Goal: Task Accomplishment & Management: Complete application form

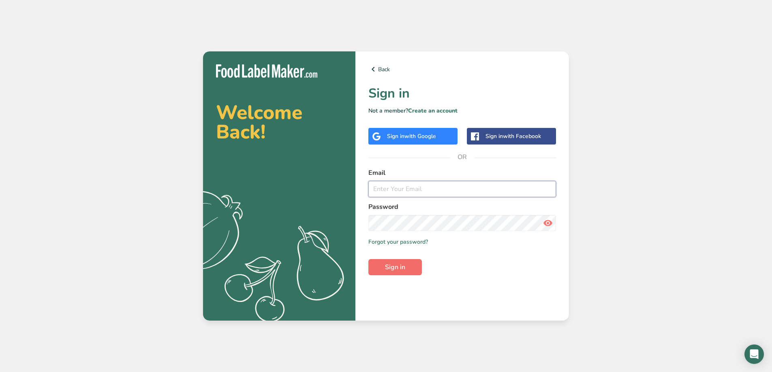
type input "marcus@deadhorsecider.com"
click at [389, 269] on span "Sign in" at bounding box center [395, 268] width 20 height 10
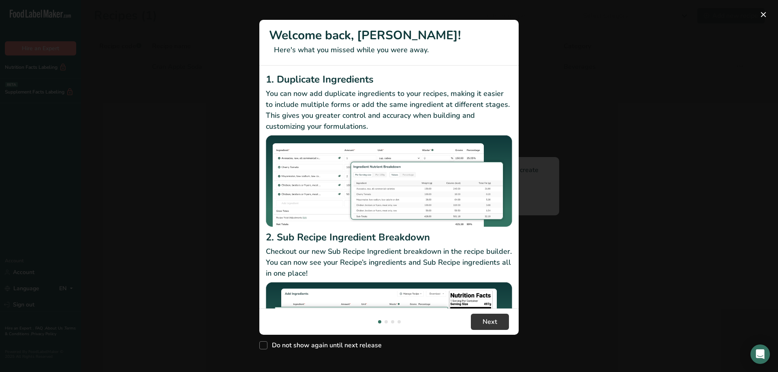
scroll to position [70, 0]
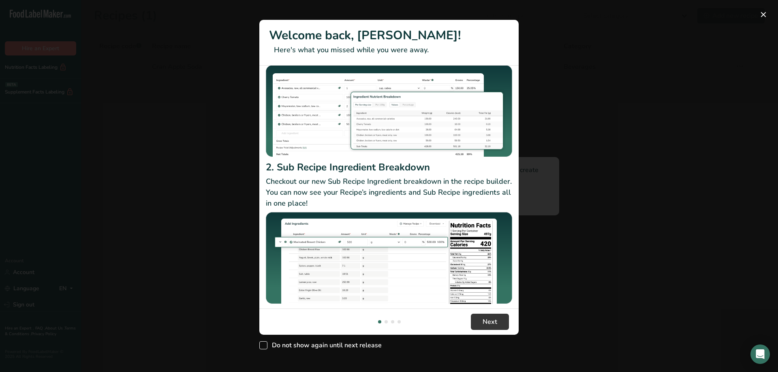
click at [349, 345] on span "Do not show again until next release" at bounding box center [324, 346] width 114 height 8
click at [265, 345] on input "Do not show again until next release" at bounding box center [261, 345] width 5 height 5
checkbox input "true"
click at [495, 325] on span "Next" at bounding box center [490, 322] width 15 height 10
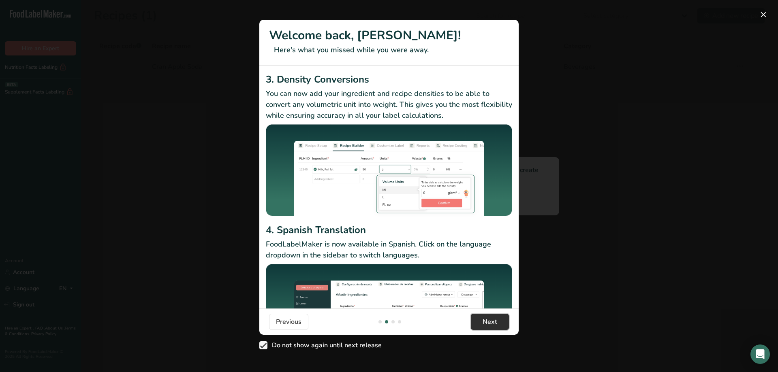
click at [495, 325] on span "Next" at bounding box center [490, 322] width 15 height 10
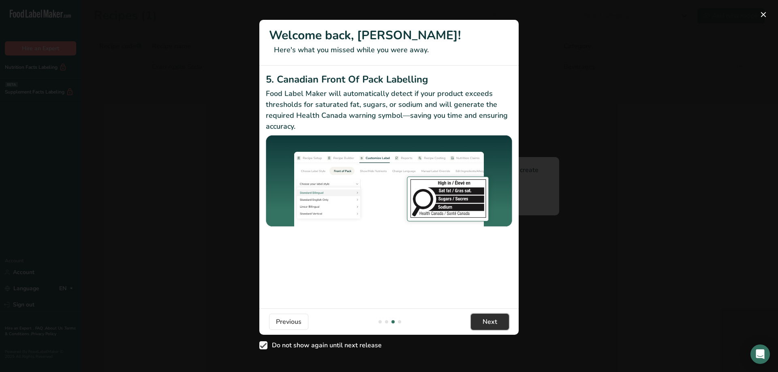
click at [495, 325] on span "Next" at bounding box center [490, 322] width 15 height 10
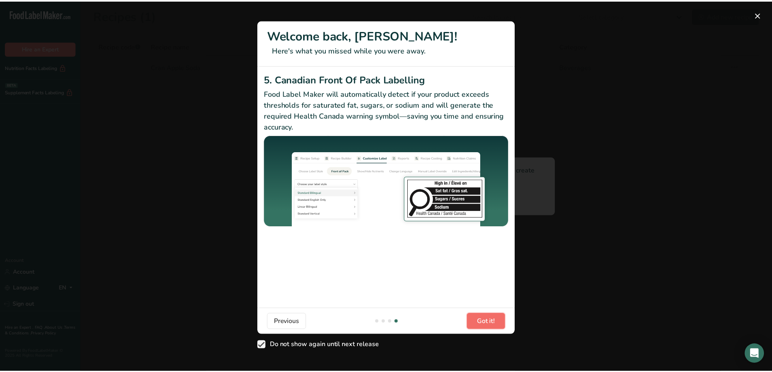
scroll to position [0, 778]
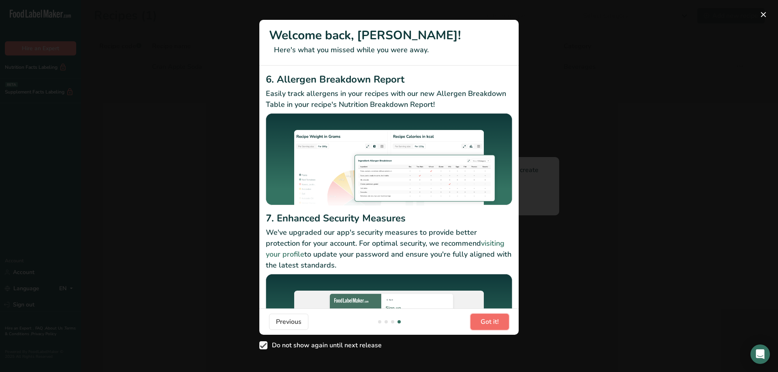
click at [495, 325] on span "Got it!" at bounding box center [489, 322] width 18 height 10
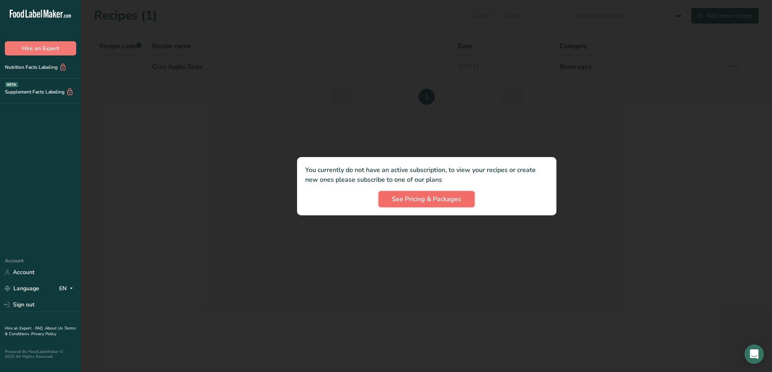
click at [423, 196] on span "See Pricing & Packages" at bounding box center [426, 199] width 69 height 10
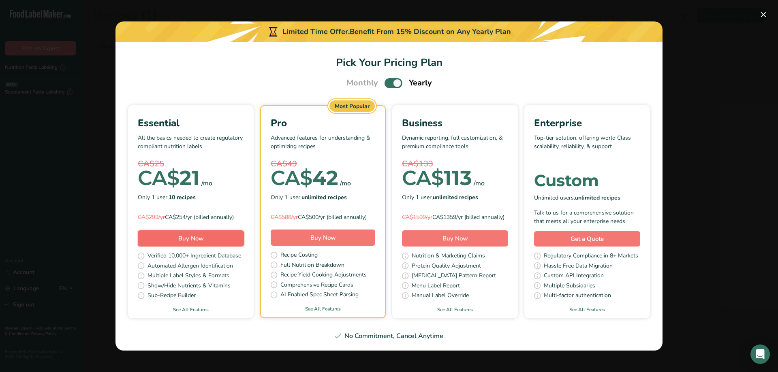
click at [188, 238] on span "Buy Now" at bounding box center [191, 239] width 26 height 8
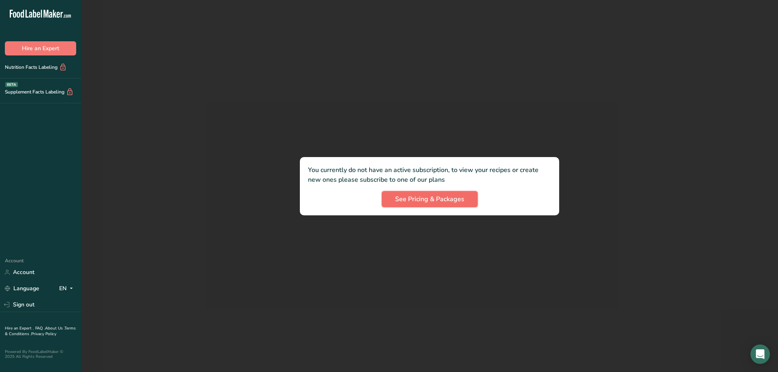
click at [438, 204] on button "See Pricing & Packages" at bounding box center [430, 199] width 96 height 16
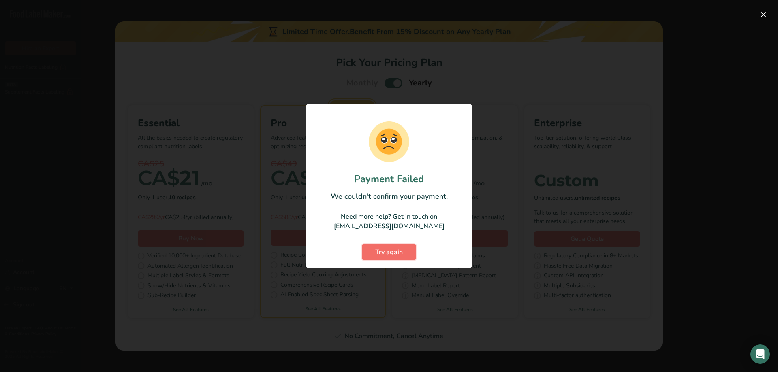
click at [391, 251] on span "Try again" at bounding box center [389, 253] width 28 height 10
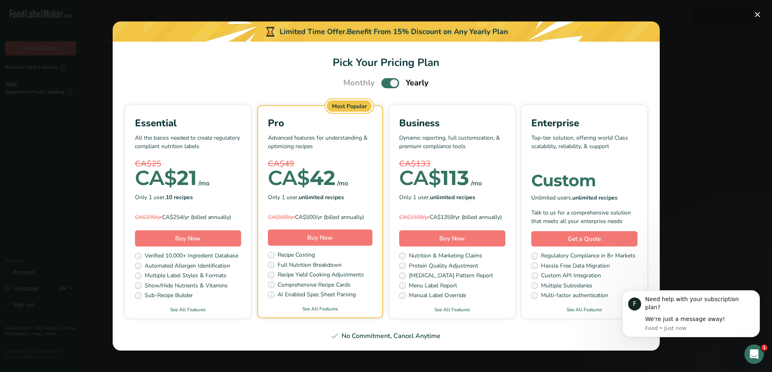
click at [391, 81] on span "Pick Your Pricing Plan Modal" at bounding box center [390, 83] width 18 height 10
click at [386, 81] on input "Pick Your Pricing Plan Modal" at bounding box center [383, 83] width 5 height 5
checkbox input "false"
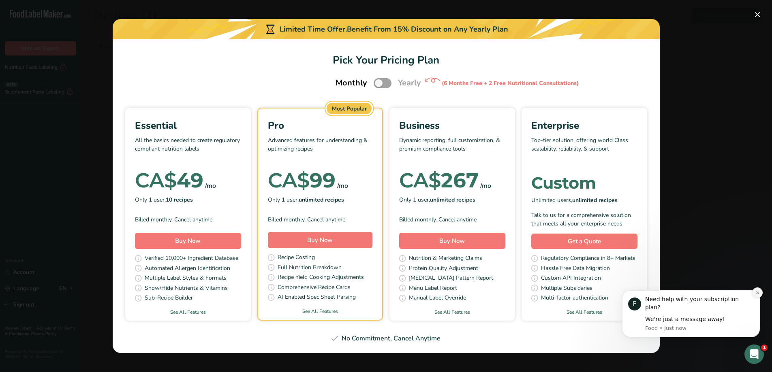
click at [758, 294] on icon "Dismiss notification" at bounding box center [757, 292] width 3 height 3
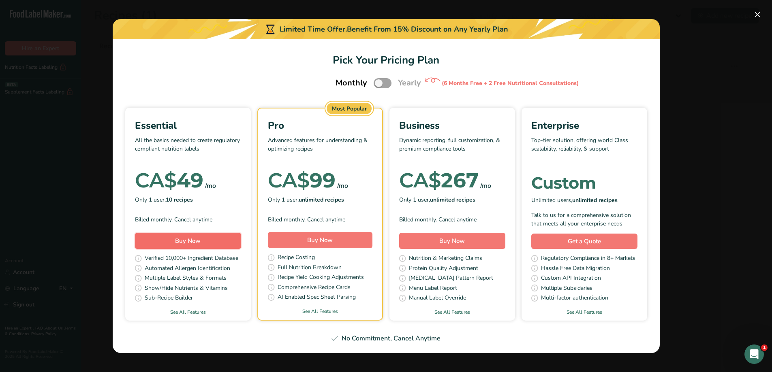
click at [209, 242] on button "Buy Now" at bounding box center [188, 241] width 106 height 16
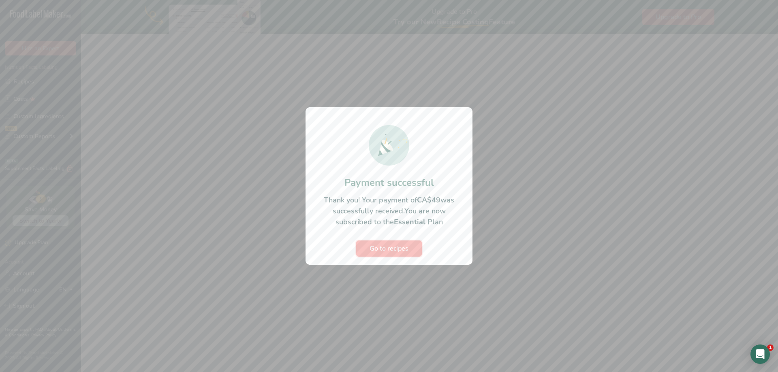
click at [392, 248] on span "Go to recipes" at bounding box center [388, 249] width 39 height 10
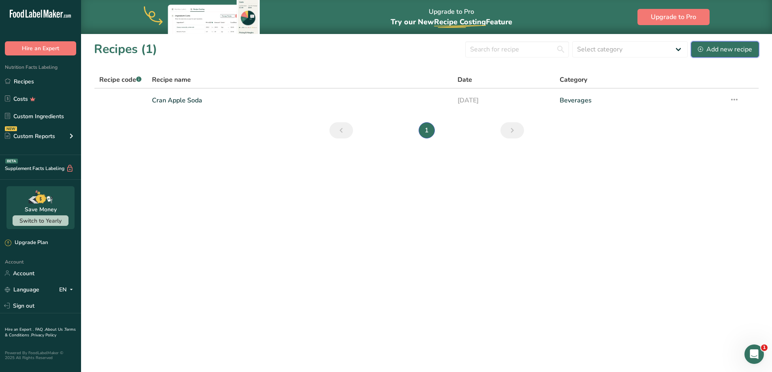
click at [710, 52] on div "Add new recipe" at bounding box center [725, 50] width 54 height 10
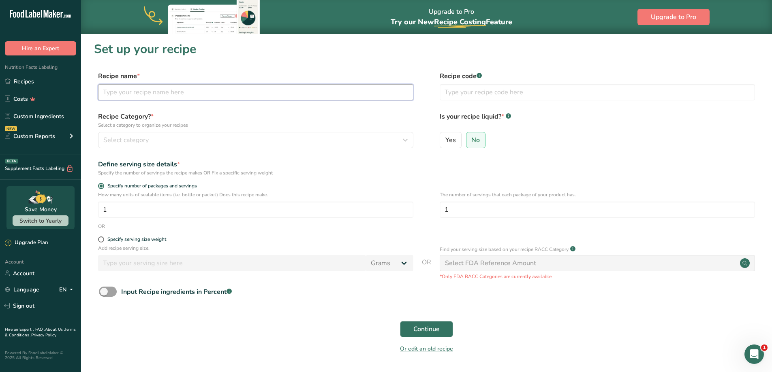
click at [140, 94] on input "text" at bounding box center [255, 92] width 315 height 16
type input "Red Apple"
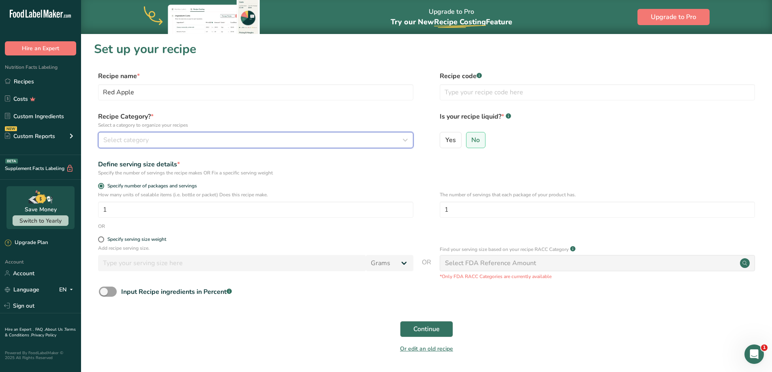
click at [367, 136] on div "Select category" at bounding box center [253, 140] width 300 height 10
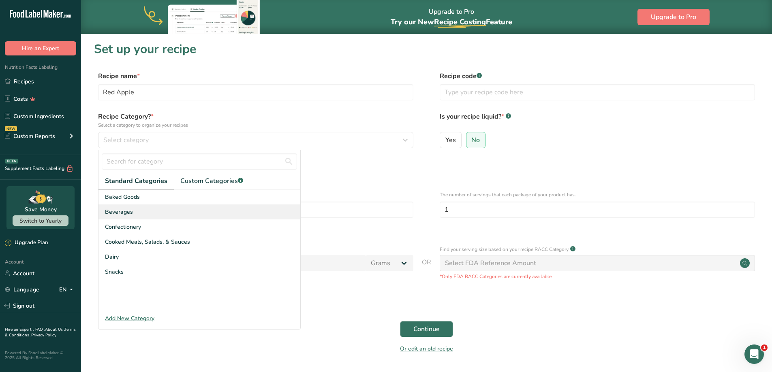
click at [137, 214] on div "Beverages" at bounding box center [199, 212] width 202 height 15
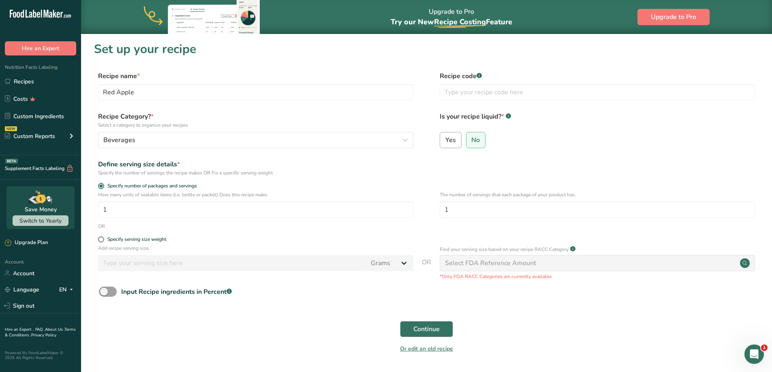
click at [447, 141] on span "Yes" at bounding box center [450, 140] width 11 height 8
click at [445, 141] on input "Yes" at bounding box center [442, 139] width 5 height 5
radio input "true"
radio input "false"
select select "22"
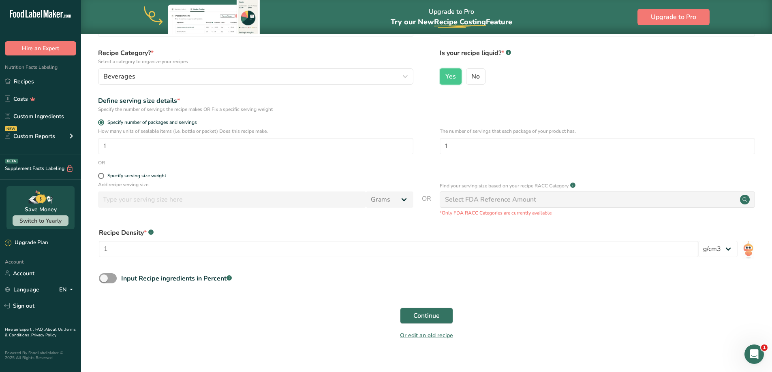
scroll to position [75, 0]
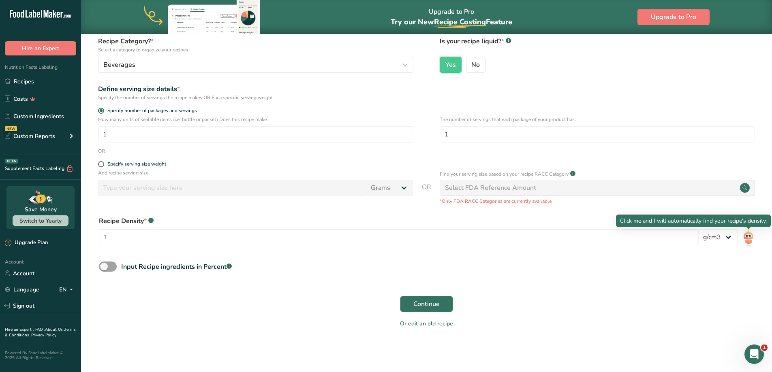
click at [750, 237] on img at bounding box center [748, 238] width 12 height 18
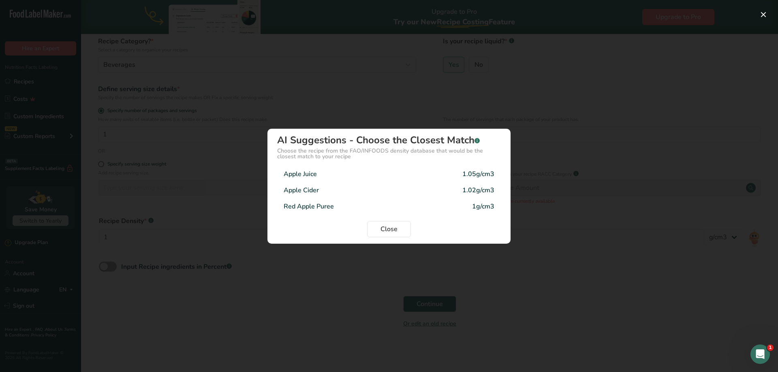
click at [378, 174] on div "Apple Juice 1.05g/cm3" at bounding box center [389, 174] width 224 height 16
type input "1.05"
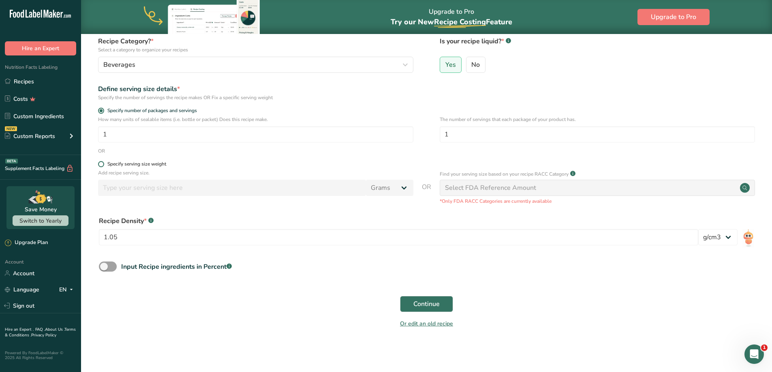
click at [100, 165] on span at bounding box center [101, 164] width 6 height 6
click at [100, 165] on input "Specify serving size weight" at bounding box center [100, 164] width 5 height 5
radio input "true"
radio input "false"
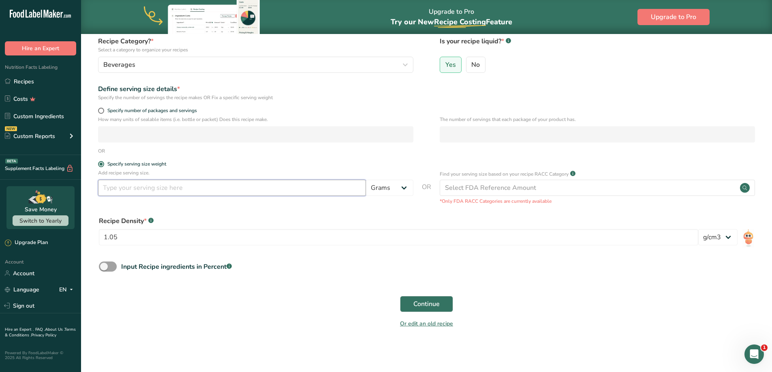
click at [159, 191] on input "number" at bounding box center [232, 188] width 268 height 16
type input "355"
click at [394, 187] on select "Grams kg mg mcg lb oz l mL fl oz tbsp tsp cup qt gallon" at bounding box center [389, 188] width 47 height 16
select select "17"
click at [366, 180] on select "Grams kg mg mcg lb oz l mL fl oz tbsp tsp cup qt gallon" at bounding box center [389, 188] width 47 height 16
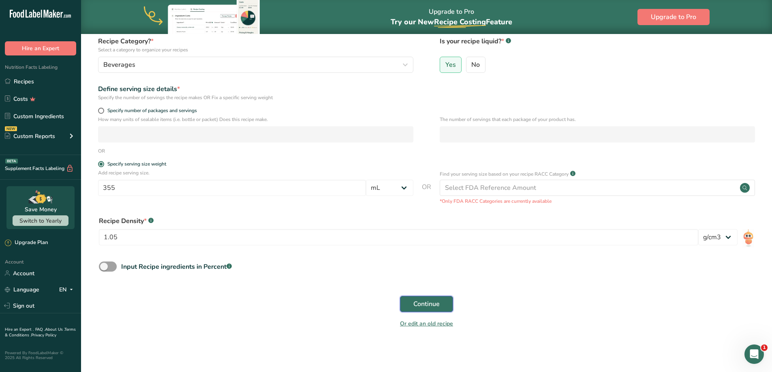
click at [419, 301] on span "Continue" at bounding box center [426, 304] width 26 height 10
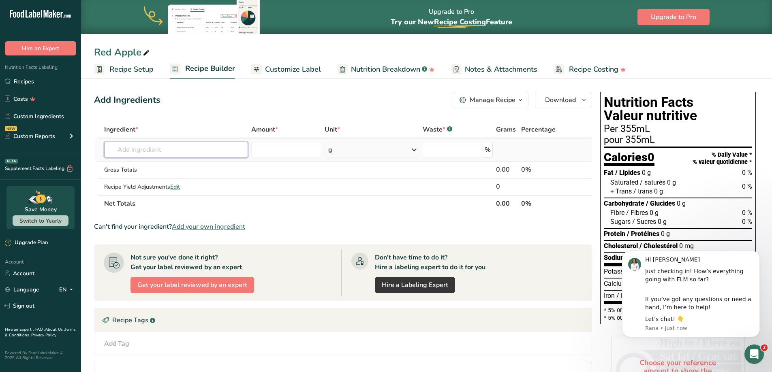
click at [167, 147] on input "text" at bounding box center [176, 150] width 144 height 16
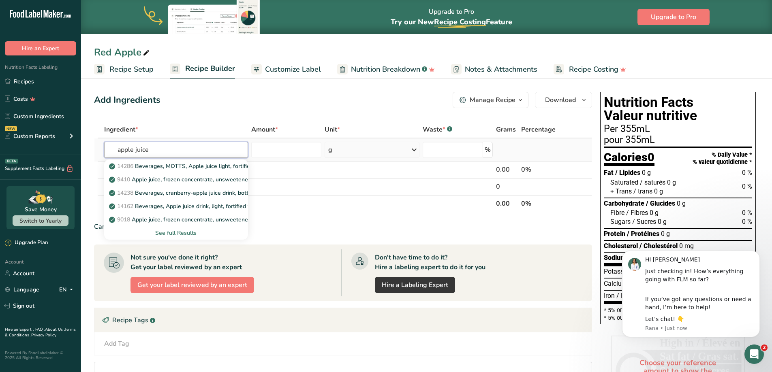
type input "apple juice"
click at [182, 234] on div "See full Results" at bounding box center [176, 233] width 131 height 9
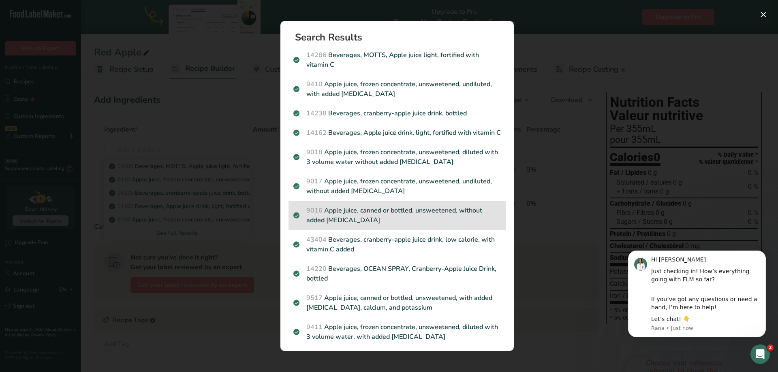
click at [401, 224] on p "9016 Apple juice, canned or bottled, unsweetened, without added ascorbic acid" at bounding box center [396, 215] width 207 height 19
click at [401, 224] on div "Search results modal" at bounding box center [389, 186] width 778 height 372
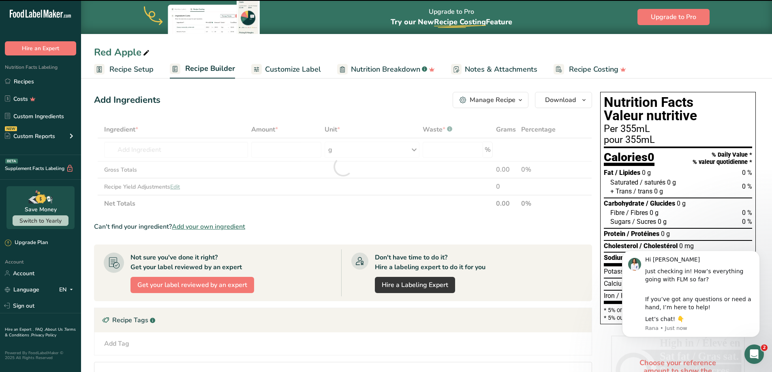
type input "0"
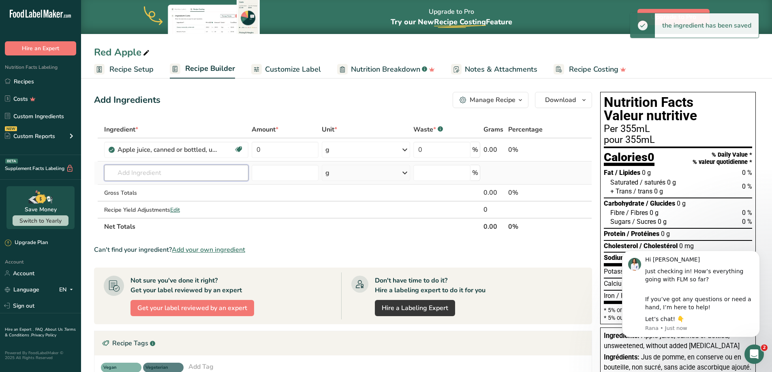
click at [172, 173] on input "text" at bounding box center [176, 173] width 144 height 16
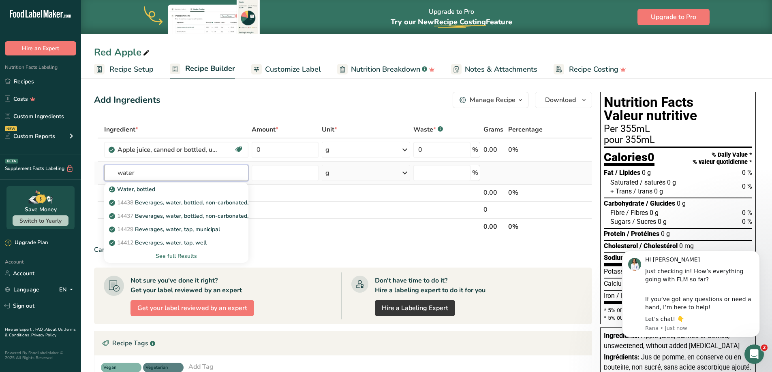
type input "water"
click at [190, 256] on div "See full Results" at bounding box center [176, 256] width 131 height 9
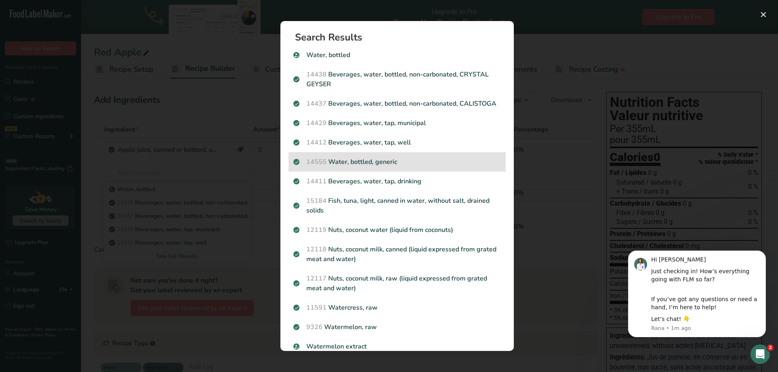
click at [406, 167] on p "14555 Water, bottled, generic" at bounding box center [396, 162] width 207 height 10
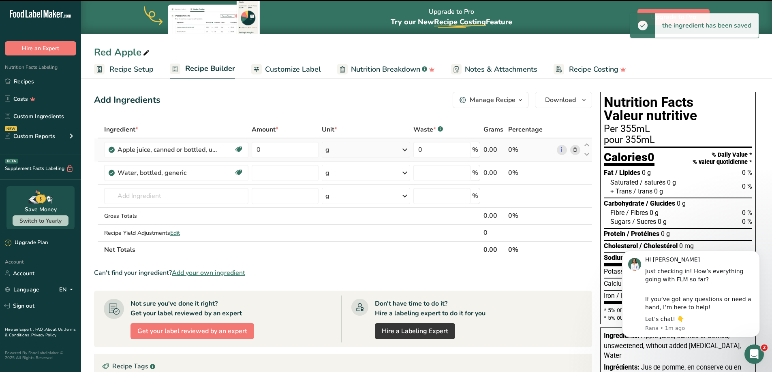
type input "0"
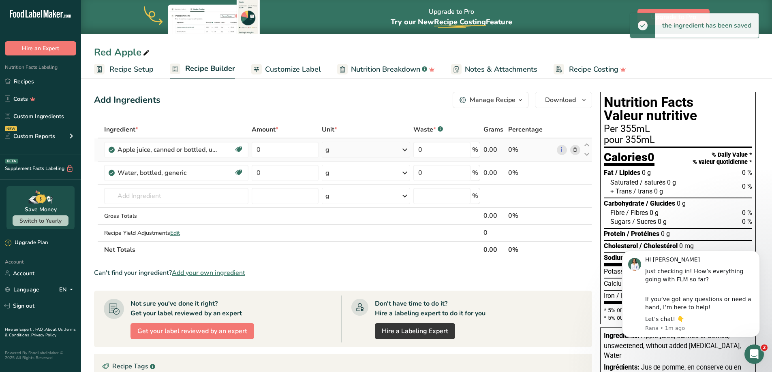
click at [394, 149] on div "g" at bounding box center [366, 150] width 88 height 16
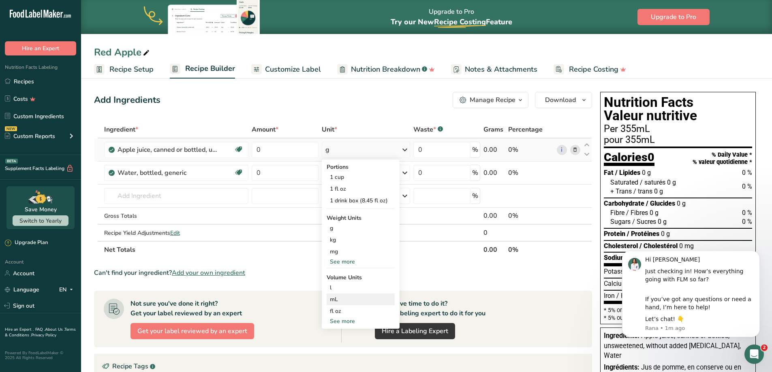
click at [345, 297] on div "mL" at bounding box center [361, 299] width 62 height 9
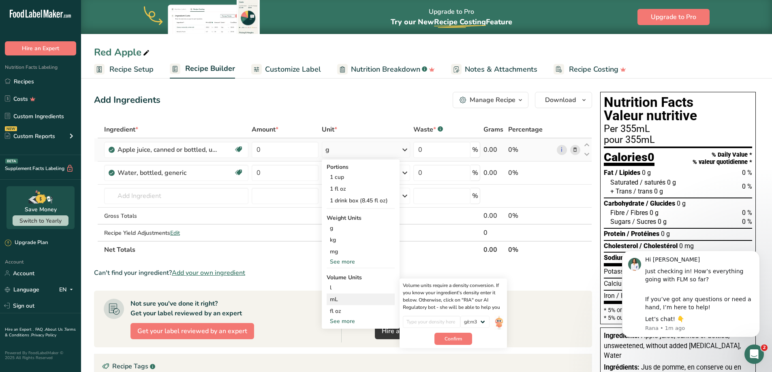
click at [342, 301] on div "mL" at bounding box center [361, 299] width 62 height 9
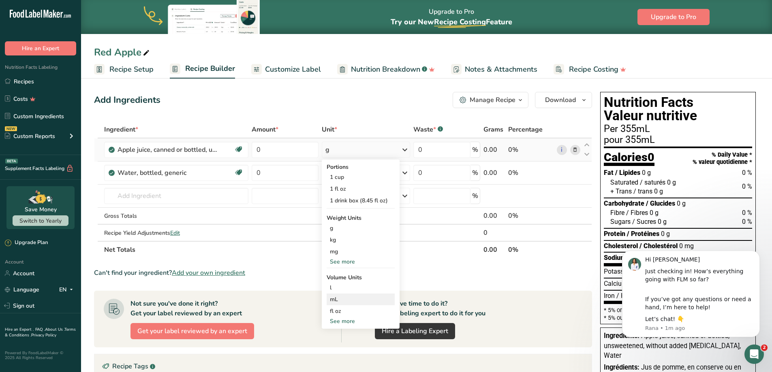
click at [349, 300] on div "mL" at bounding box center [361, 299] width 62 height 9
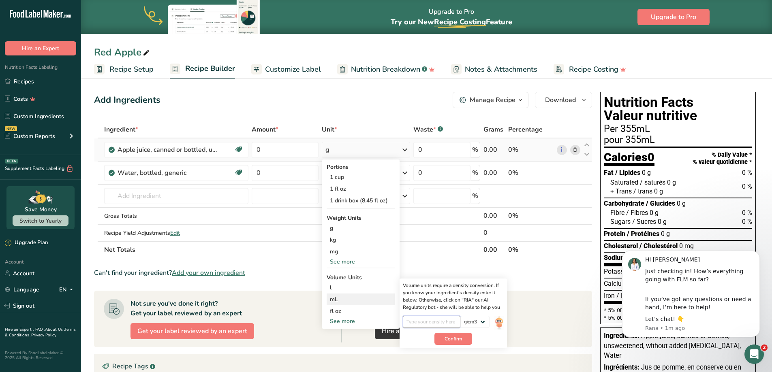
click at [436, 320] on input "number" at bounding box center [432, 322] width 58 height 12
type input "1.1"
click at [471, 318] on select "lb/ft3 g/cm3" at bounding box center [474, 322] width 29 height 12
click at [473, 319] on select "lb/ft3 g/cm3" at bounding box center [474, 322] width 29 height 12
click at [448, 338] on span "Confirm" at bounding box center [452, 338] width 17 height 7
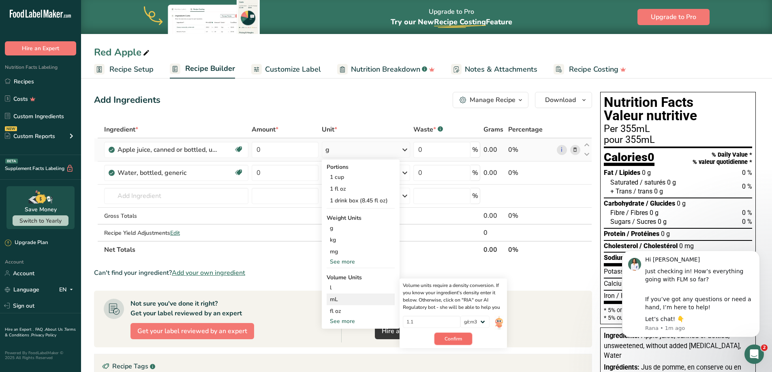
click at [448, 338] on span "Confirm" at bounding box center [452, 338] width 17 height 7
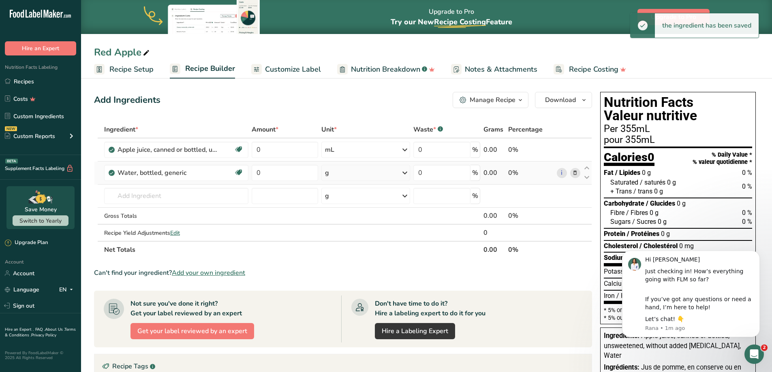
click at [374, 170] on div "g" at bounding box center [365, 173] width 89 height 16
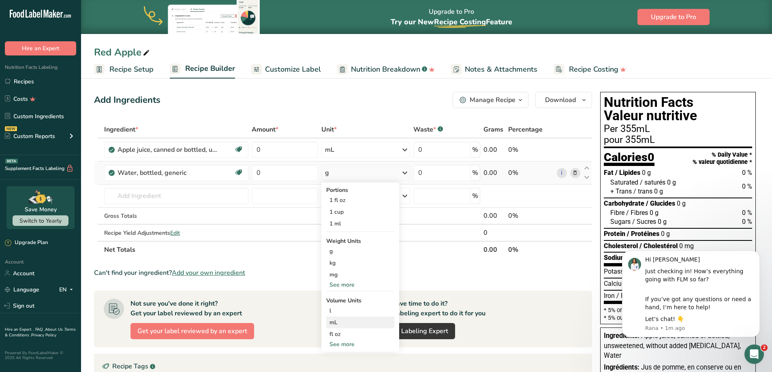
drag, startPoint x: 350, startPoint y: 330, endPoint x: 350, endPoint y: 325, distance: 4.9
click at [350, 326] on div "Portions 1 fl oz 1 cup 1 ml Weight Units g kg mg See more Volume Units l Volume…" at bounding box center [360, 267] width 78 height 169
click at [350, 325] on div "mL" at bounding box center [360, 322] width 62 height 9
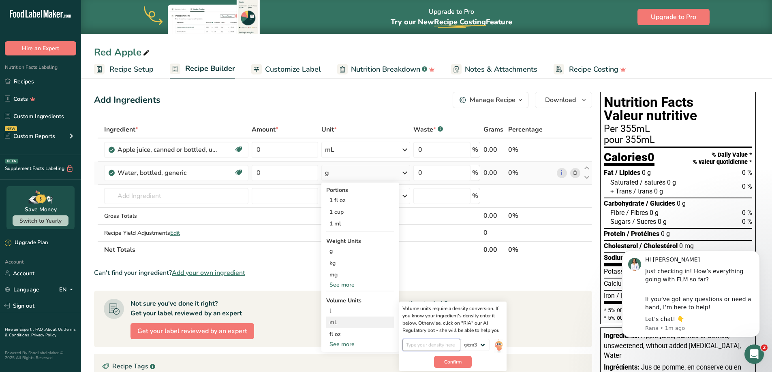
click at [441, 349] on input "number" at bounding box center [431, 345] width 58 height 12
type input "1.00"
click at [452, 363] on span "Confirm" at bounding box center [452, 362] width 17 height 7
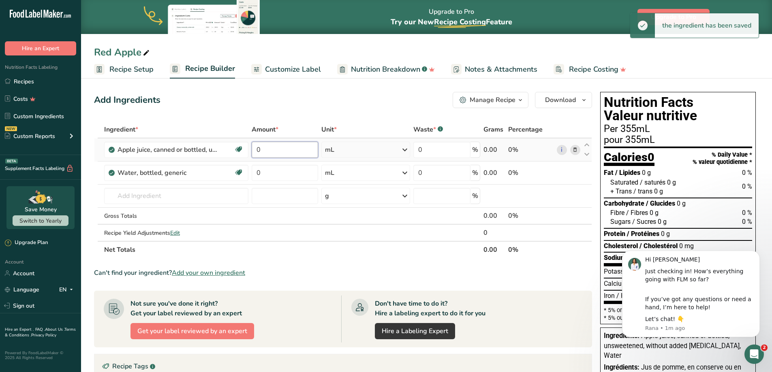
click at [265, 146] on input "0" at bounding box center [285, 150] width 67 height 16
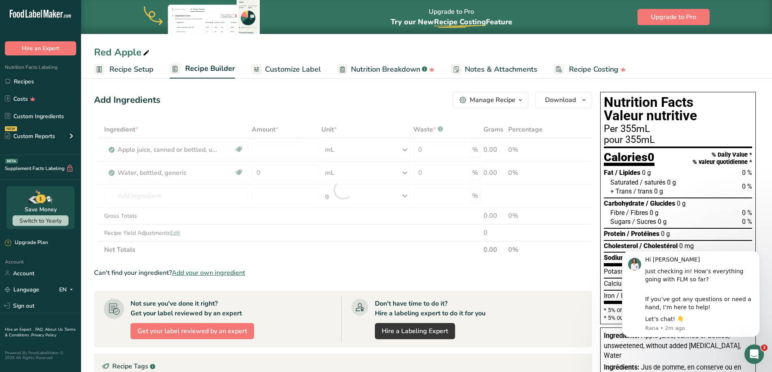
type input "0"
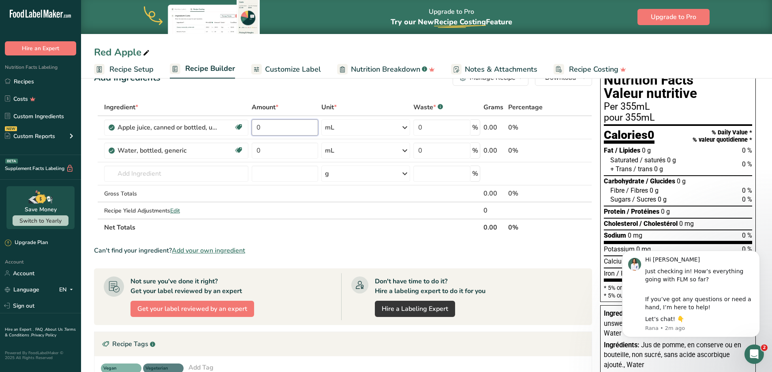
scroll to position [3, 0]
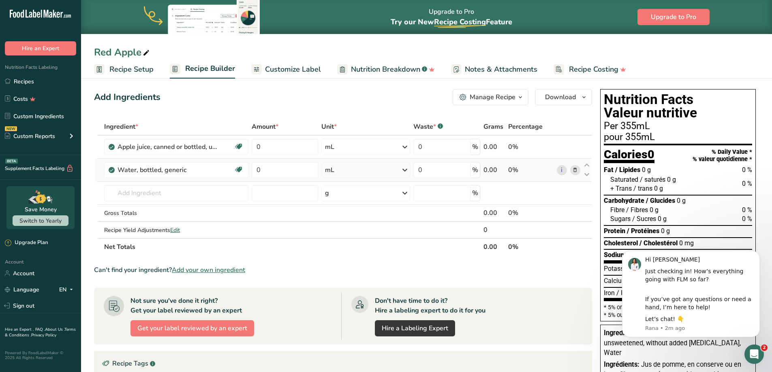
click at [353, 166] on div "Ingredient * Amount * Unit * Waste * .a-a{fill:#347362;}.b-a{fill:#fff;} Grams …" at bounding box center [343, 186] width 498 height 137
click at [292, 149] on input "0" at bounding box center [285, 147] width 67 height 16
click at [290, 173] on div "Ingredient * Amount * Unit * Waste * .a-a{fill:#347362;}.b-a{fill:#fff;} Grams …" at bounding box center [343, 186] width 498 height 137
type input "0"
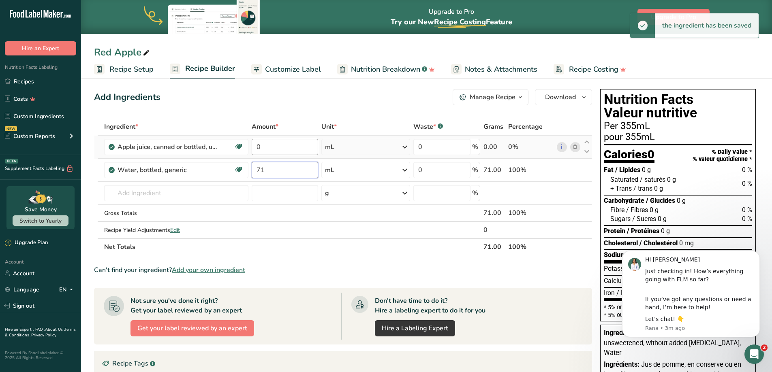
type input "71"
click at [275, 147] on div "Ingredient * Amount * Unit * Waste * .a-a{fill:#347362;}.b-a{fill:#fff;} Grams …" at bounding box center [343, 186] width 498 height 137
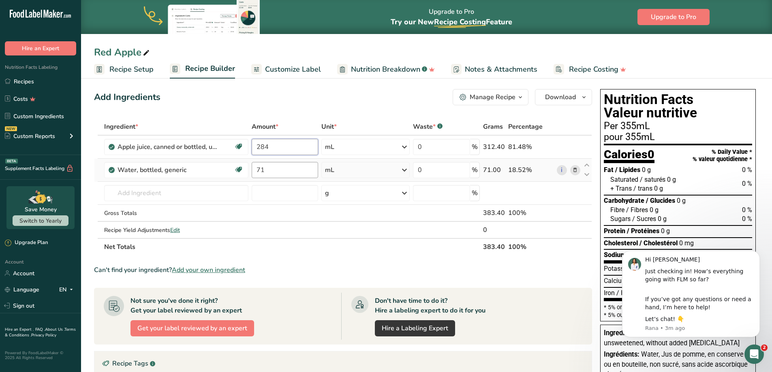
type input "284"
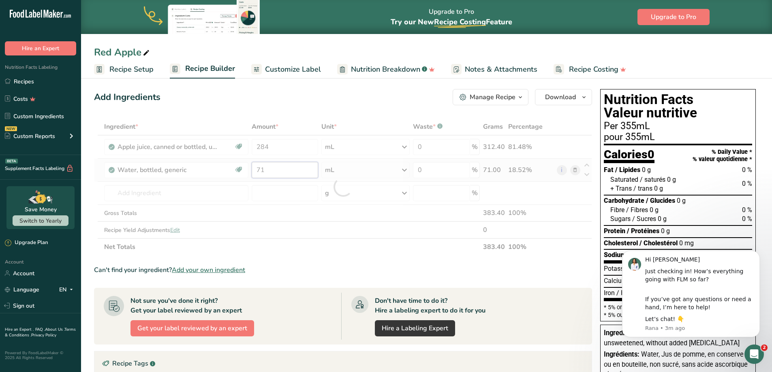
click at [274, 170] on div "Ingredient * Amount * Unit * Waste * .a-a{fill:#347362;}.b-a{fill:#fff;} Grams …" at bounding box center [343, 186] width 498 height 137
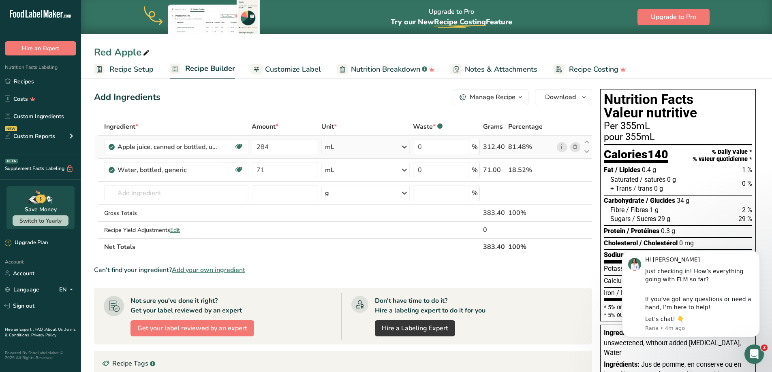
click at [402, 145] on div "Ingredient * Amount * Unit * Waste * .a-a{fill:#347362;}.b-a{fill:#fff;} Grams …" at bounding box center [343, 186] width 498 height 137
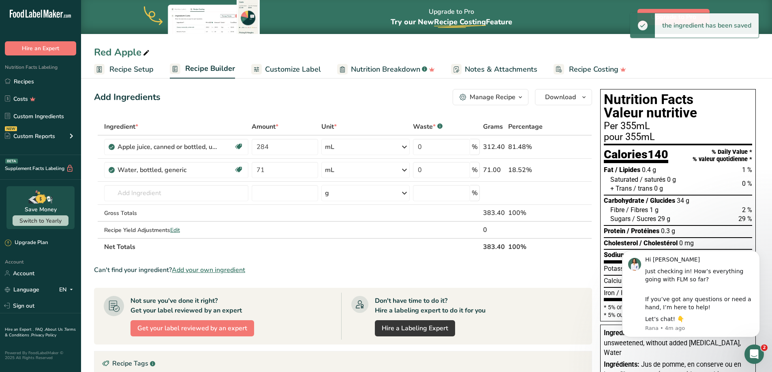
click at [397, 149] on div "mL" at bounding box center [365, 147] width 88 height 16
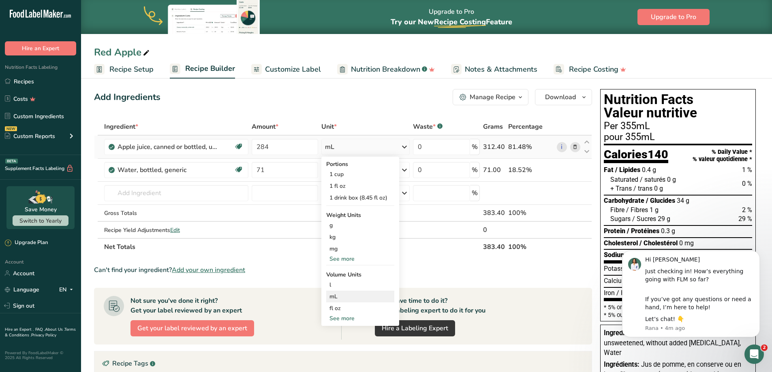
click at [363, 295] on div "mL" at bounding box center [360, 297] width 62 height 9
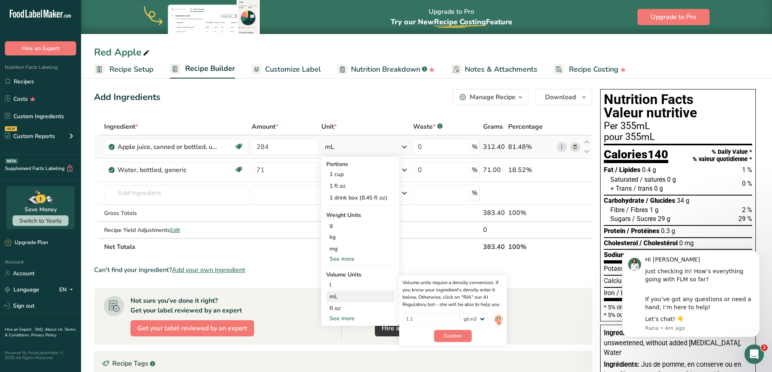
click at [363, 295] on div "mL" at bounding box center [360, 297] width 62 height 9
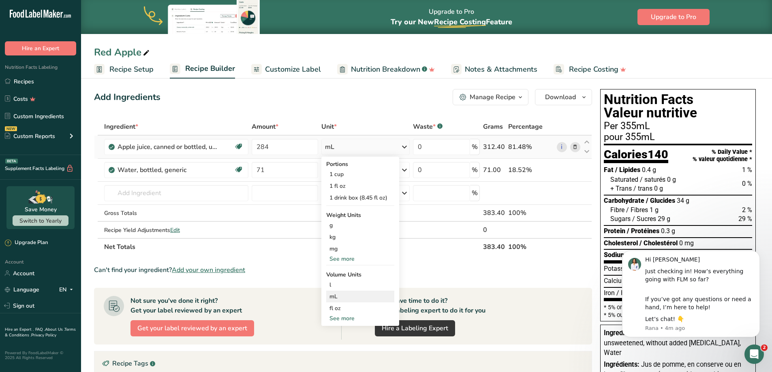
click at [363, 295] on div "mL" at bounding box center [360, 297] width 62 height 9
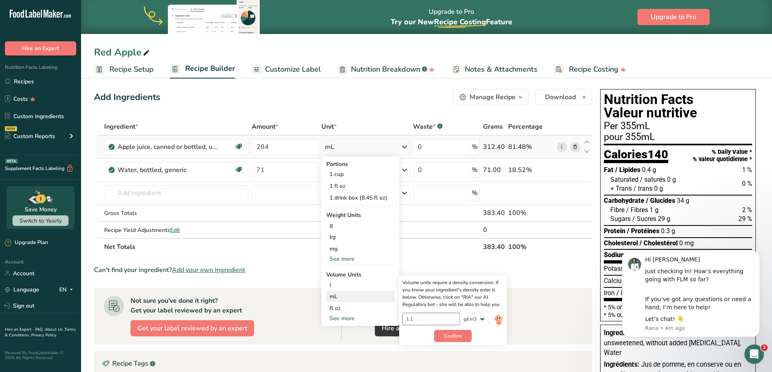
click at [448, 318] on input "1.1" at bounding box center [431, 319] width 58 height 12
type input "1"
click at [497, 318] on img at bounding box center [498, 320] width 9 height 14
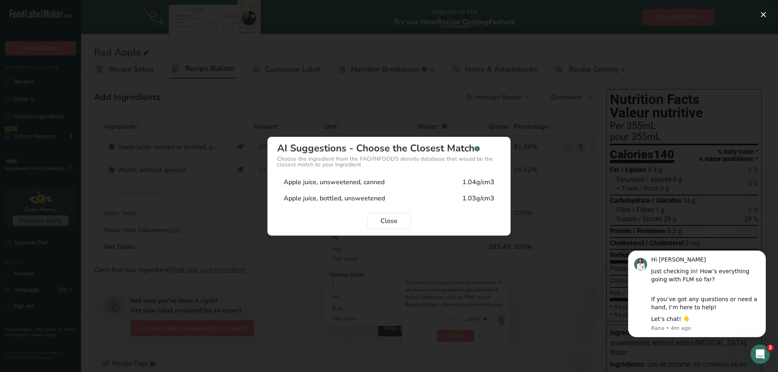
click at [384, 200] on div "Apple juice, bottled, unsweetened" at bounding box center [334, 199] width 101 height 10
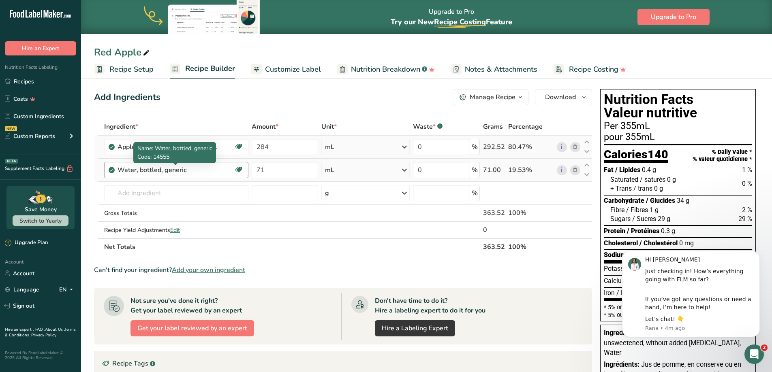
click at [211, 171] on div "Water, bottled, generic" at bounding box center [167, 170] width 101 height 10
click at [191, 168] on div "Water, bottled, generic" at bounding box center [167, 170] width 101 height 10
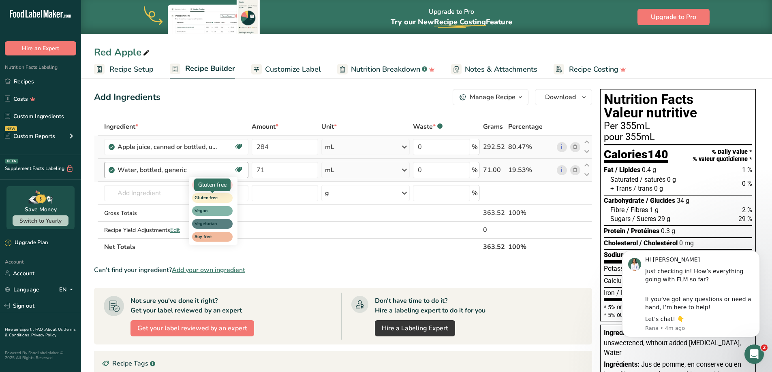
click at [224, 199] on span "Gluten free" at bounding box center [212, 198] width 41 height 10
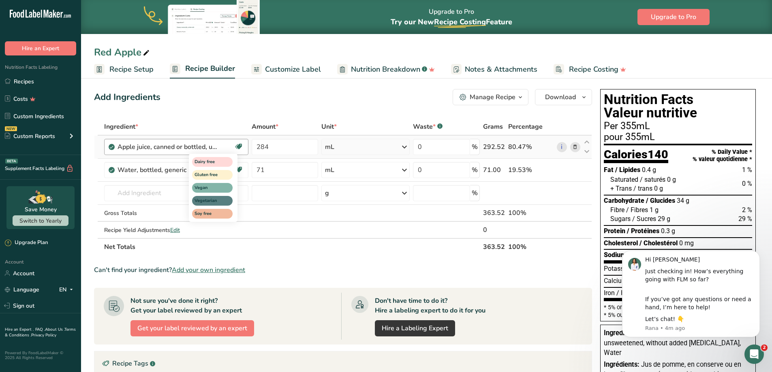
click at [240, 146] on icon at bounding box center [239, 147] width 8 height 13
click at [224, 175] on span "Gluten free" at bounding box center [212, 175] width 41 height 10
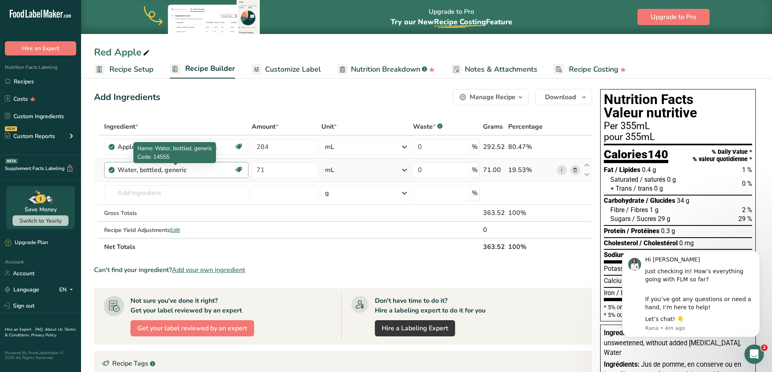
click at [149, 170] on div "Water, bottled, generic" at bounding box center [167, 170] width 101 height 10
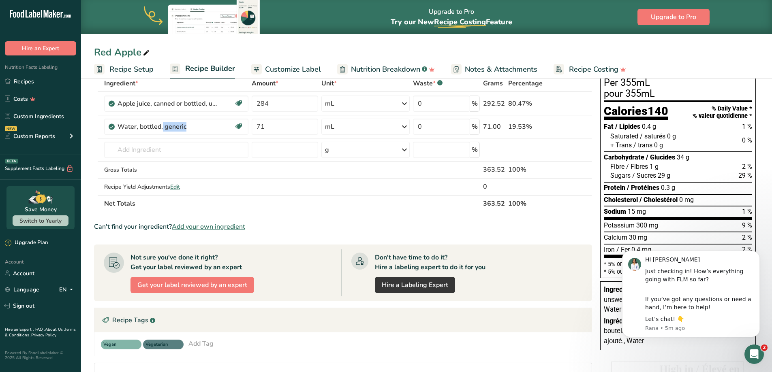
scroll to position [43, 0]
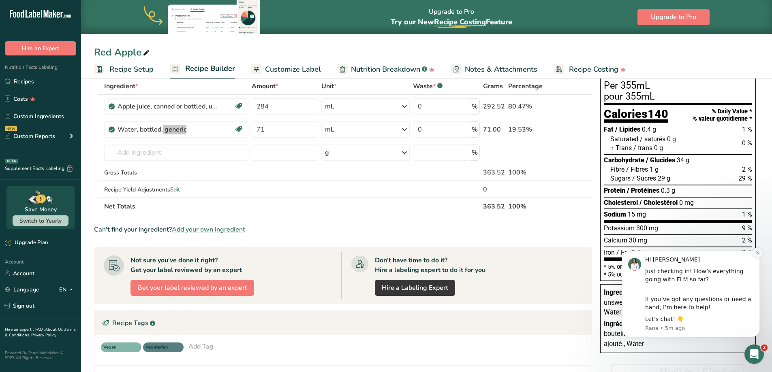
click at [756, 252] on icon "Dismiss notification" at bounding box center [757, 253] width 4 height 4
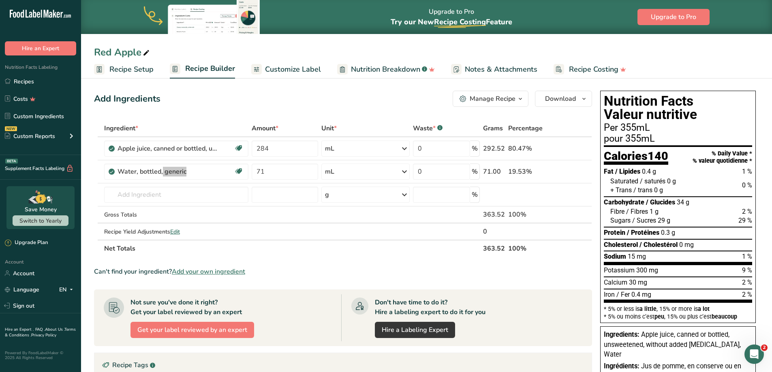
scroll to position [0, 0]
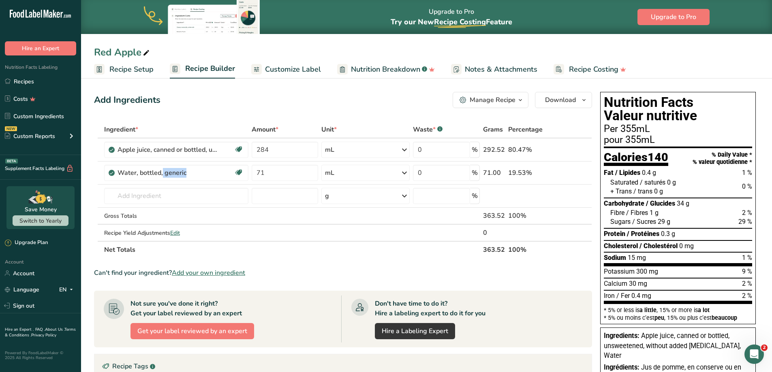
click at [267, 67] on span "Customize Label" at bounding box center [293, 69] width 56 height 11
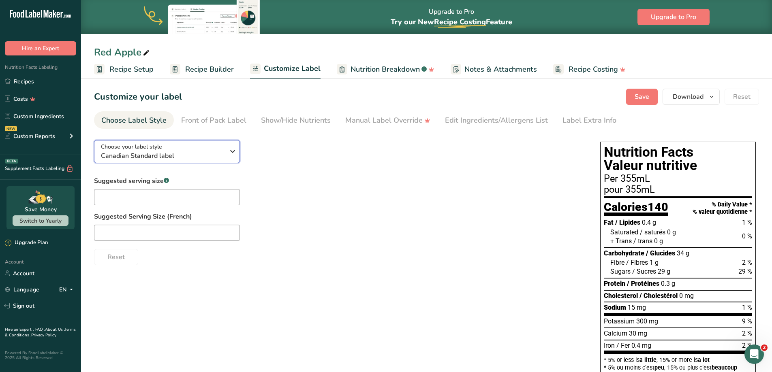
click at [165, 149] on div "Choose your label style Canadian Standard label" at bounding box center [163, 152] width 124 height 18
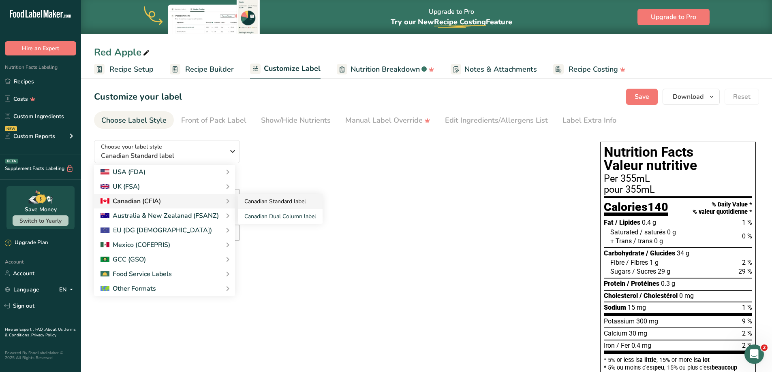
click at [273, 203] on link "Canadian Standard label" at bounding box center [280, 201] width 85 height 15
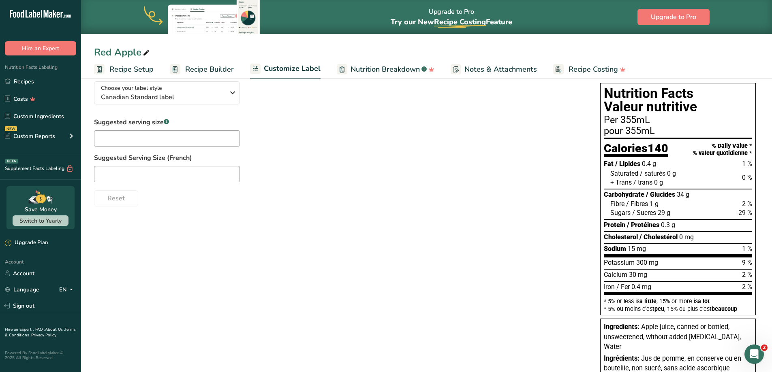
scroll to position [41, 0]
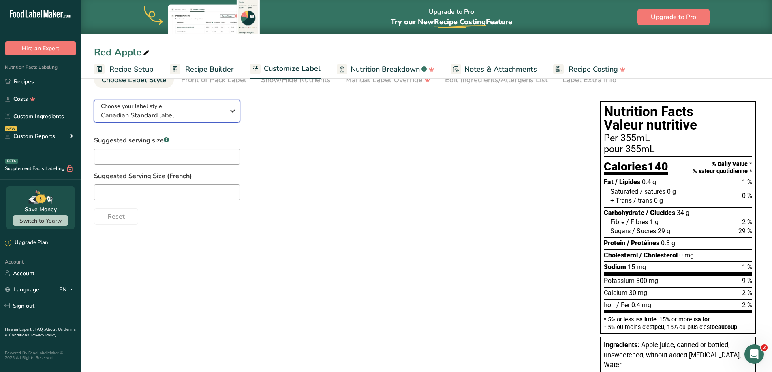
click at [189, 111] on span "Canadian Standard label" at bounding box center [163, 116] width 124 height 10
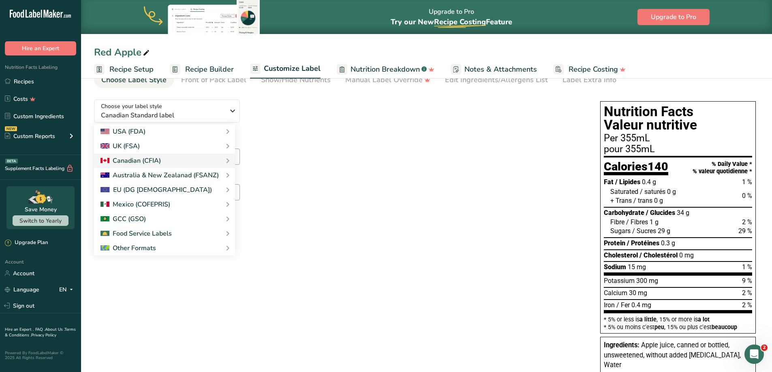
click at [402, 150] on div "Suggested serving size .a-a{fill:#347362;}.b-a{fill:#fff;} Suggested Serving Si…" at bounding box center [339, 180] width 490 height 89
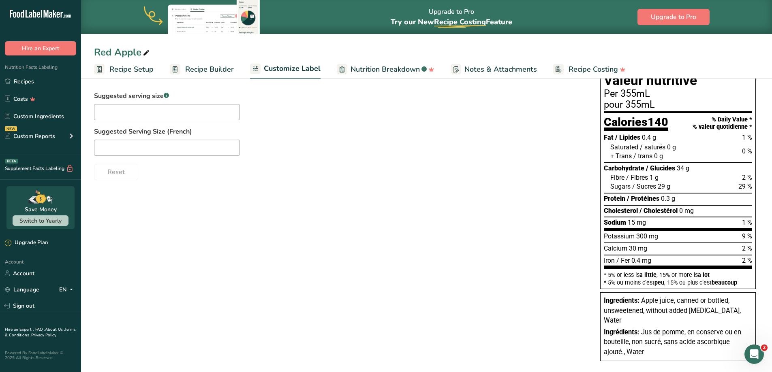
scroll to position [0, 0]
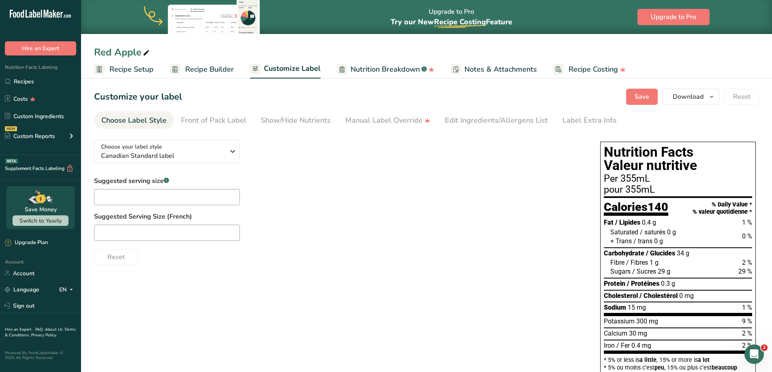
click at [224, 67] on span "Recipe Builder" at bounding box center [209, 69] width 49 height 11
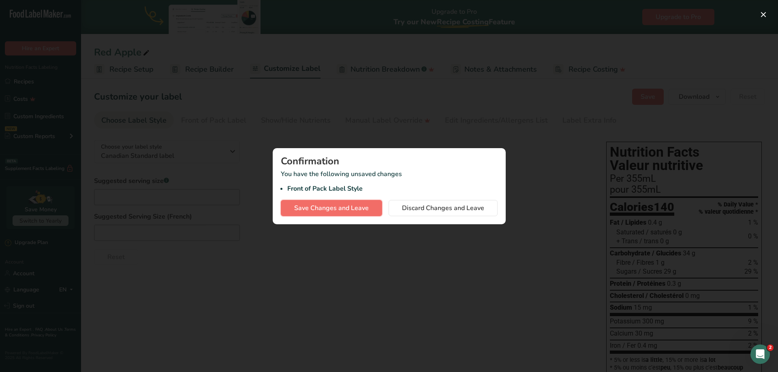
click at [332, 208] on span "Save Changes and Leave" at bounding box center [331, 208] width 75 height 10
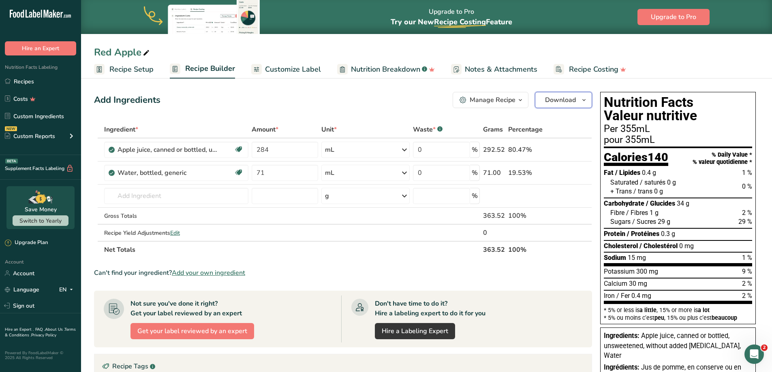
click at [563, 102] on span "Download" at bounding box center [560, 100] width 31 height 10
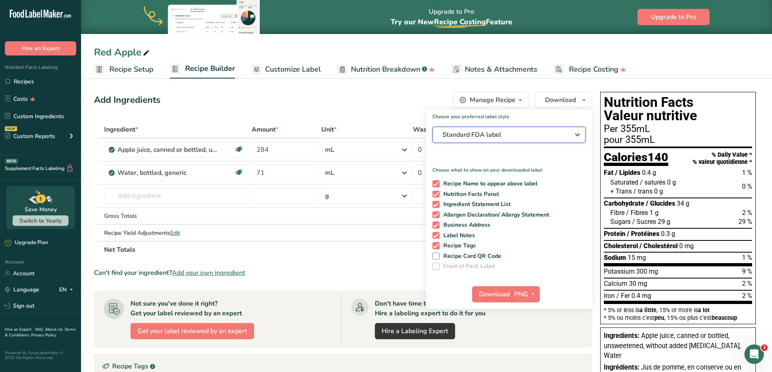
click at [519, 134] on span "Standard FDA label" at bounding box center [503, 135] width 122 height 10
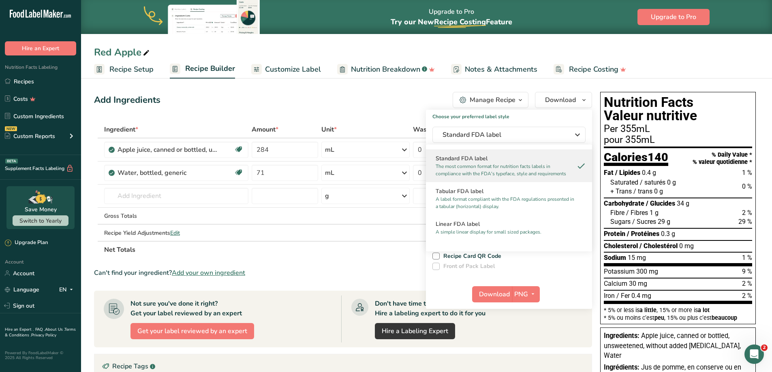
click at [323, 260] on section "Ingredient * Amount * Unit * Waste * .a-a{fill:#347362;}.b-a{fill:#fff;} Grams …" at bounding box center [343, 316] width 498 height 390
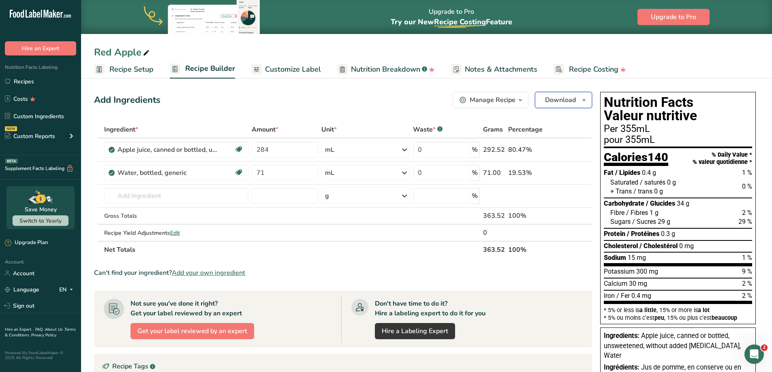
click at [566, 96] on span "Download" at bounding box center [560, 100] width 31 height 10
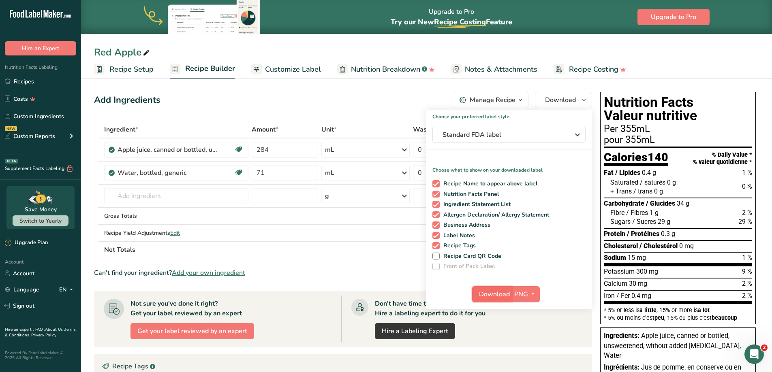
click at [505, 295] on span "Download" at bounding box center [494, 295] width 31 height 10
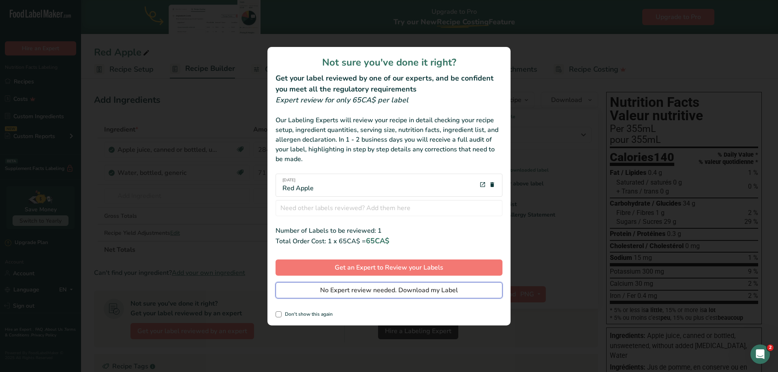
click at [436, 290] on span "No Expert review needed. Download my Label" at bounding box center [389, 291] width 138 height 10
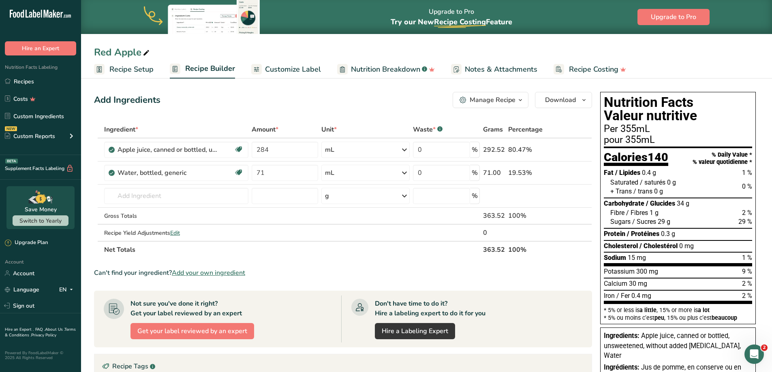
click at [503, 100] on div "Manage Recipe" at bounding box center [493, 100] width 46 height 10
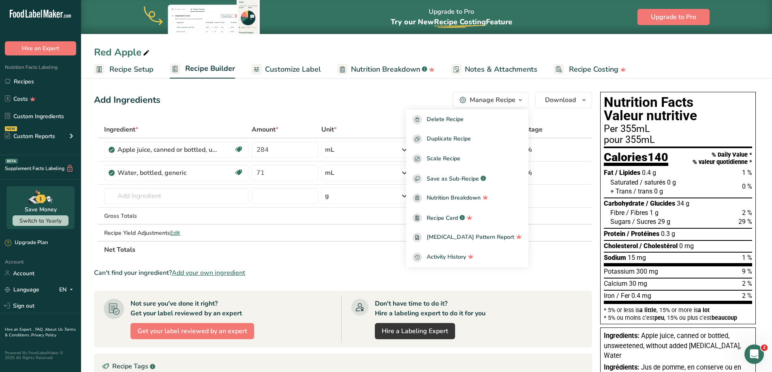
click at [554, 268] on section "Ingredient * Amount * Unit * Waste * .a-a{fill:#347362;}.b-a{fill:#fff;} Grams …" at bounding box center [343, 316] width 498 height 390
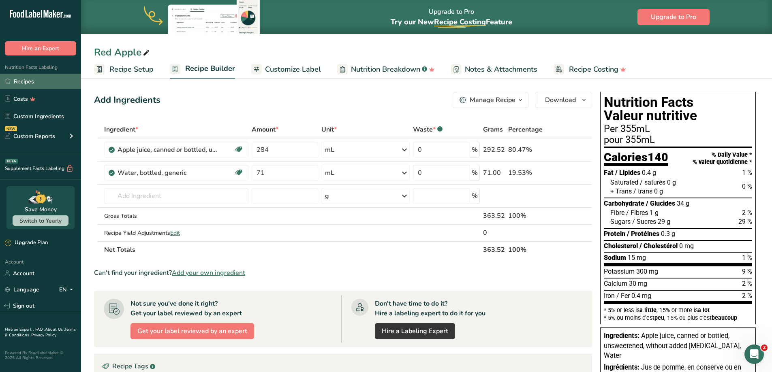
click at [31, 81] on link "Recipes" at bounding box center [40, 81] width 81 height 15
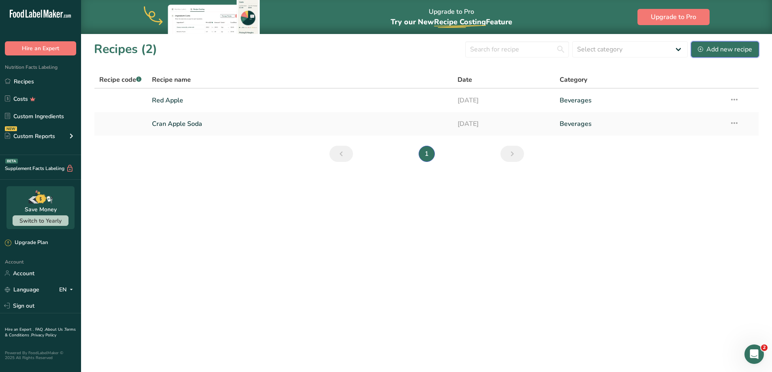
click at [726, 53] on div "Add new recipe" at bounding box center [725, 50] width 54 height 10
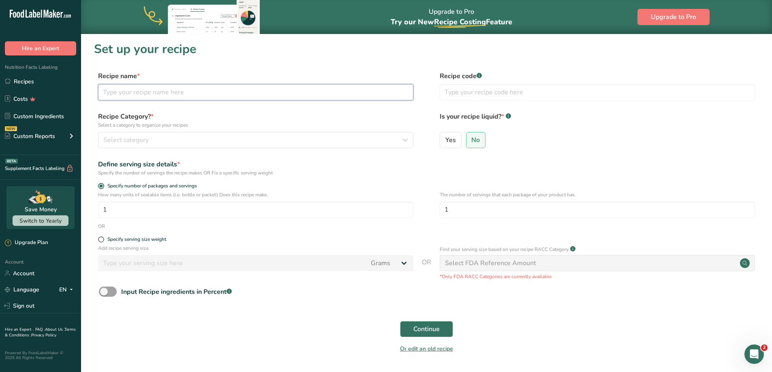
click at [138, 93] on input "text" at bounding box center [255, 92] width 315 height 16
type input "Citrus Ginger"
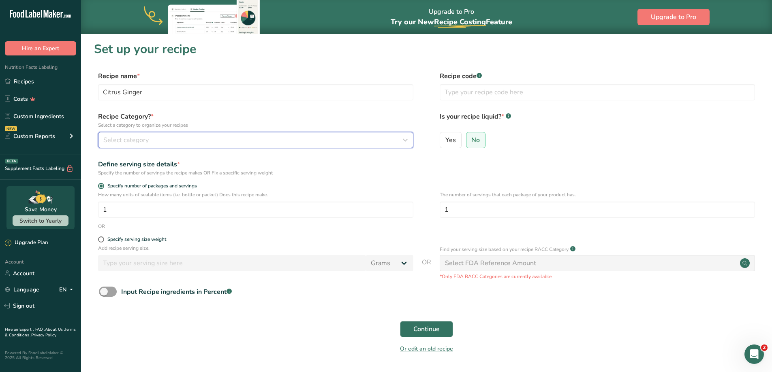
click at [204, 135] on button "Select category" at bounding box center [255, 140] width 315 height 16
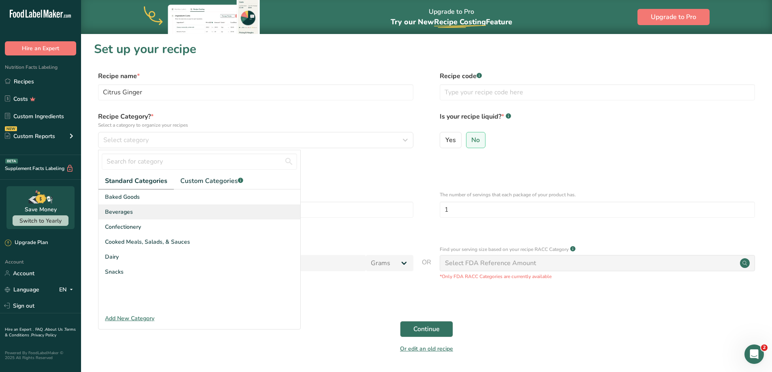
click at [136, 207] on div "Beverages" at bounding box center [199, 212] width 202 height 15
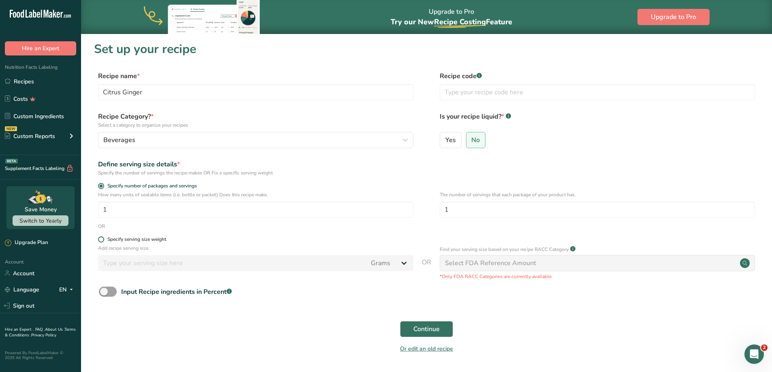
click at [103, 240] on span at bounding box center [101, 240] width 6 height 6
click at [103, 240] on input "Specify serving size weight" at bounding box center [100, 239] width 5 height 5
radio input "true"
radio input "false"
click at [125, 266] on input "number" at bounding box center [232, 263] width 268 height 16
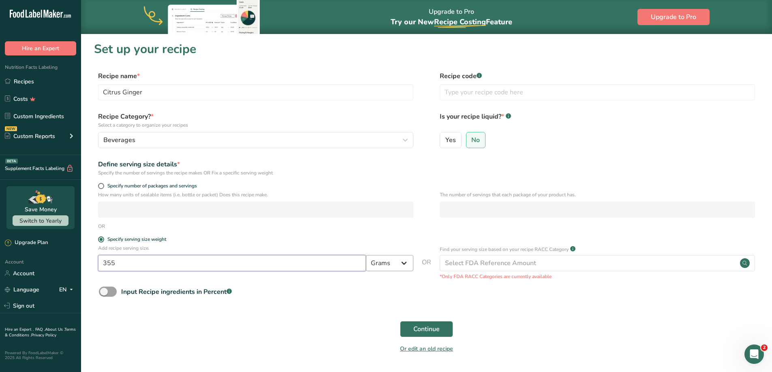
type input "355"
click at [385, 261] on select "Grams kg mg mcg lb oz l mL fl oz tbsp tsp cup qt gallon" at bounding box center [389, 263] width 47 height 16
select select "17"
click at [366, 255] on select "Grams kg mg mcg lb oz l mL fl oz tbsp tsp cup qt gallon" at bounding box center [389, 263] width 47 height 16
select select "22"
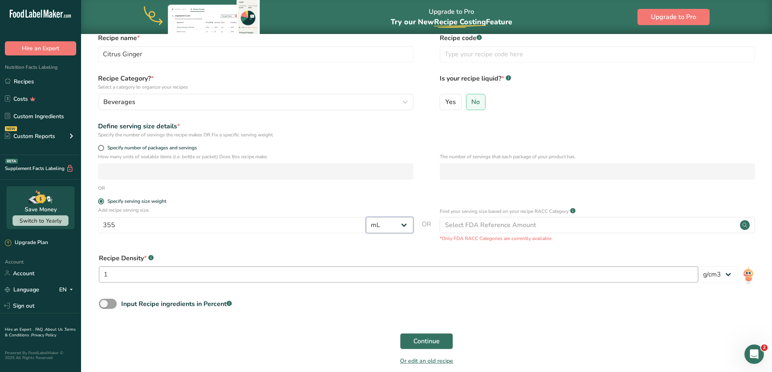
scroll to position [75, 0]
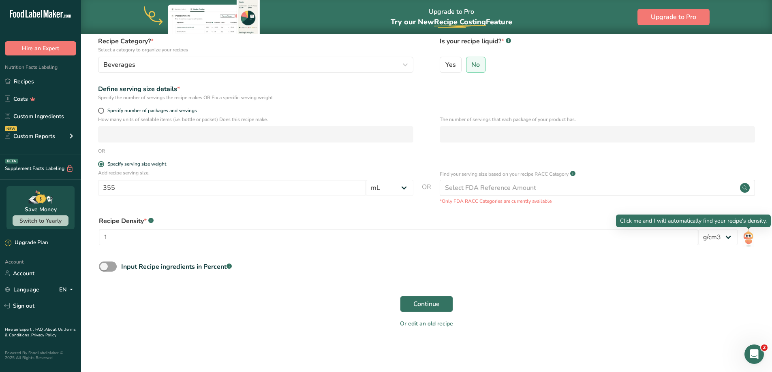
click at [752, 240] on img at bounding box center [748, 238] width 12 height 18
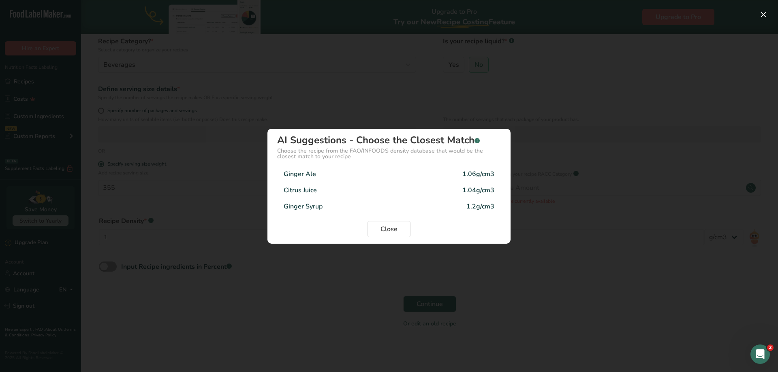
click at [334, 295] on div "Density Selection Modal" at bounding box center [389, 186] width 778 height 372
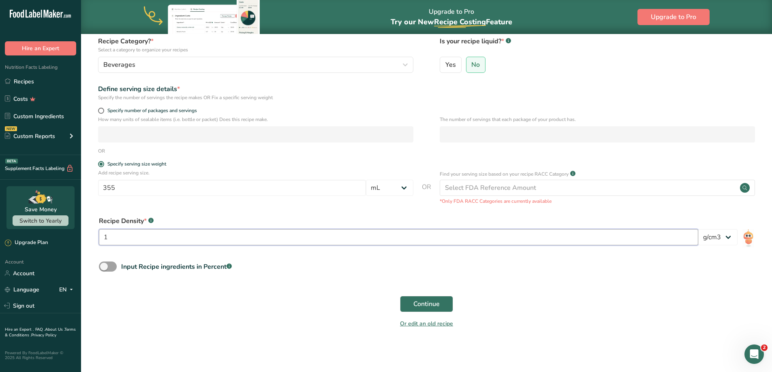
click at [152, 237] on input "1" at bounding box center [398, 237] width 599 height 16
type input "1.04"
click at [278, 327] on div "Or edit an old recipe" at bounding box center [426, 325] width 665 height 16
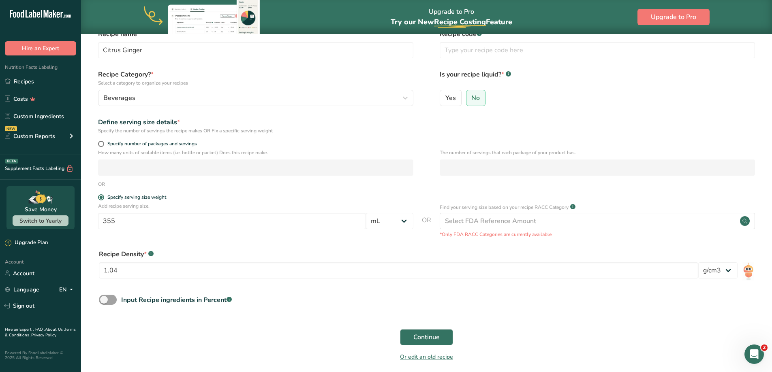
scroll to position [0, 0]
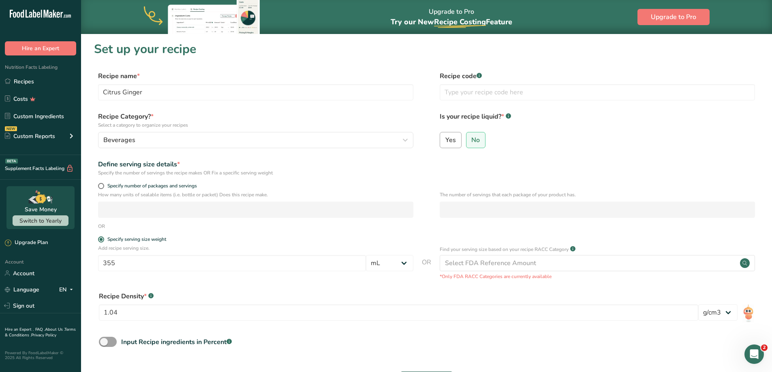
click at [451, 143] on span "Yes" at bounding box center [450, 140] width 11 height 8
click at [445, 143] on input "Yes" at bounding box center [442, 139] width 5 height 5
radio input "true"
radio input "false"
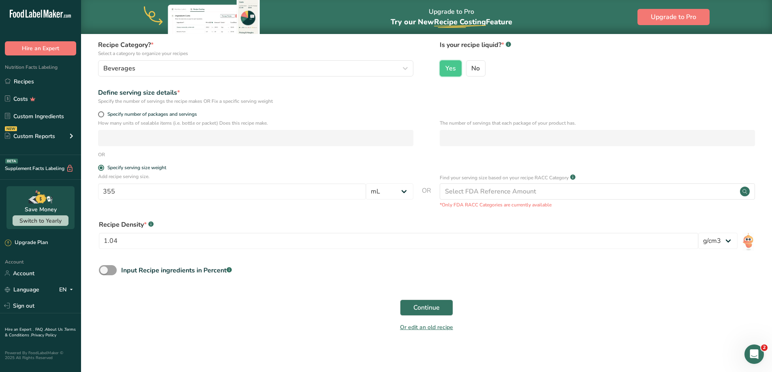
scroll to position [75, 0]
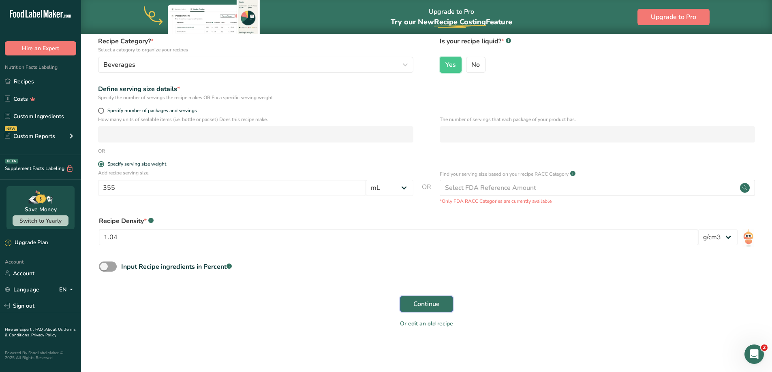
click at [432, 303] on span "Continue" at bounding box center [426, 304] width 26 height 10
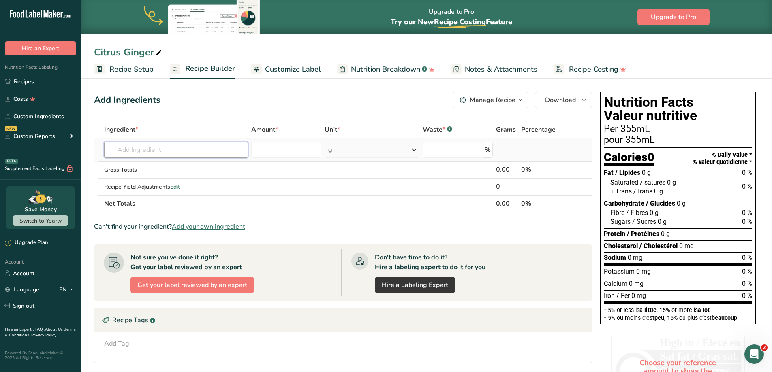
click at [153, 148] on input "text" at bounding box center [176, 150] width 144 height 16
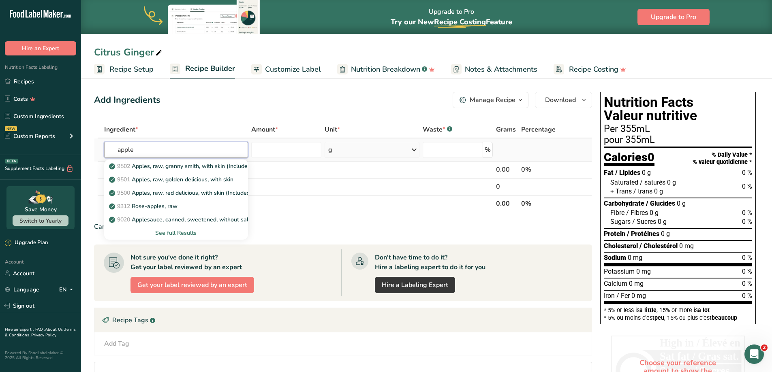
type input "apple"
click at [180, 232] on div "See full Results" at bounding box center [176, 233] width 131 height 9
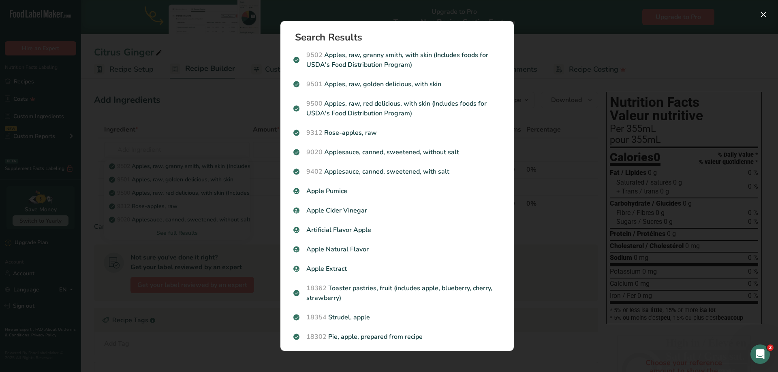
click at [160, 152] on div "Search results modal" at bounding box center [389, 186] width 778 height 372
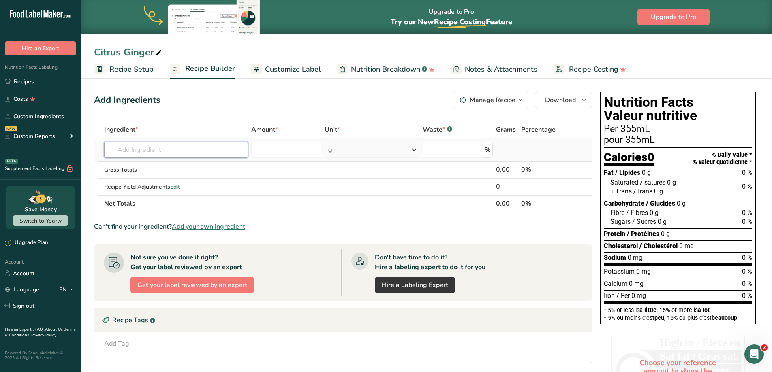
click at [150, 154] on input "text" at bounding box center [176, 150] width 144 height 16
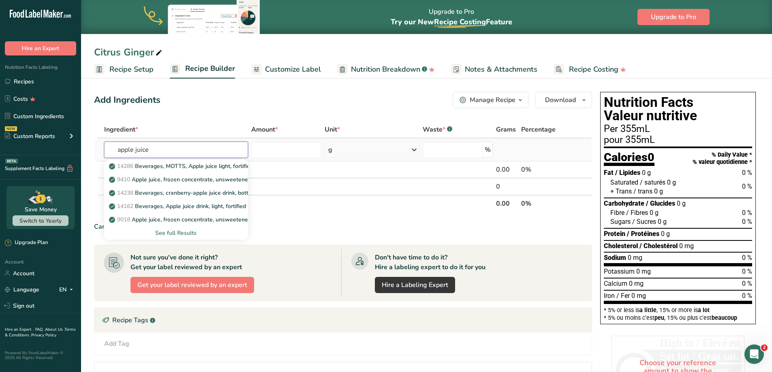
type input "apple juice"
click at [177, 233] on div "See full Results" at bounding box center [176, 233] width 131 height 9
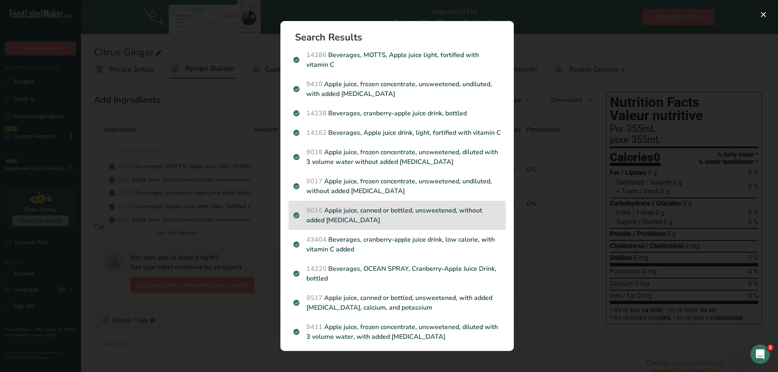
click at [445, 223] on p "9016 Apple juice, canned or bottled, unsweetened, without added ascorbic acid" at bounding box center [396, 215] width 207 height 19
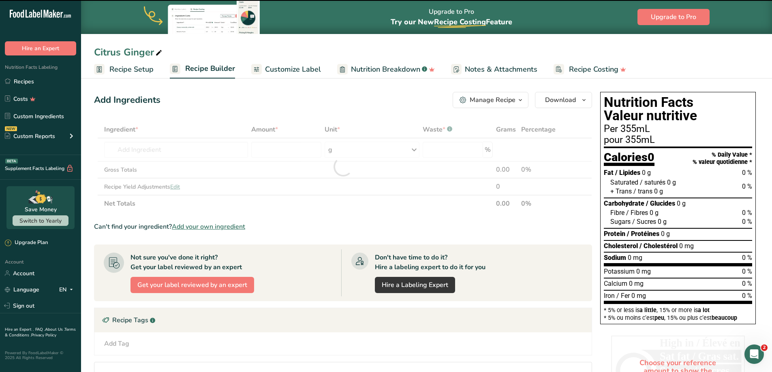
type input "0"
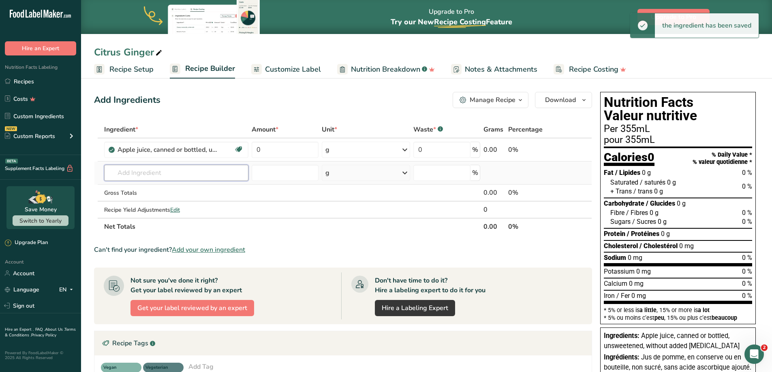
click at [175, 171] on input "text" at bounding box center [176, 173] width 144 height 16
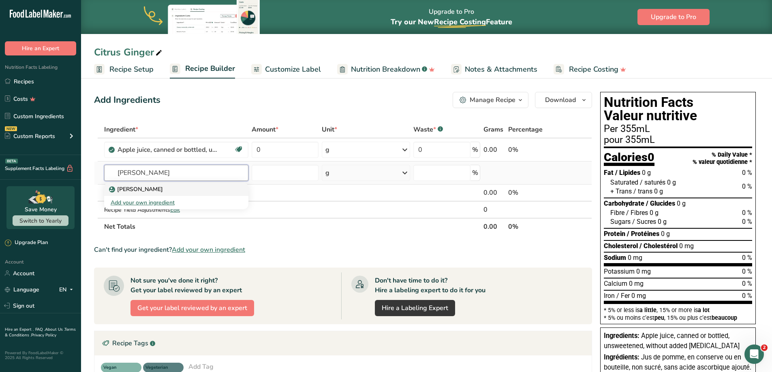
type input "ginger ju"
click at [166, 189] on div "Ginger Juice" at bounding box center [170, 189] width 118 height 9
type input "Ginger Juice"
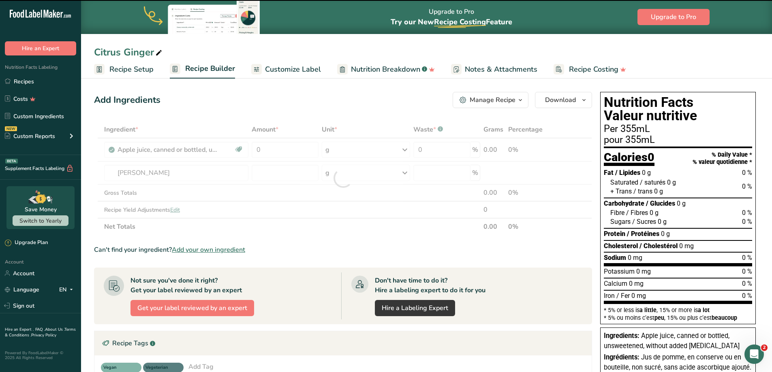
type input "0"
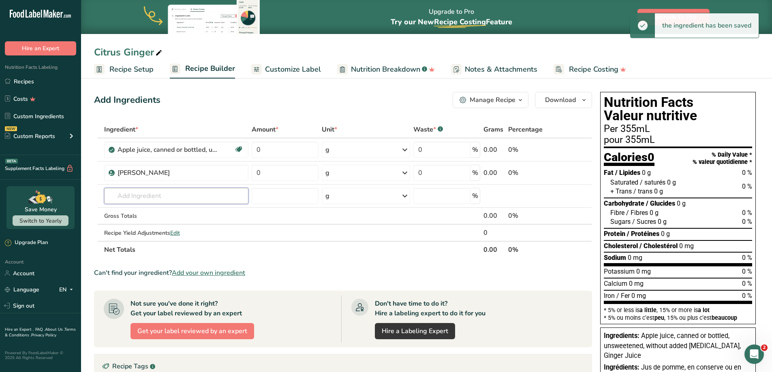
click at [149, 198] on input "text" at bounding box center [176, 196] width 144 height 16
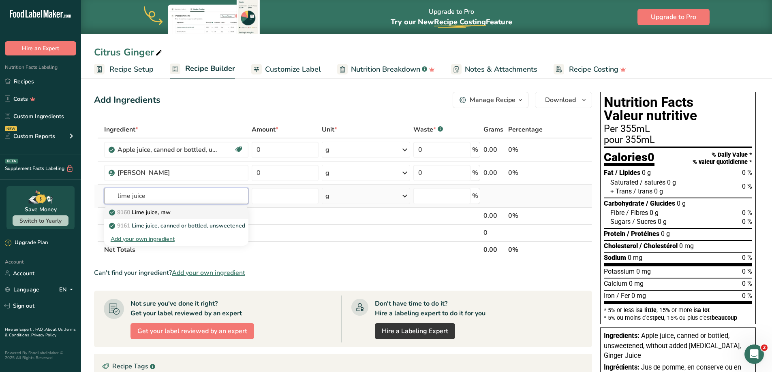
type input "lime juice"
click at [161, 213] on p "9160 Lime juice, raw" at bounding box center [141, 212] width 60 height 9
type input "Lime juice, raw"
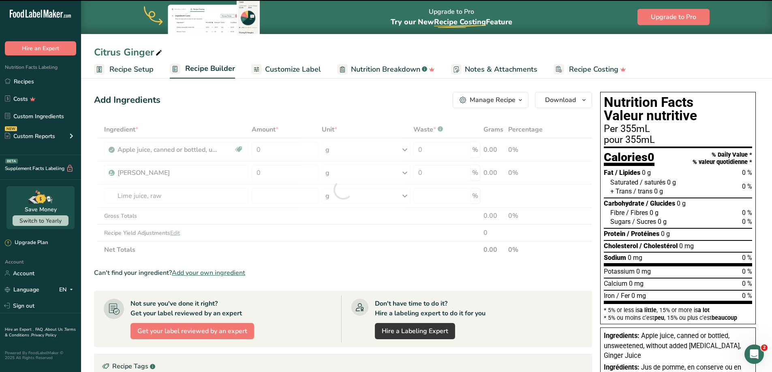
type input "0"
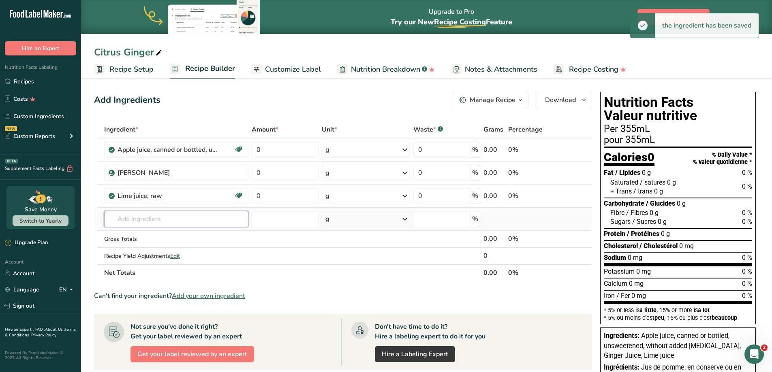
click at [151, 218] on input "text" at bounding box center [176, 219] width 144 height 16
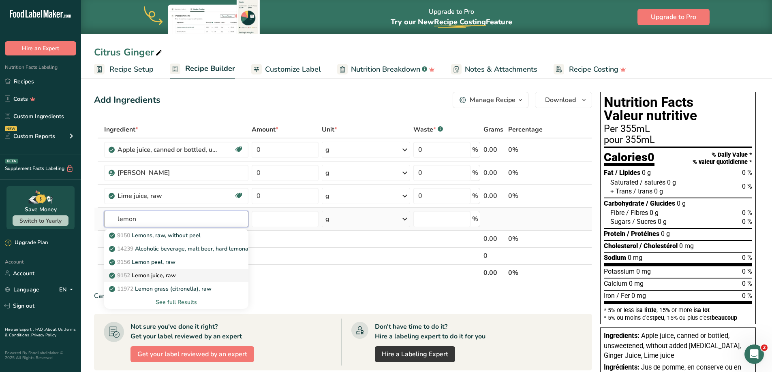
type input "lemon"
click at [175, 278] on p "9152 Lemon juice, raw" at bounding box center [143, 275] width 65 height 9
type input "Lemon juice, raw"
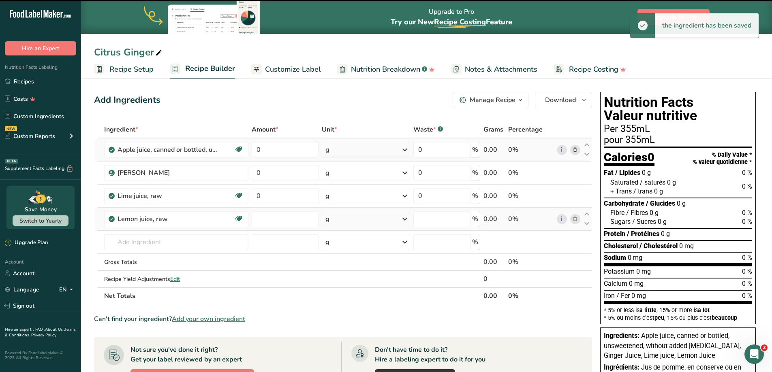
type input "0"
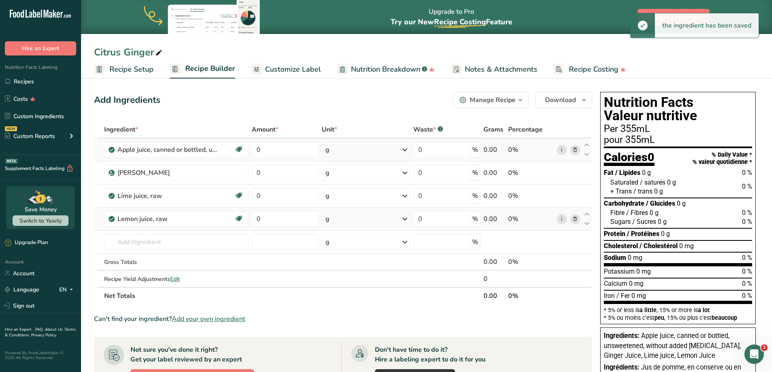
click at [403, 150] on icon at bounding box center [405, 150] width 10 height 15
click at [343, 303] on div "mL" at bounding box center [361, 299] width 62 height 9
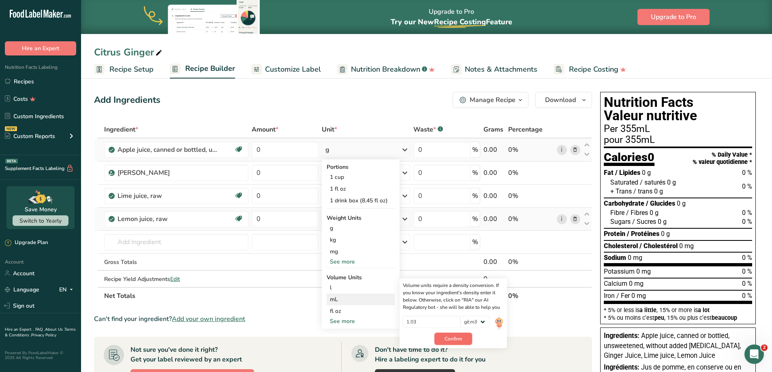
click at [456, 340] on span "Confirm" at bounding box center [452, 338] width 17 height 7
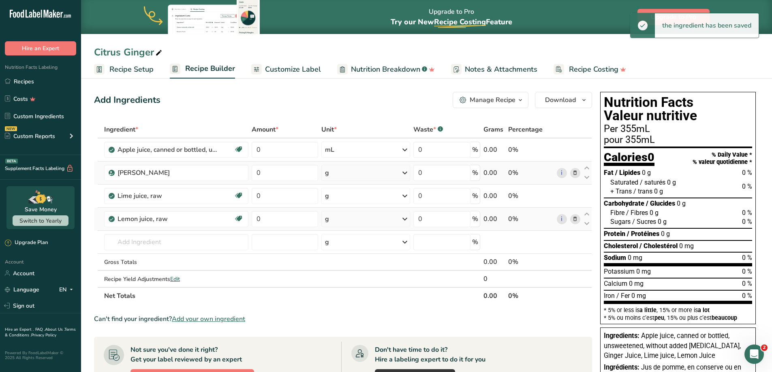
click at [397, 174] on div "g" at bounding box center [365, 173] width 89 height 16
click at [354, 269] on div "mL Volume units require a density conversion. If you know your ingredient's den…" at bounding box center [360, 275] width 68 height 12
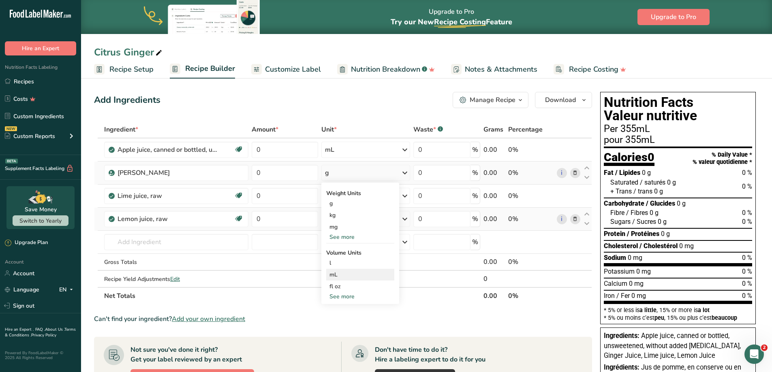
click at [360, 278] on div "mL" at bounding box center [360, 275] width 62 height 9
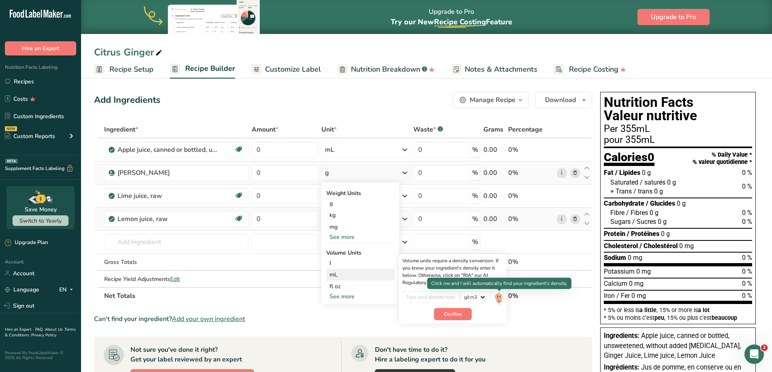
click at [497, 296] on img at bounding box center [498, 298] width 9 height 14
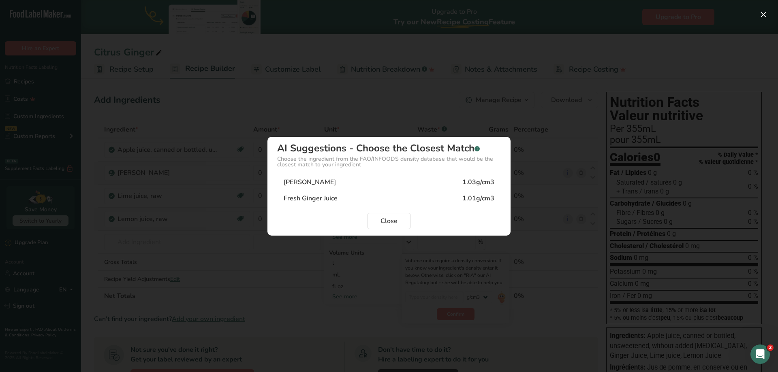
click at [337, 185] on div "Ginger Juice 1.03g/cm3" at bounding box center [389, 182] width 224 height 16
type input "1.03"
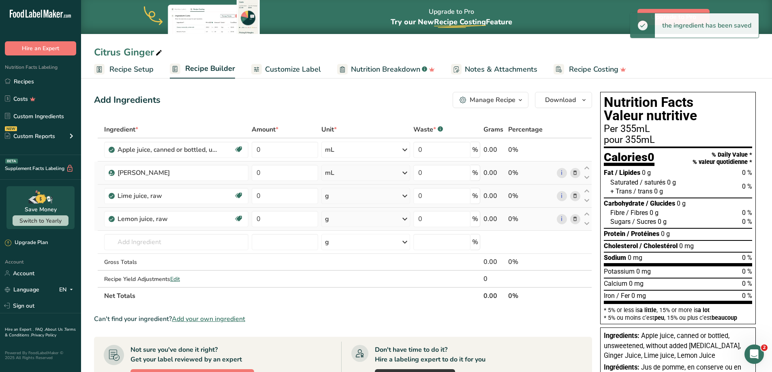
click at [395, 195] on div "g" at bounding box center [365, 196] width 89 height 16
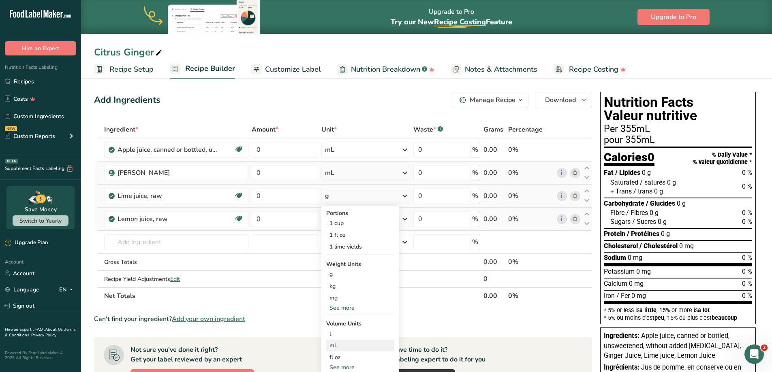
click at [349, 344] on div "mL" at bounding box center [360, 346] width 62 height 9
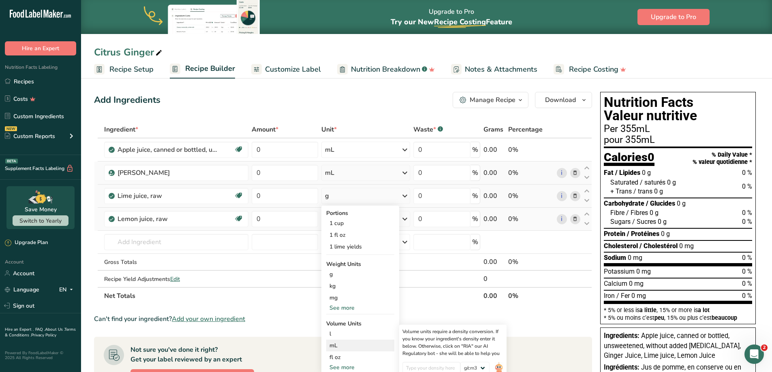
scroll to position [81, 0]
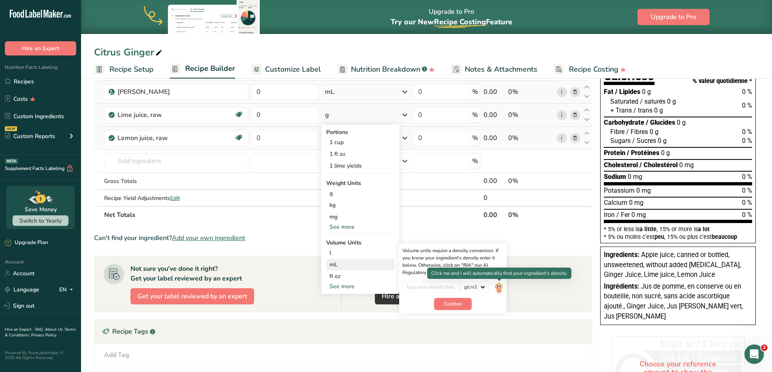
click at [496, 285] on img at bounding box center [498, 288] width 9 height 14
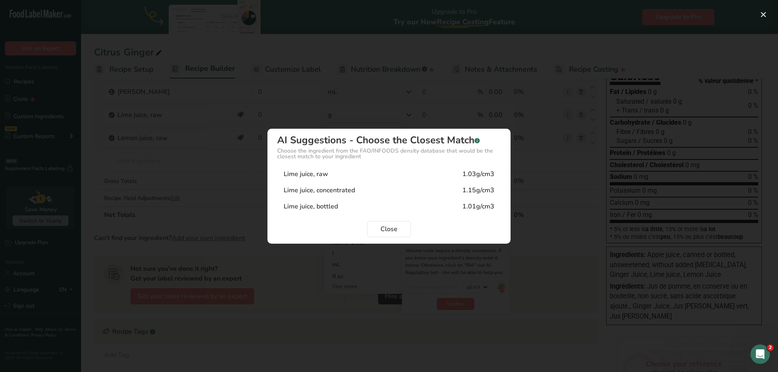
click at [337, 176] on div "Lime juice, raw 1.03g/cm3" at bounding box center [389, 174] width 224 height 16
type input "1.03"
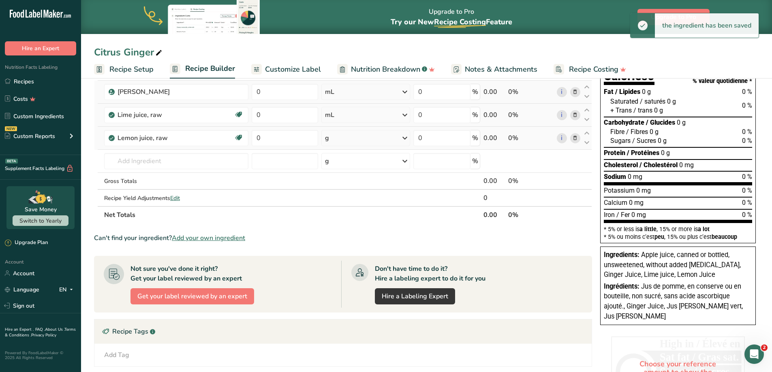
click at [369, 136] on div "g" at bounding box center [365, 138] width 89 height 16
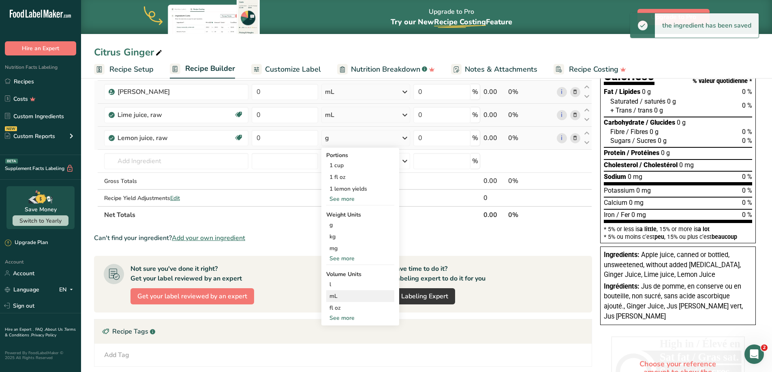
click at [353, 294] on div "mL" at bounding box center [360, 296] width 62 height 9
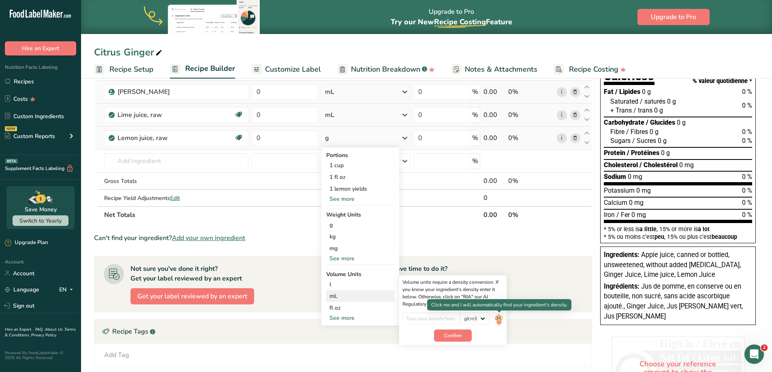
click at [498, 320] on img at bounding box center [498, 320] width 9 height 14
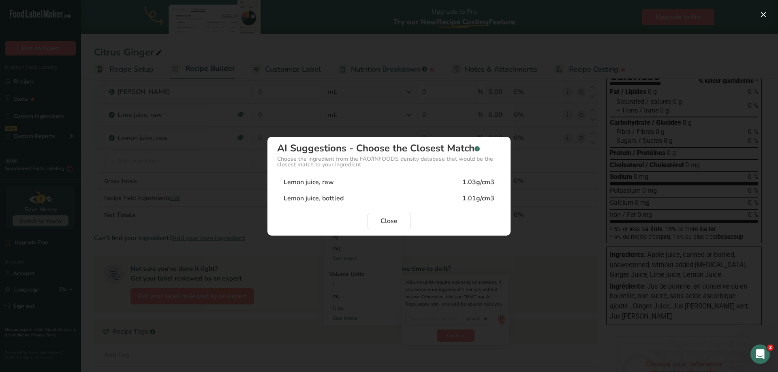
click at [314, 187] on div "Lemon juice, raw" at bounding box center [309, 182] width 50 height 10
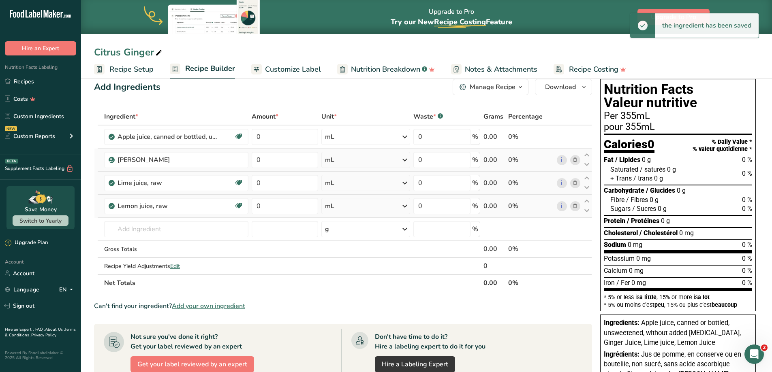
scroll to position [0, 0]
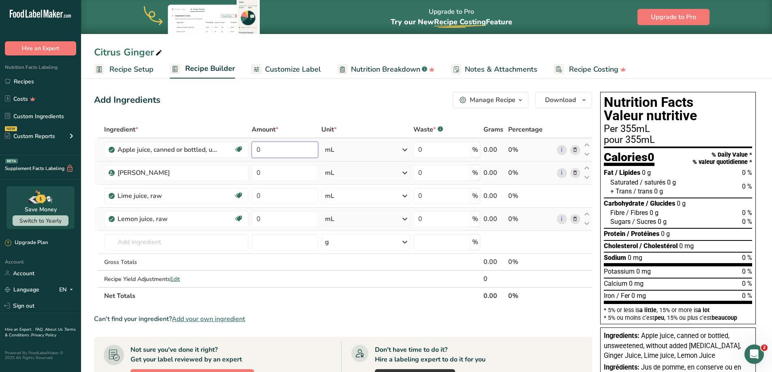
click at [289, 152] on input "0" at bounding box center [285, 150] width 67 height 16
click at [272, 150] on input "number" at bounding box center [285, 150] width 67 height 16
type input "294"
click at [277, 171] on div "Ingredient * Amount * Unit * Waste * .a-a{fill:#347362;}.b-a{fill:#fff;} Grams …" at bounding box center [343, 213] width 498 height 184
type input "2.22"
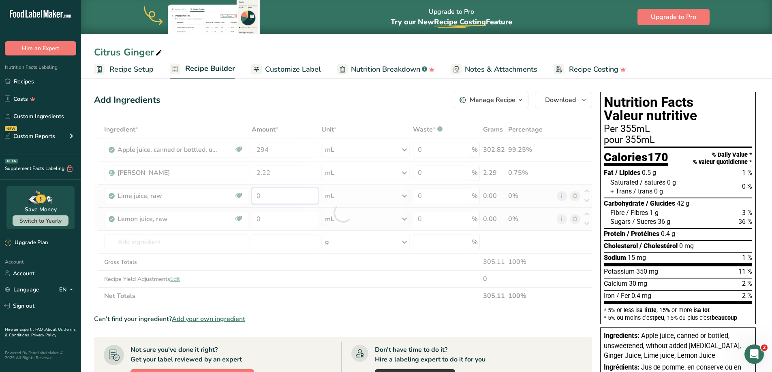
click at [262, 199] on div "Ingredient * Amount * Unit * Waste * .a-a{fill:#347362;}.b-a{fill:#fff;} Grams …" at bounding box center [343, 213] width 498 height 184
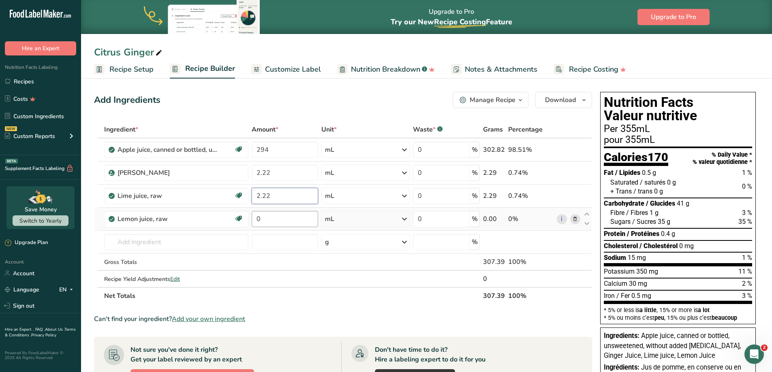
type input "2.22"
click at [268, 221] on div "Ingredient * Amount * Unit * Waste * .a-a{fill:#347362;}.b-a{fill:#fff;} Grams …" at bounding box center [343, 213] width 498 height 184
type input "2.22"
click at [386, 245] on div "Ingredient * Amount * Unit * Waste * .a-a{fill:#347362;}.b-a{fill:#fff;} Grams …" at bounding box center [343, 213] width 498 height 184
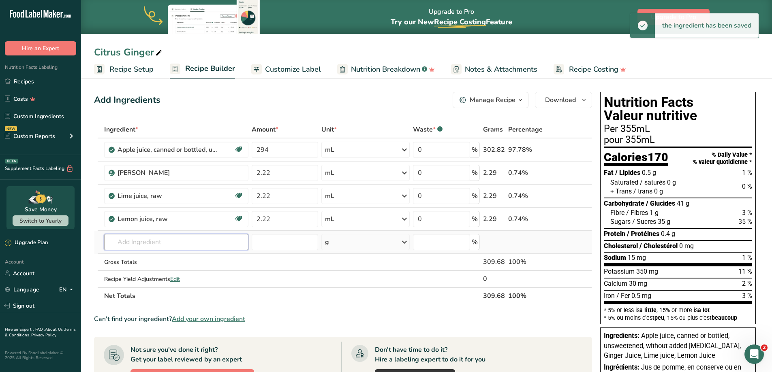
click at [185, 242] on input "text" at bounding box center [176, 242] width 144 height 16
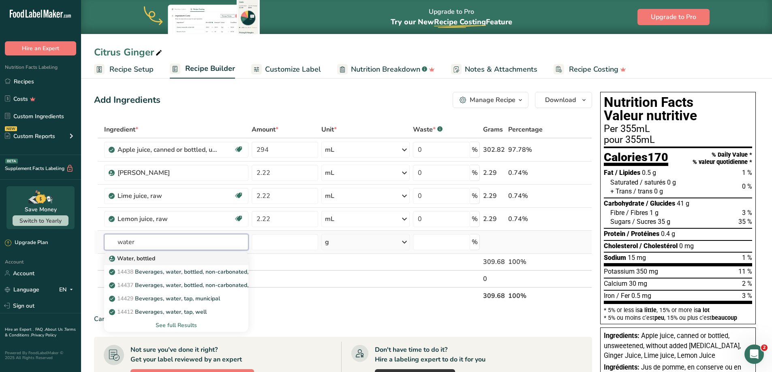
type input "water"
click at [162, 262] on div "Water, bottled" at bounding box center [170, 258] width 118 height 9
type input "Water, bottled"
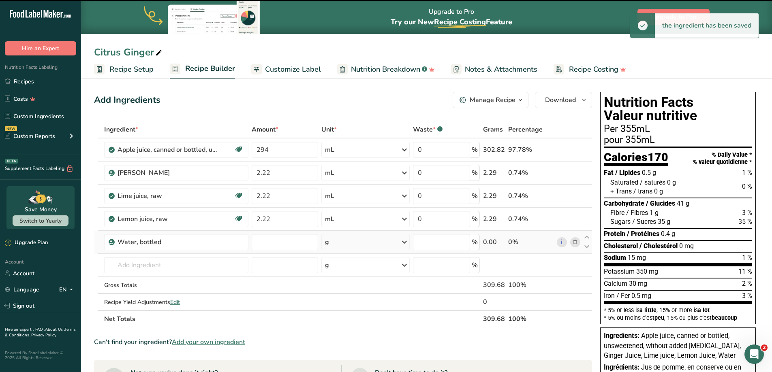
type input "0"
select select "22"
type input "0"
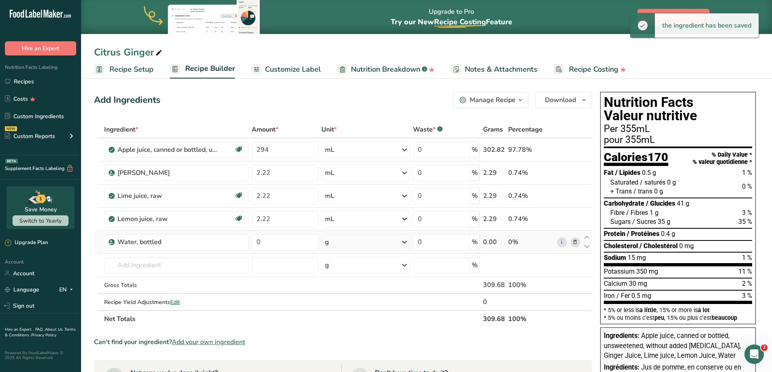
click at [397, 243] on div "g" at bounding box center [365, 242] width 88 height 16
click at [343, 346] on div "mL" at bounding box center [360, 344] width 62 height 9
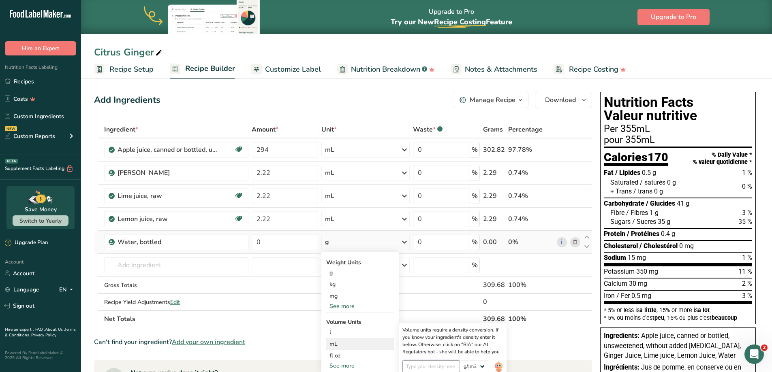
click at [437, 366] on input "number" at bounding box center [431, 367] width 58 height 12
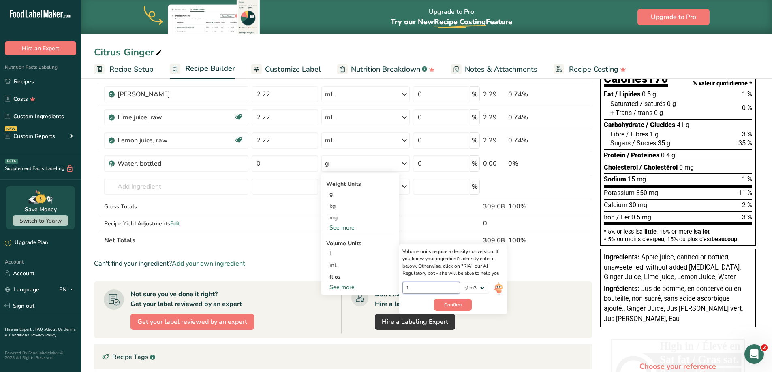
scroll to position [81, 0]
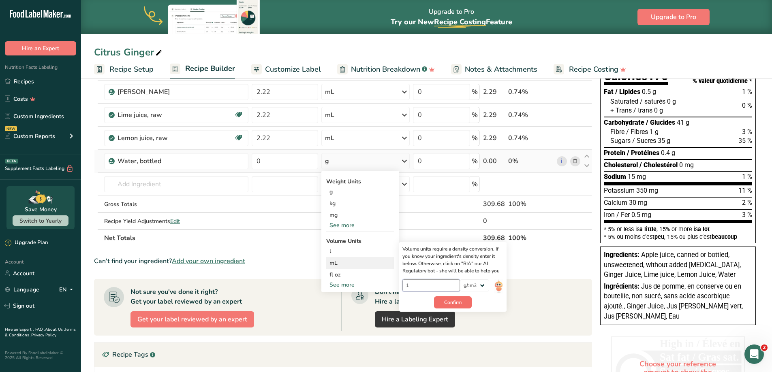
type input "1"
click at [453, 301] on span "Confirm" at bounding box center [452, 302] width 17 height 7
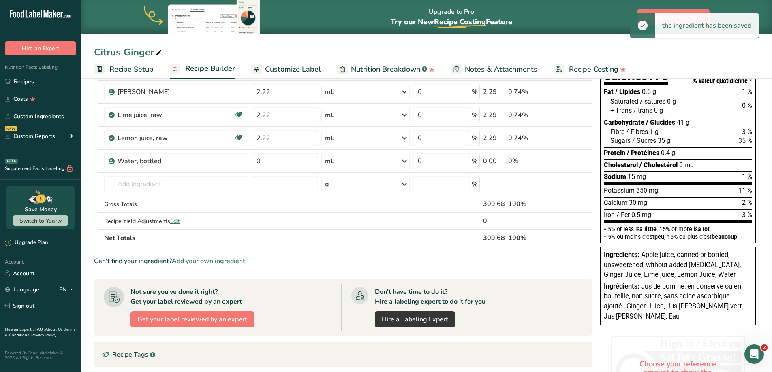
scroll to position [0, 0]
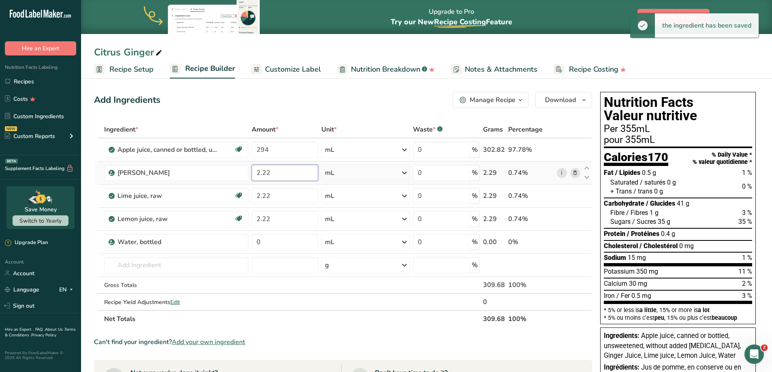
click at [277, 172] on input "2.22" at bounding box center [285, 173] width 66 height 16
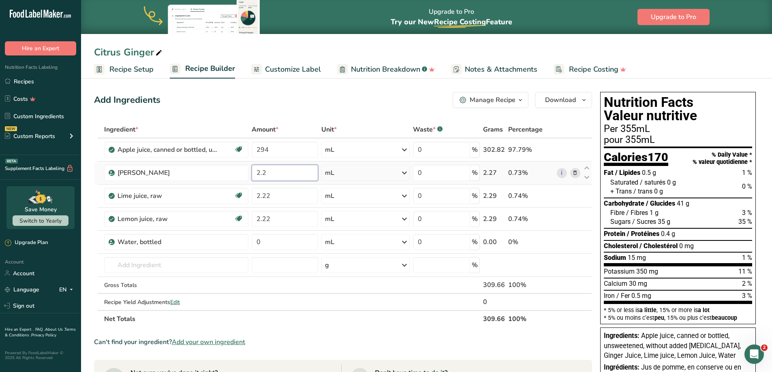
type input "2"
type input "1.78"
click at [267, 241] on div "Ingredient * Amount * Unit * Waste * .a-a{fill:#347362;}.b-a{fill:#fff;} Grams …" at bounding box center [343, 224] width 498 height 207
type input "53.25"
click at [325, 301] on div "Ingredient * Amount * Unit * Waste * .a-a{fill:#347362;}.b-a{fill:#fff;} Grams …" at bounding box center [343, 224] width 498 height 207
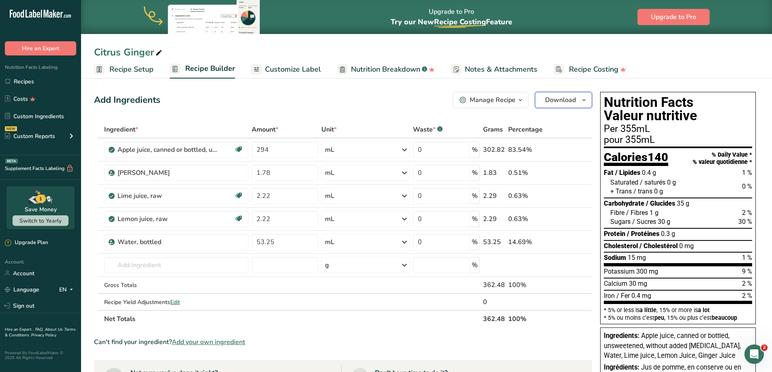
click at [575, 96] on span "Download" at bounding box center [560, 100] width 31 height 10
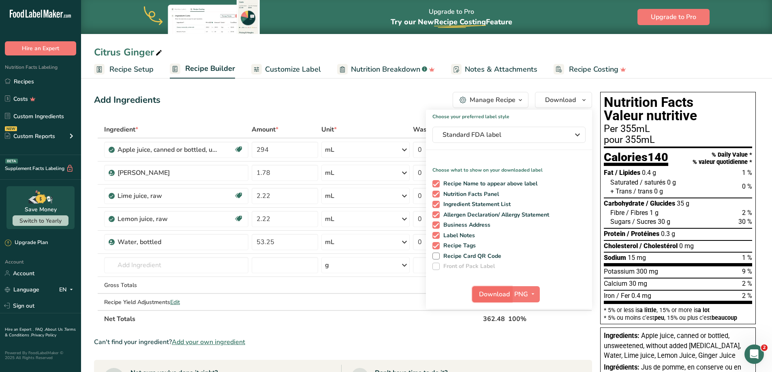
click at [501, 295] on span "Download" at bounding box center [494, 295] width 31 height 10
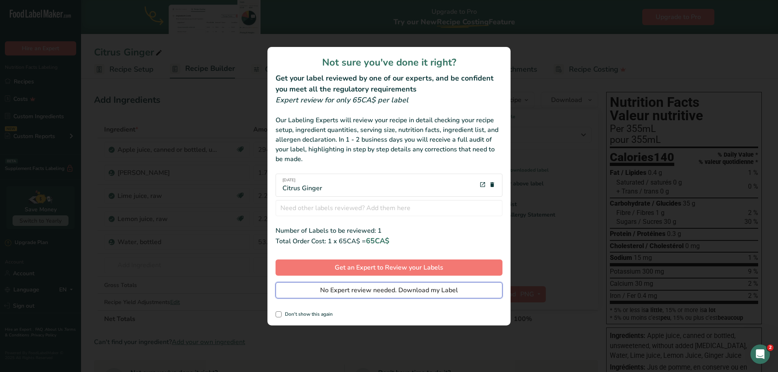
click at [414, 288] on span "No Expert review needed. Download my Label" at bounding box center [389, 291] width 138 height 10
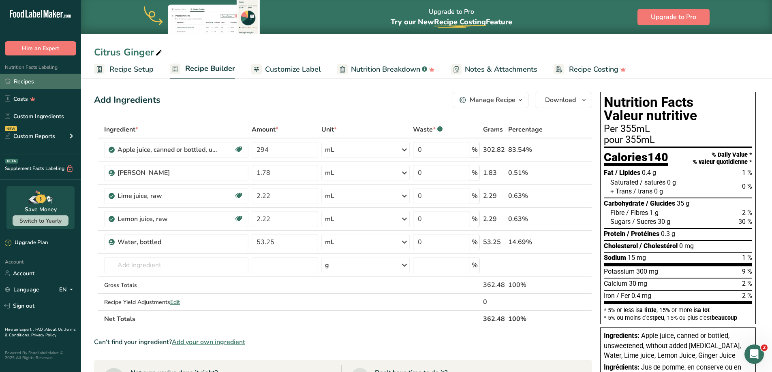
click at [26, 85] on link "Recipes" at bounding box center [40, 81] width 81 height 15
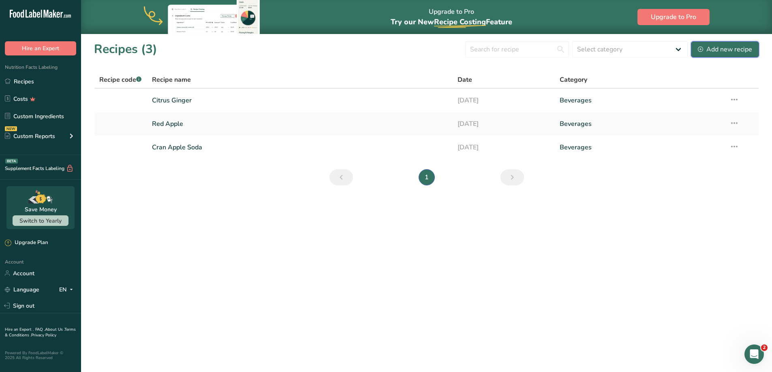
click at [730, 50] on div "Add new recipe" at bounding box center [725, 50] width 54 height 10
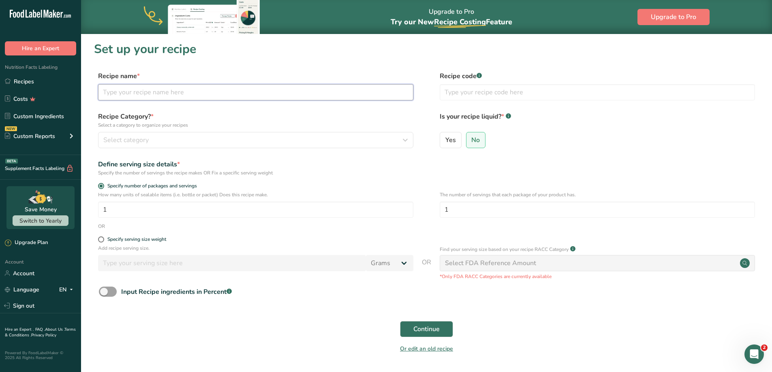
click at [151, 93] on input "text" at bounding box center [255, 92] width 315 height 16
type input "Blueberry"
click at [455, 139] on span "Yes" at bounding box center [450, 140] width 11 height 8
click at [445, 139] on input "Yes" at bounding box center [442, 139] width 5 height 5
radio input "true"
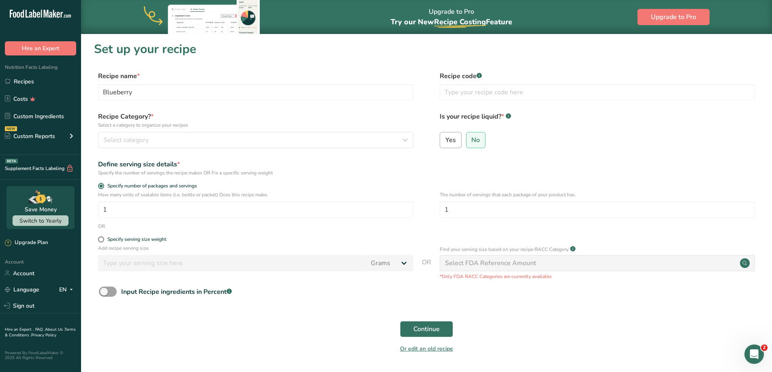
radio input "false"
select select "22"
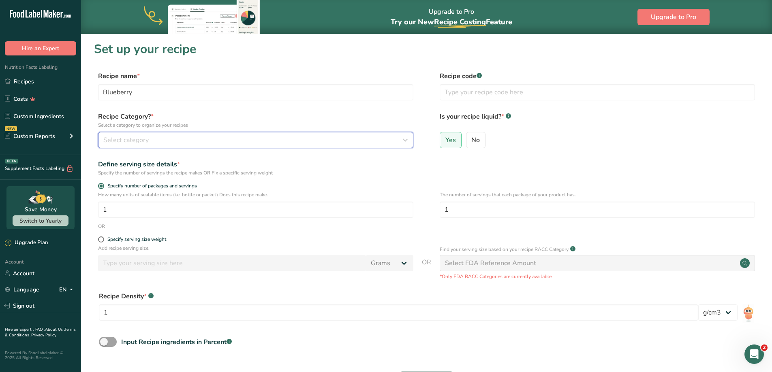
click at [409, 139] on icon "button" at bounding box center [405, 140] width 10 height 15
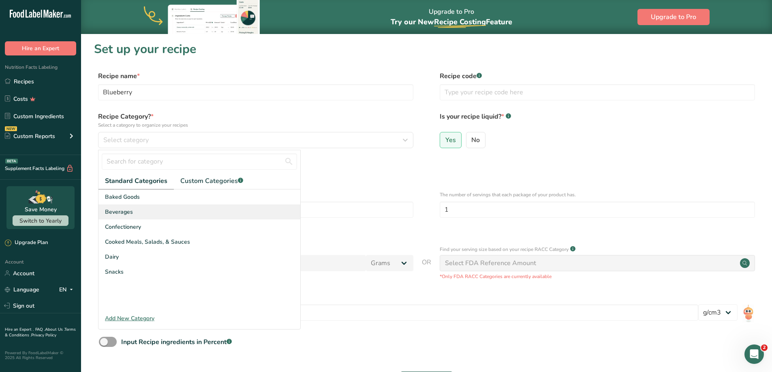
click at [184, 210] on div "Beverages" at bounding box center [199, 212] width 202 height 15
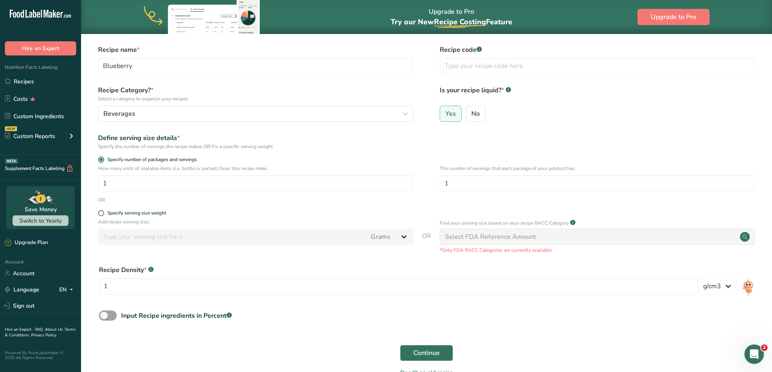
scroll to position [41, 0]
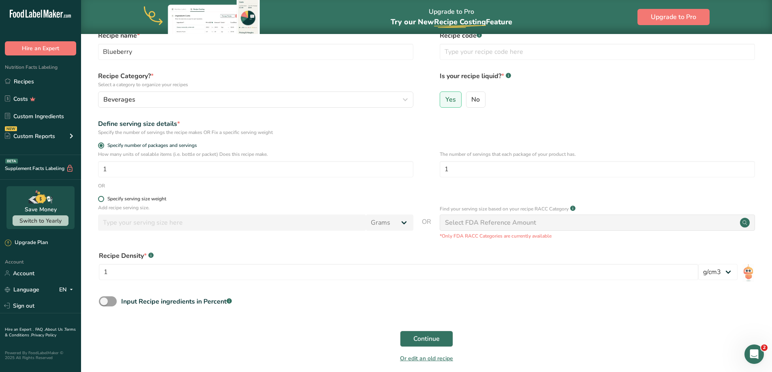
click at [102, 201] on span at bounding box center [101, 199] width 6 height 6
click at [102, 201] on input "Specify serving size weight" at bounding box center [100, 198] width 5 height 5
radio input "true"
radio input "false"
click at [137, 226] on input "number" at bounding box center [232, 223] width 268 height 16
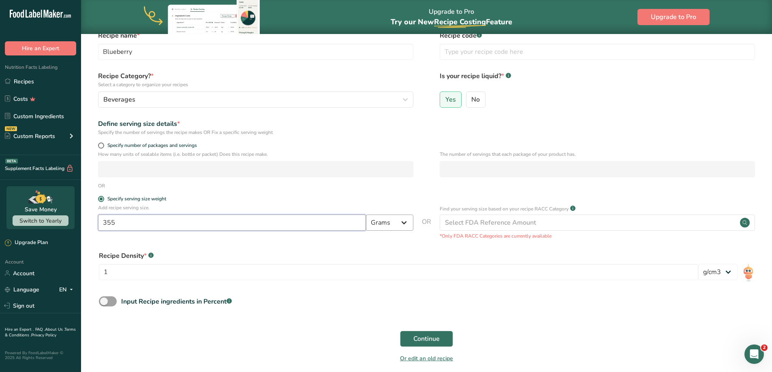
type input "355"
click at [407, 223] on select "Grams kg mg mcg lb oz l mL fl oz tbsp tsp cup qt gallon" at bounding box center [389, 223] width 47 height 16
select select "17"
click at [366, 215] on select "Grams kg mg mcg lb oz l mL fl oz tbsp tsp cup qt gallon" at bounding box center [389, 223] width 47 height 16
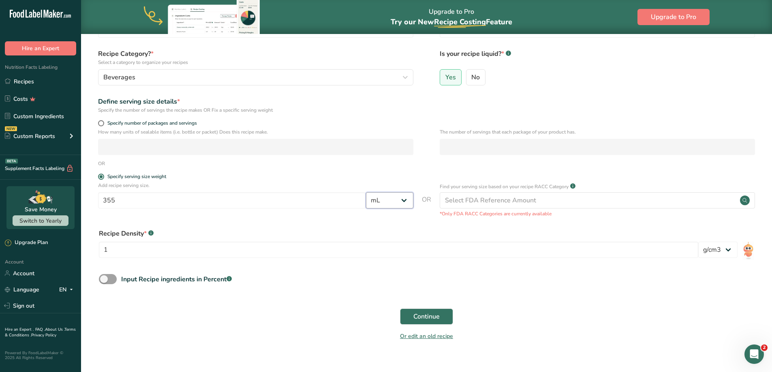
scroll to position [75, 0]
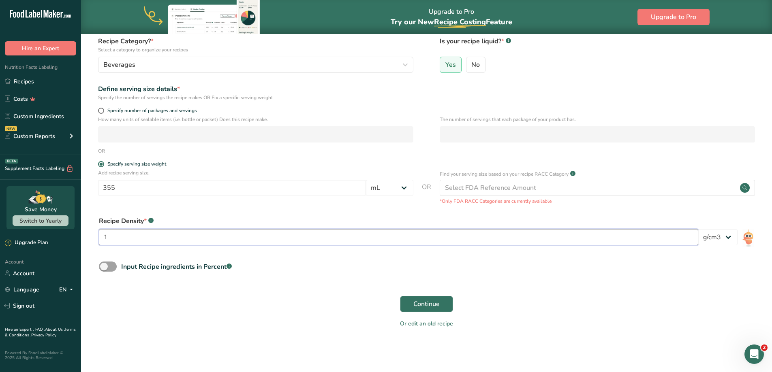
click at [199, 237] on input "1" at bounding box center [398, 237] width 599 height 16
type input "1.04"
click at [410, 301] on button "Continue" at bounding box center [426, 304] width 53 height 16
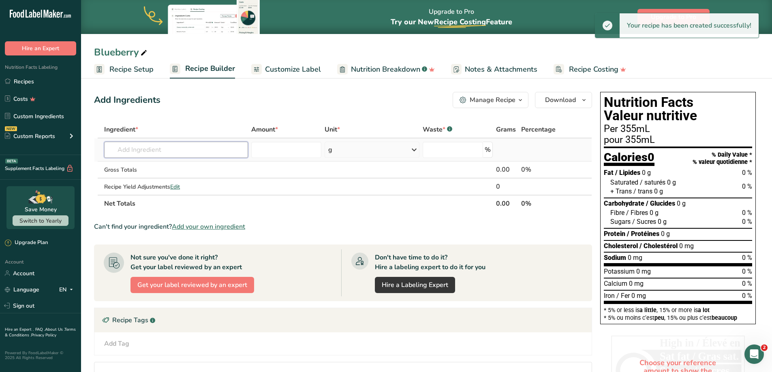
click at [196, 151] on input "text" at bounding box center [176, 150] width 144 height 16
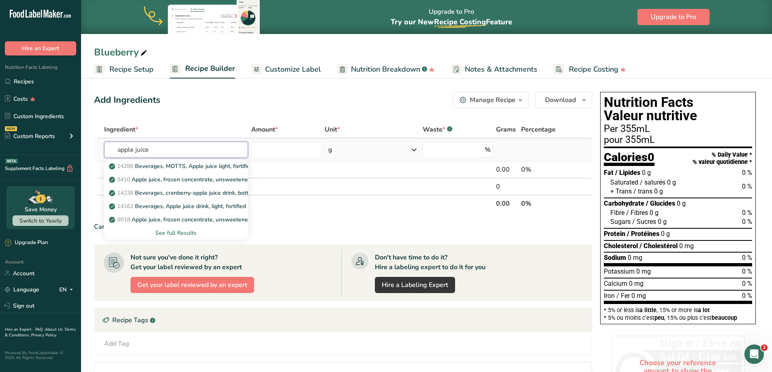
type input "apple juice"
click at [191, 233] on div "See full Results" at bounding box center [176, 233] width 131 height 9
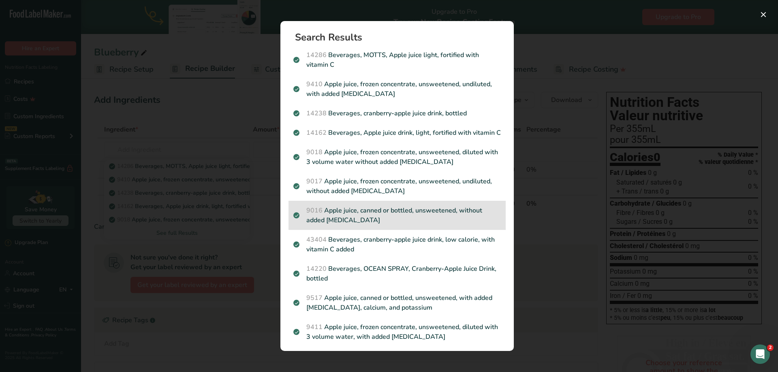
click at [436, 216] on p "9016 Apple juice, canned or bottled, unsweetened, without added ascorbic acid" at bounding box center [396, 215] width 207 height 19
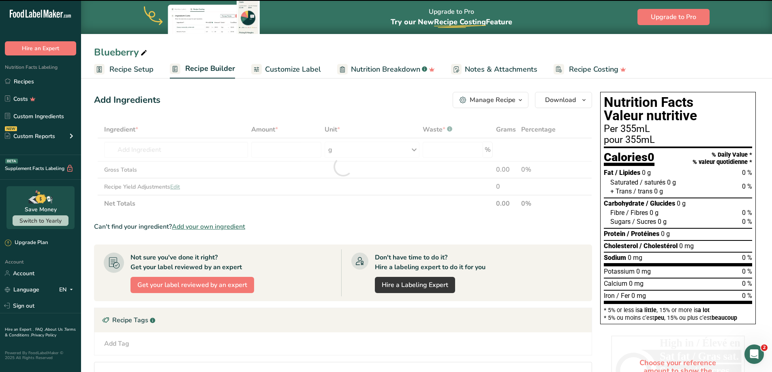
type input "0"
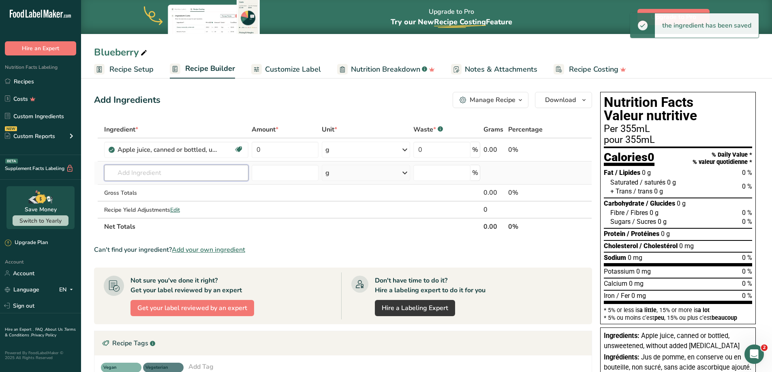
click at [152, 173] on input "text" at bounding box center [176, 173] width 144 height 16
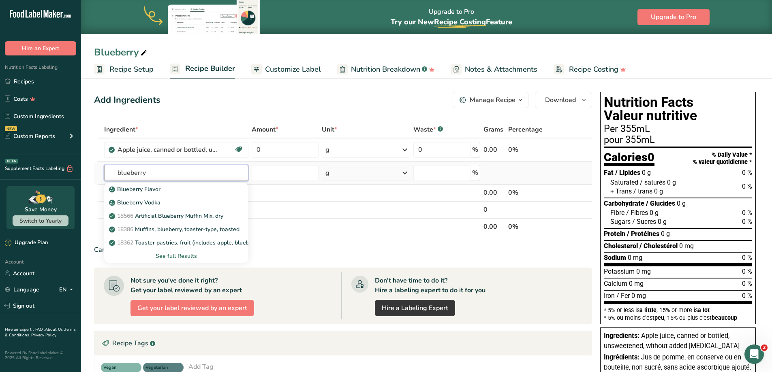
type input "blueberry"
click at [189, 255] on div "See full Results" at bounding box center [176, 256] width 131 height 9
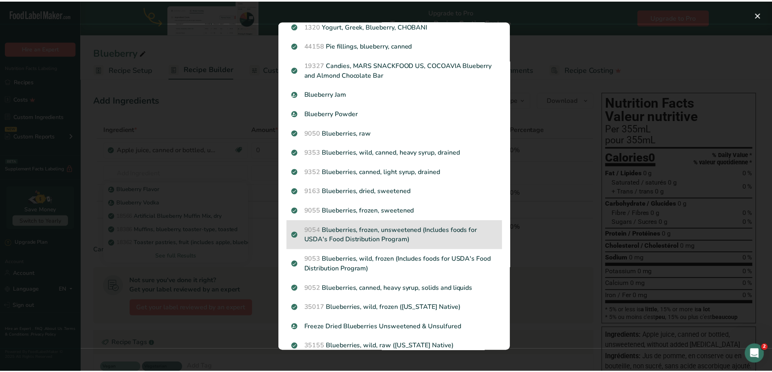
scroll to position [597, 0]
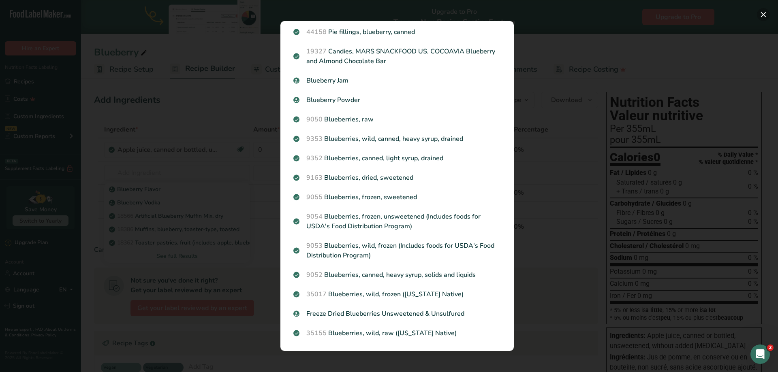
click at [762, 13] on button "Search results modal" at bounding box center [763, 14] width 13 height 13
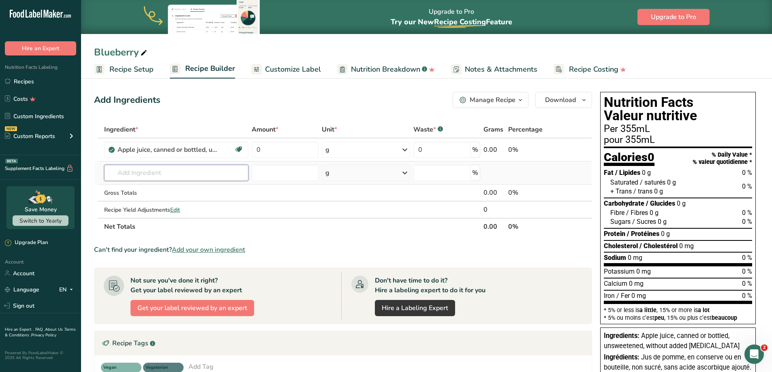
click at [168, 174] on input "text" at bounding box center [176, 173] width 144 height 16
type input "Blueberry Juice"
click at [161, 203] on div "Add your own ingredient" at bounding box center [176, 203] width 131 height 9
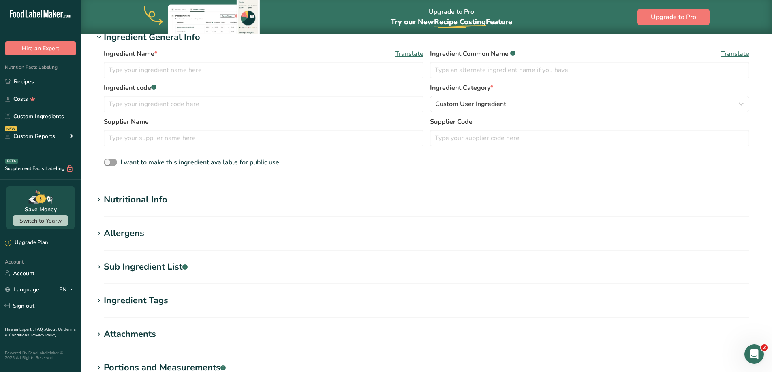
scroll to position [162, 0]
click at [113, 199] on div "Nutritional Info" at bounding box center [136, 198] width 64 height 13
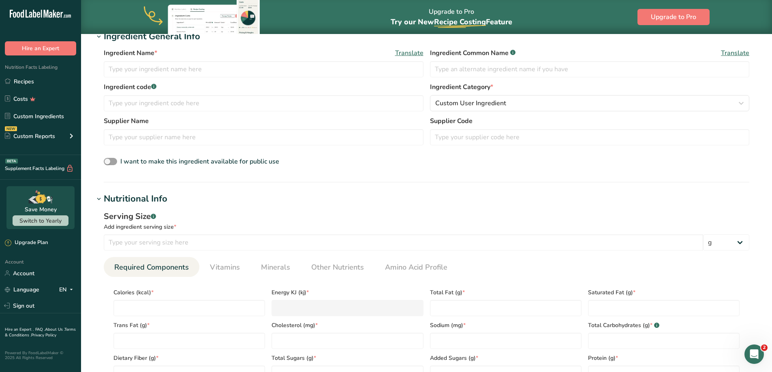
click at [139, 199] on div "Nutritional Info" at bounding box center [136, 198] width 64 height 13
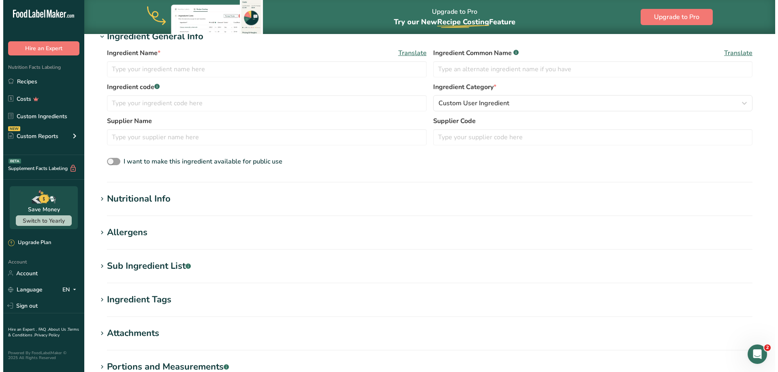
scroll to position [0, 0]
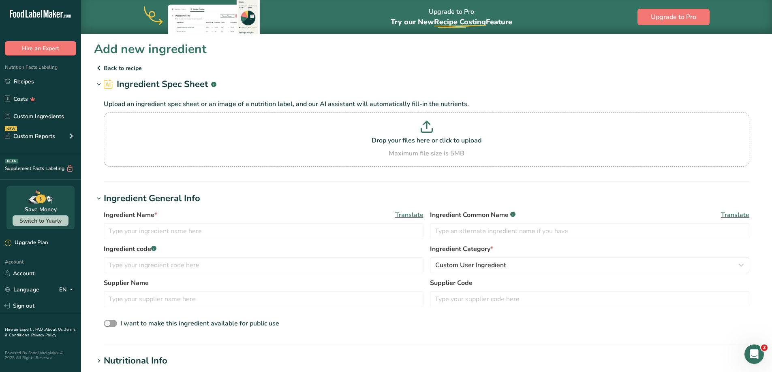
click at [113, 69] on p "Back to recipe" at bounding box center [426, 68] width 665 height 10
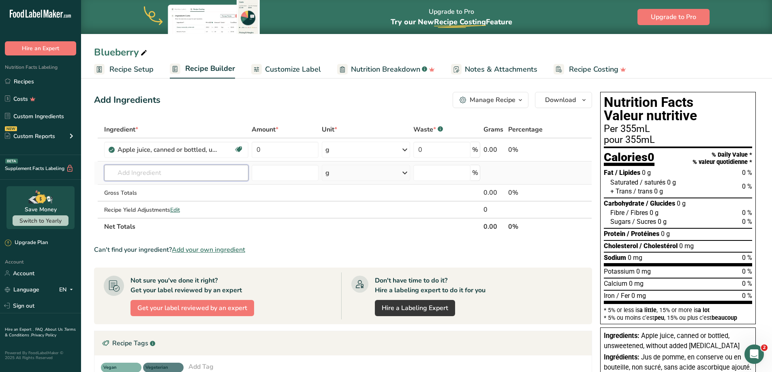
click at [151, 175] on input "text" at bounding box center [176, 173] width 144 height 16
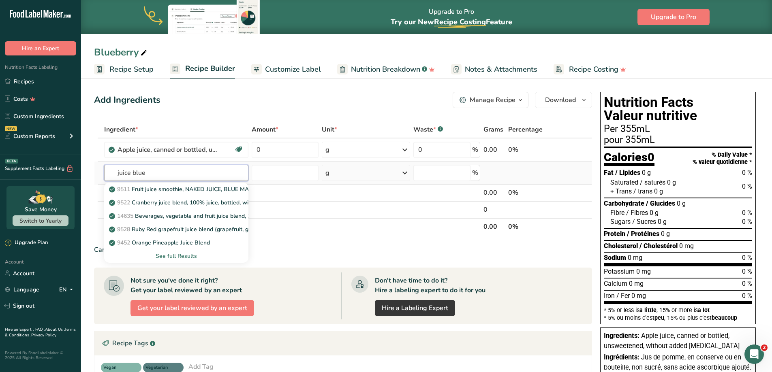
type input "juice blue"
click at [182, 258] on div "See full Results" at bounding box center [176, 256] width 131 height 9
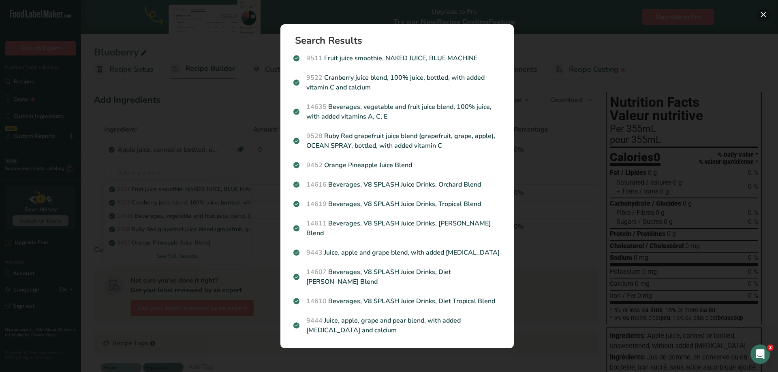
click at [762, 15] on button "Search results modal" at bounding box center [763, 14] width 13 height 13
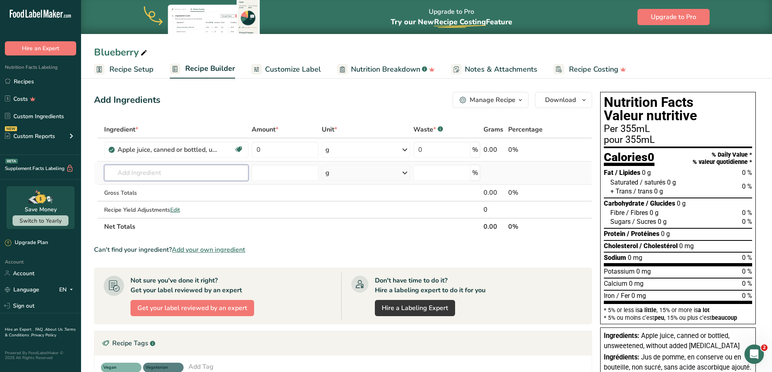
click at [180, 174] on input "text" at bounding box center [176, 173] width 144 height 16
type input "blueberry Juice"
click at [522, 101] on icon "button" at bounding box center [520, 100] width 6 height 10
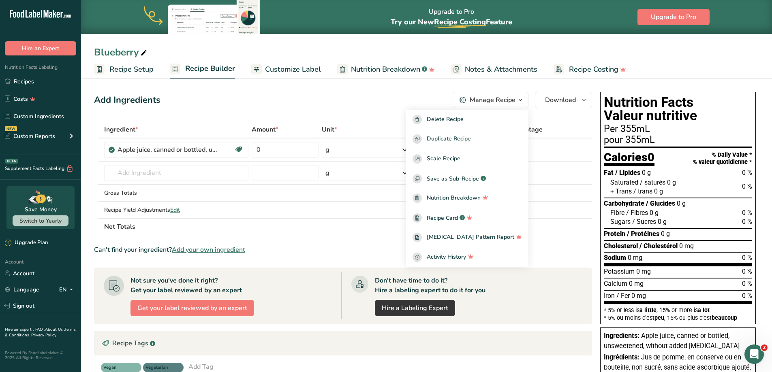
click at [522, 101] on icon "button" at bounding box center [520, 100] width 6 height 10
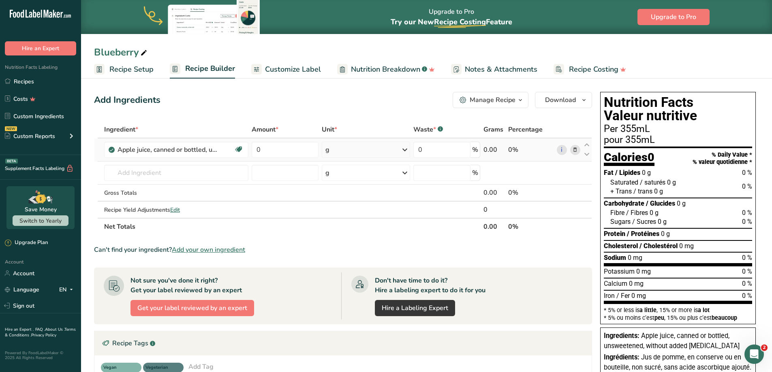
click at [368, 153] on div "g" at bounding box center [366, 150] width 88 height 16
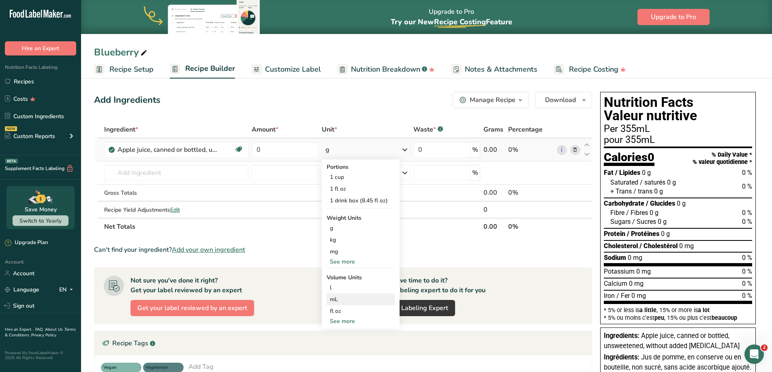
click at [341, 303] on div "mL" at bounding box center [361, 299] width 62 height 9
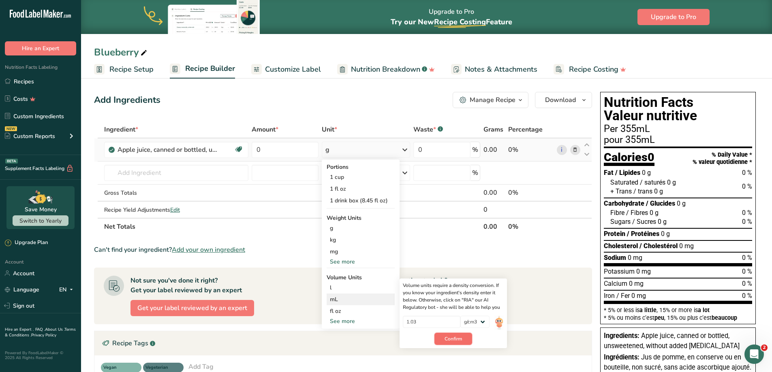
click at [437, 339] on button "Confirm" at bounding box center [453, 339] width 38 height 12
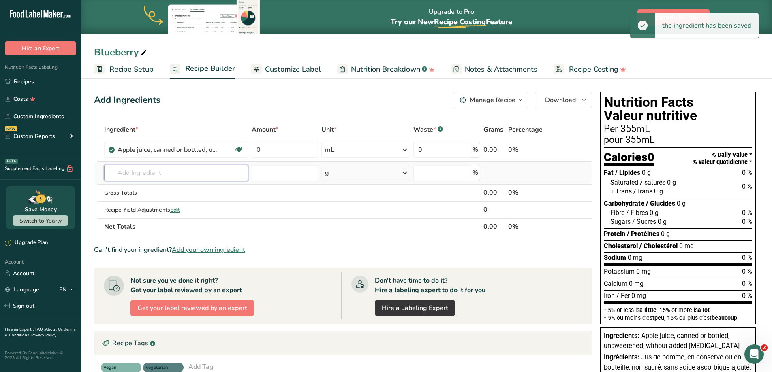
click at [148, 171] on input "text" at bounding box center [176, 173] width 144 height 16
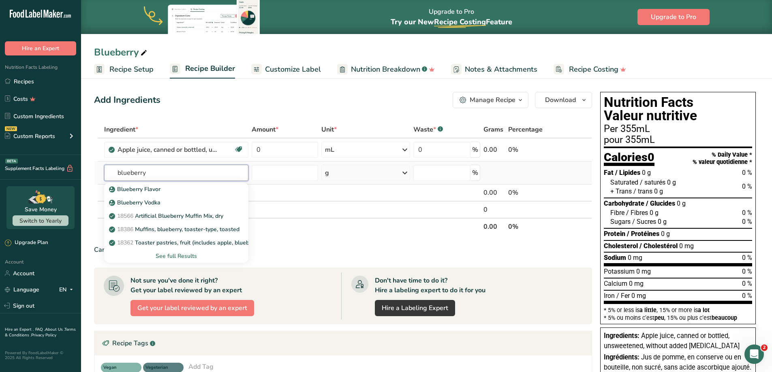
type input "blueberry"
click at [182, 257] on div "See full Results" at bounding box center [176, 256] width 131 height 9
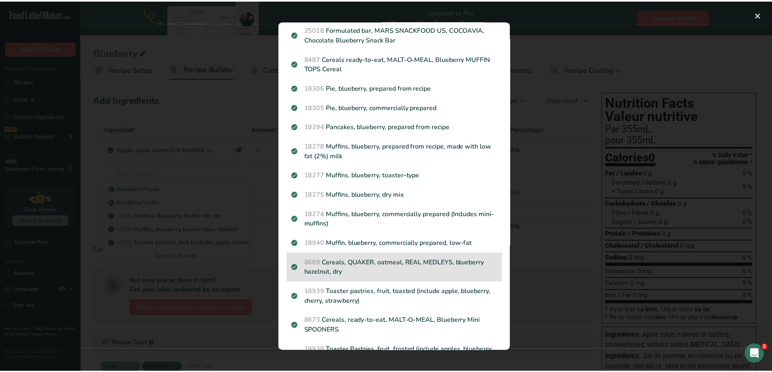
scroll to position [243, 0]
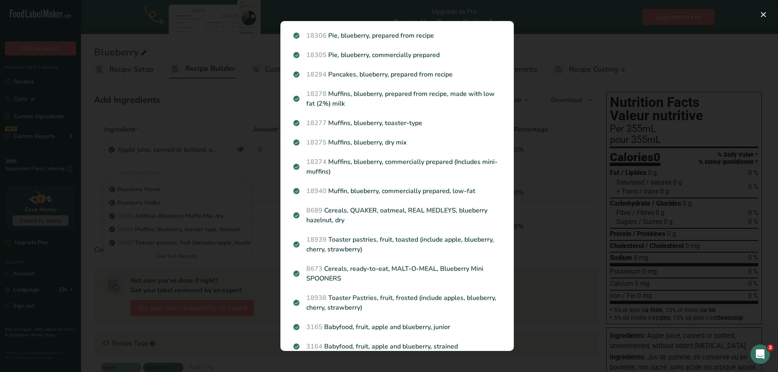
click at [547, 314] on div "Search results modal" at bounding box center [389, 186] width 778 height 372
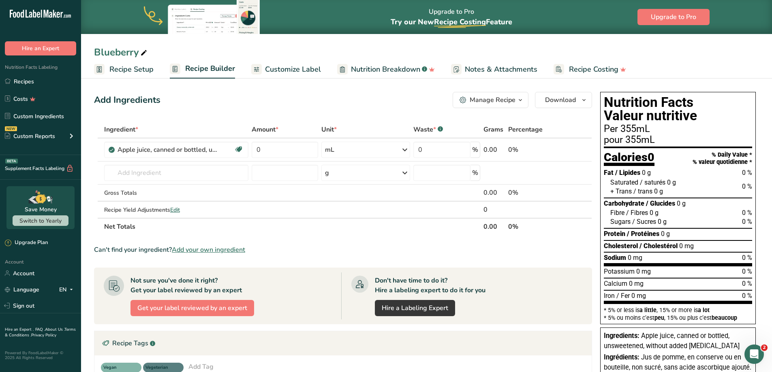
click at [135, 68] on span "Recipe Setup" at bounding box center [131, 69] width 44 height 11
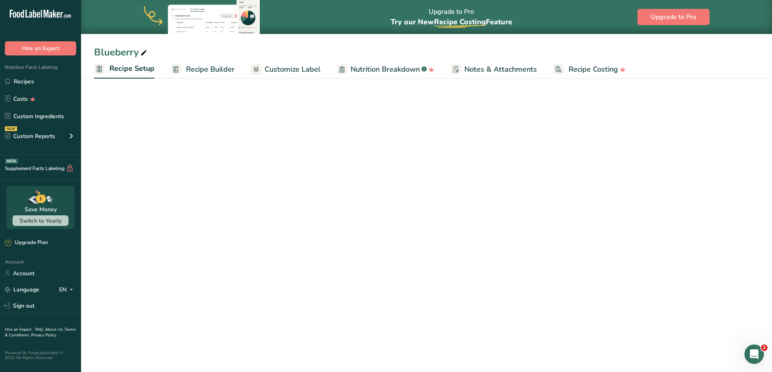
select select "17"
select select "22"
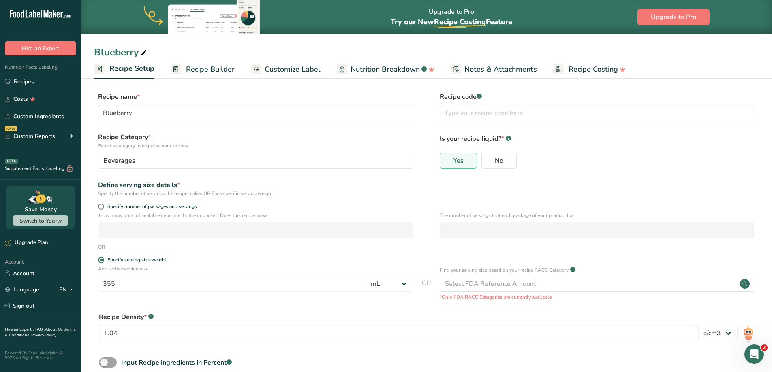
click at [184, 68] on link "Recipe Builder" at bounding box center [203, 69] width 64 height 18
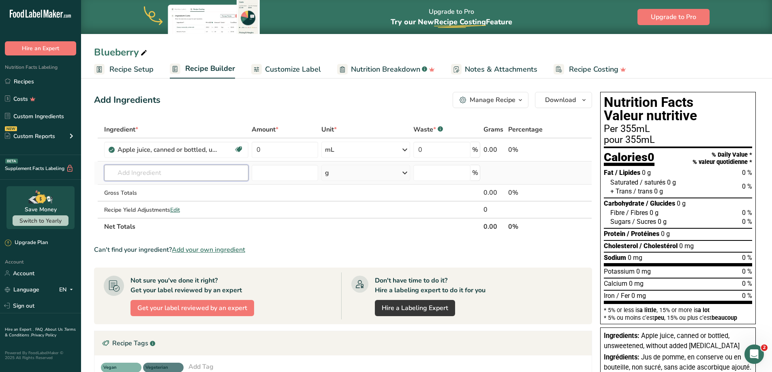
click at [188, 174] on input "text" at bounding box center [176, 173] width 144 height 16
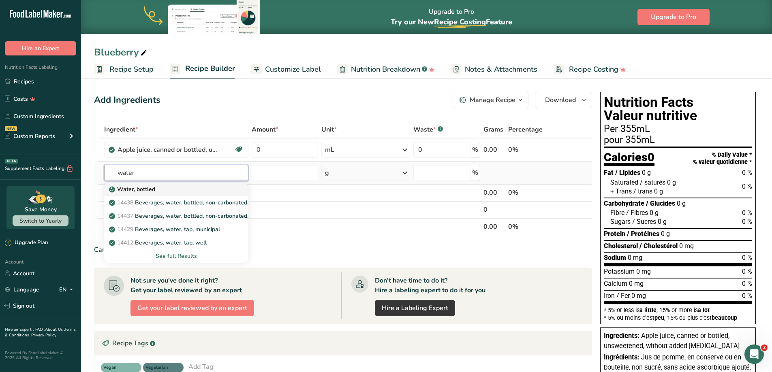
type input "water"
click at [177, 186] on div "Water, bottled" at bounding box center [170, 189] width 118 height 9
type input "Water, bottled"
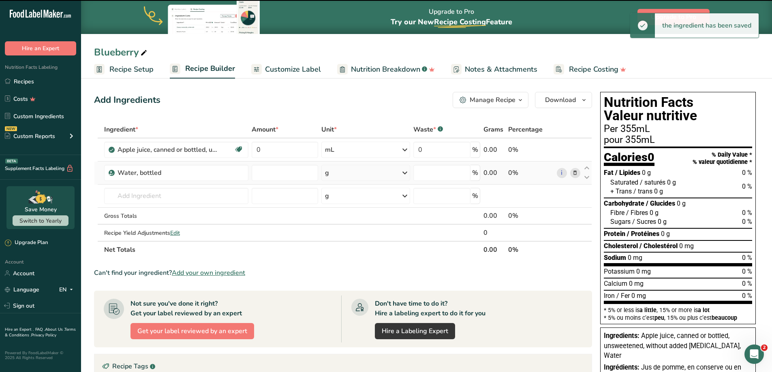
type input "0"
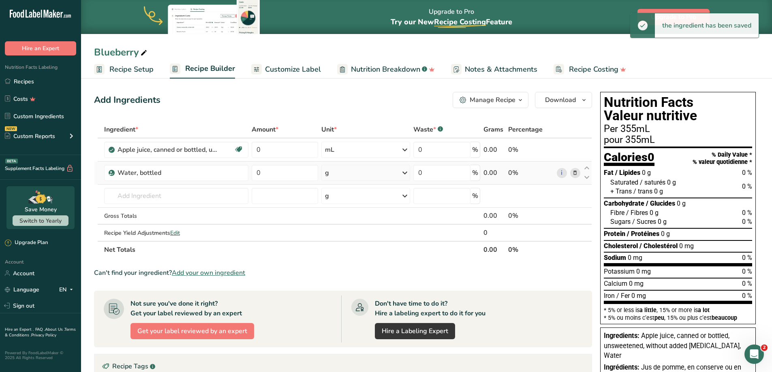
click at [405, 174] on icon at bounding box center [405, 173] width 10 height 15
click at [346, 275] on div "mL" at bounding box center [360, 275] width 62 height 9
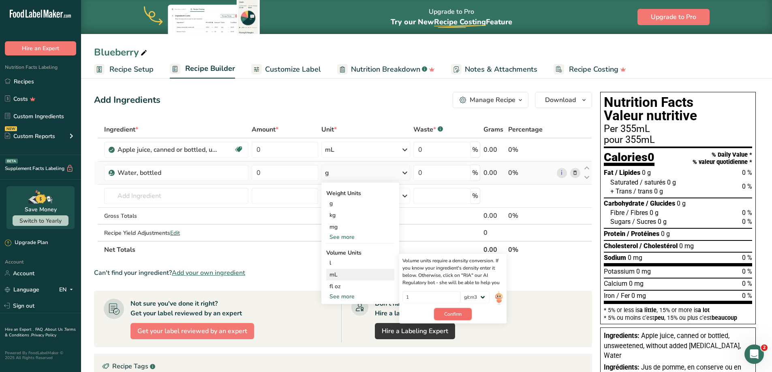
click at [451, 312] on span "Confirm" at bounding box center [452, 314] width 17 height 7
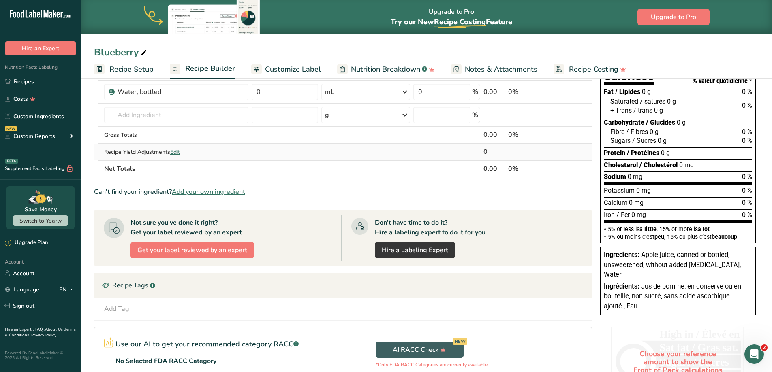
scroll to position [41, 0]
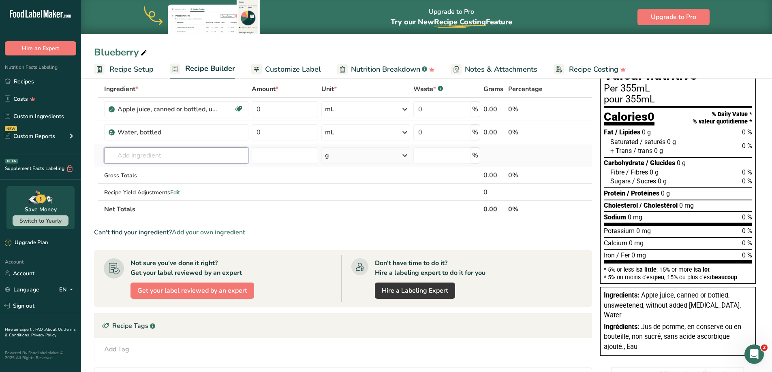
click at [175, 156] on input "text" at bounding box center [176, 155] width 144 height 16
type input "blueberry juice"
click at [163, 184] on div "Add your own ingredient" at bounding box center [176, 185] width 131 height 9
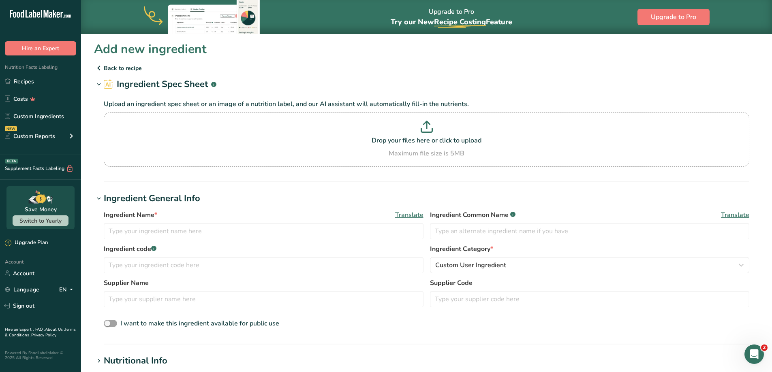
scroll to position [81, 0]
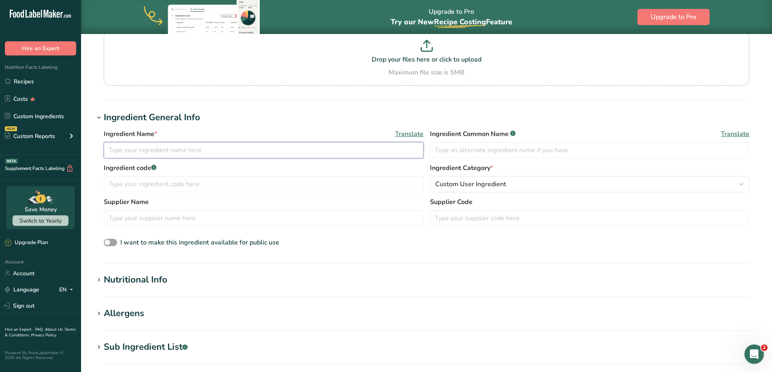
click at [169, 148] on input "text" at bounding box center [264, 150] width 320 height 16
type input "Blueberry Juice"
click at [515, 185] on div "Custom User Ingredient" at bounding box center [587, 184] width 304 height 10
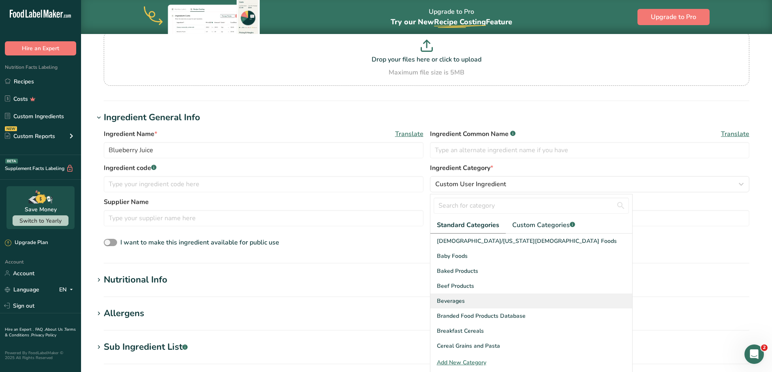
click at [499, 297] on div "Beverages" at bounding box center [531, 301] width 202 height 15
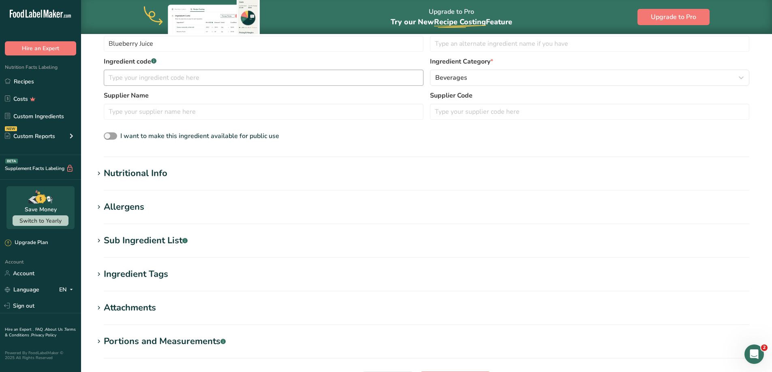
scroll to position [203, 0]
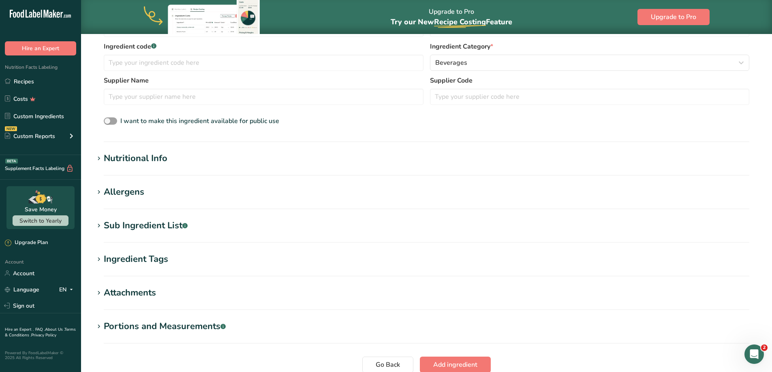
click at [125, 156] on div "Nutritional Info" at bounding box center [136, 158] width 64 height 13
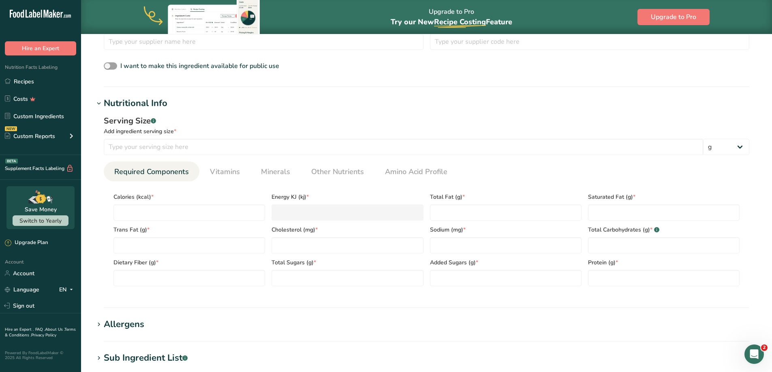
scroll to position [243, 0]
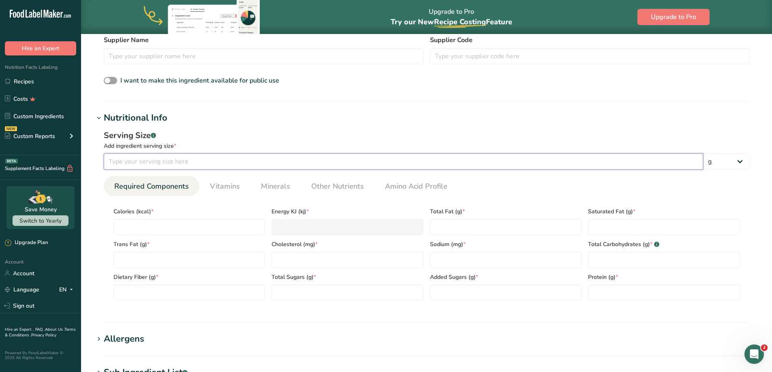
click at [279, 162] on input "number" at bounding box center [403, 162] width 599 height 16
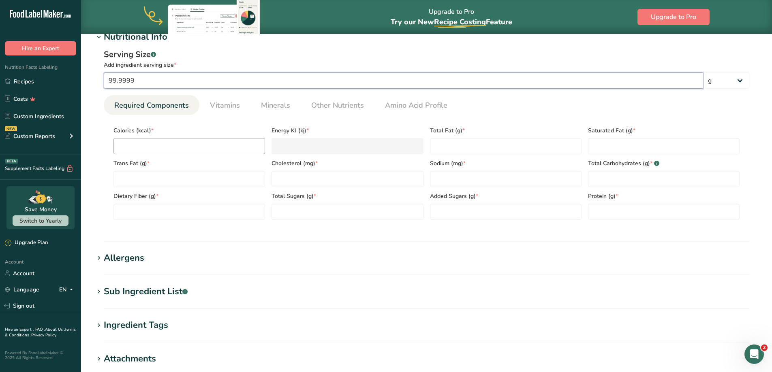
type input "99.9999"
click at [144, 141] on input "number" at bounding box center [189, 146] width 152 height 16
type input "5"
type KJ "20.9"
type input "54"
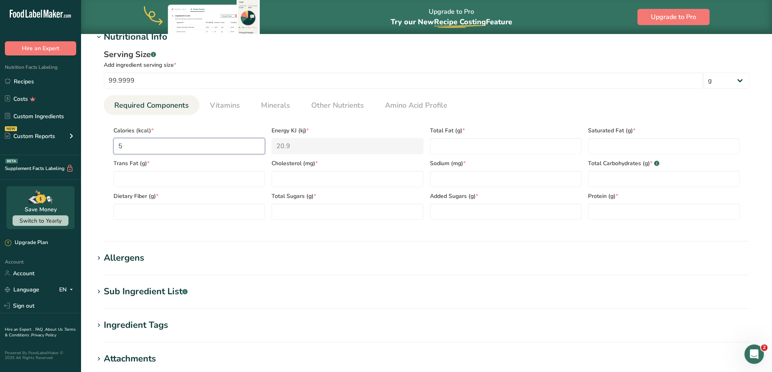
type KJ "225.9"
type input "54"
type Fat "0"
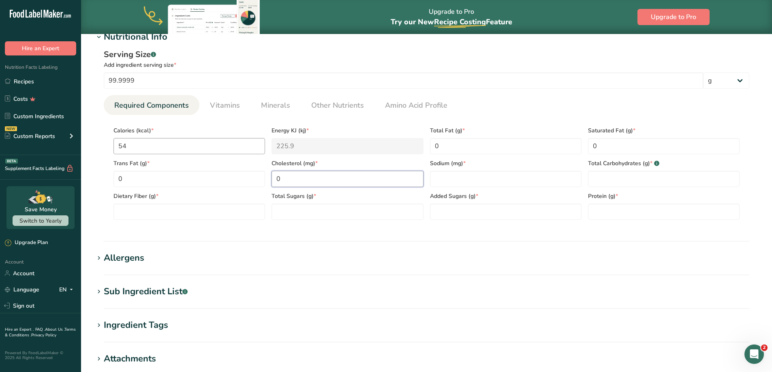
type input "0"
type Carbohydrates "14"
type Fiber "0"
type Sugars "14"
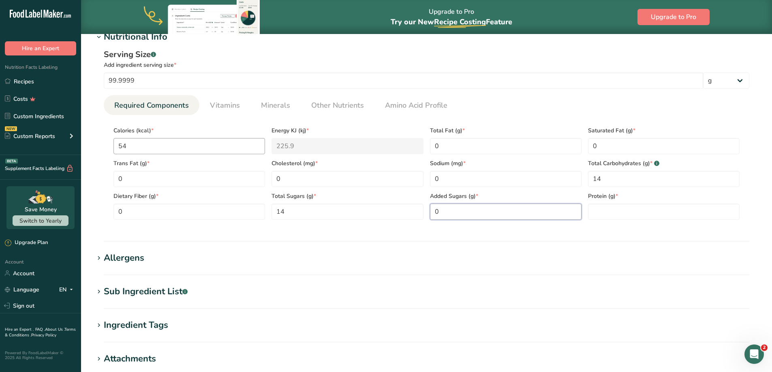
type Sugars "0"
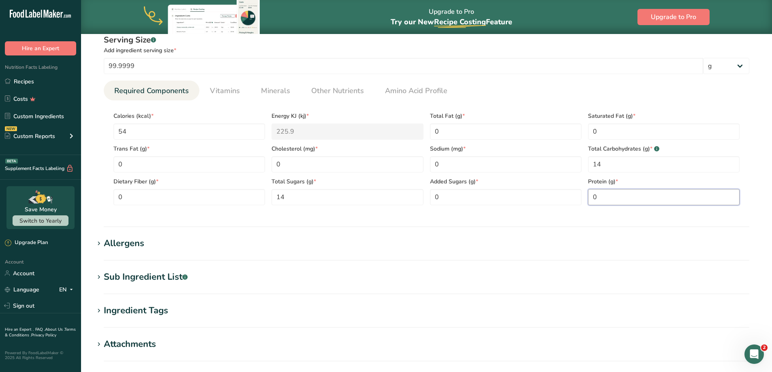
scroll to position [365, 0]
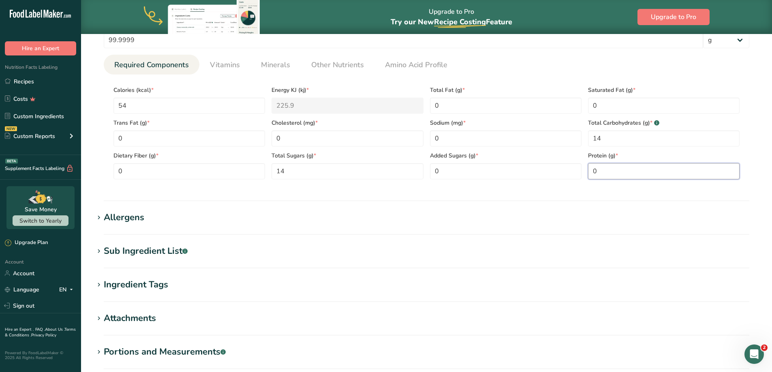
type input "0"
click at [131, 225] on section "Allergens Add any known allergens associated with your ingredient Soy Tree Nuts…" at bounding box center [426, 223] width 665 height 24
click at [131, 222] on div "Allergens" at bounding box center [124, 217] width 41 height 13
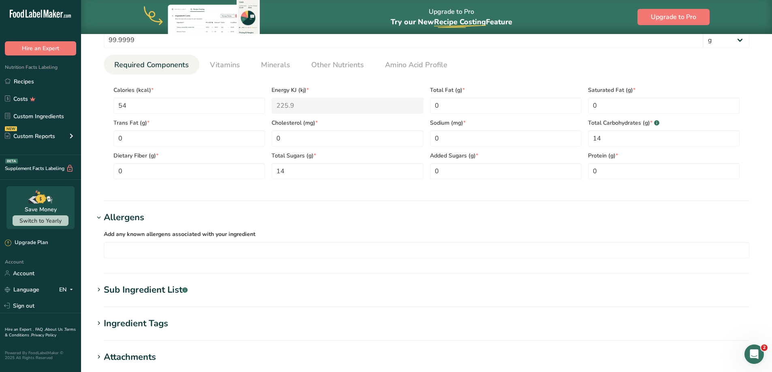
click at [131, 221] on div "Allergens" at bounding box center [124, 217] width 41 height 13
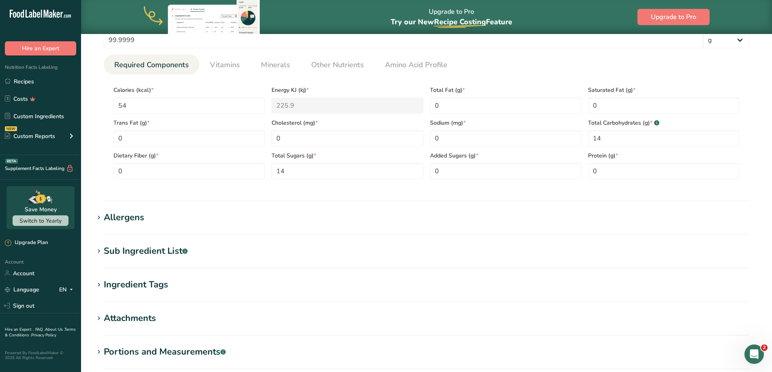
click at [125, 249] on div "Sub Ingredient List .a-a{fill:#347362;}.b-a{fill:#fff;}" at bounding box center [146, 251] width 84 height 13
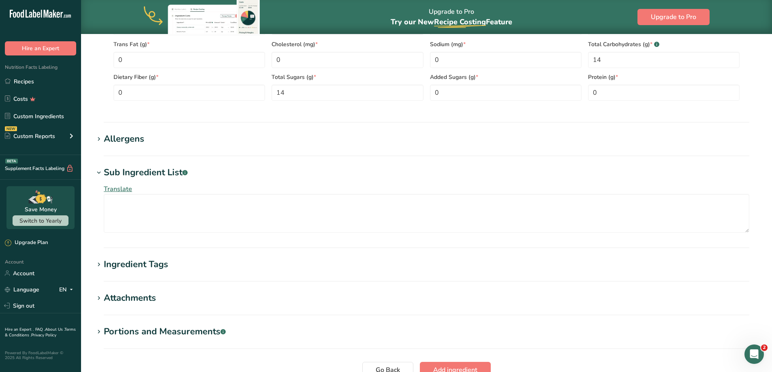
scroll to position [446, 0]
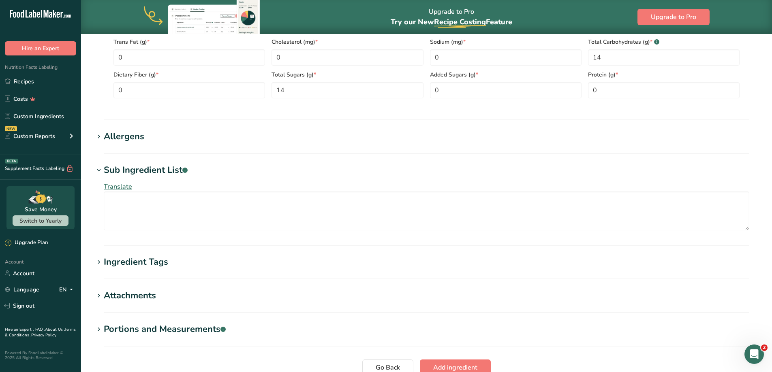
click at [148, 168] on div "Sub Ingredient List .a-a{fill:#347362;}.b-a{fill:#fff;}" at bounding box center [146, 170] width 84 height 13
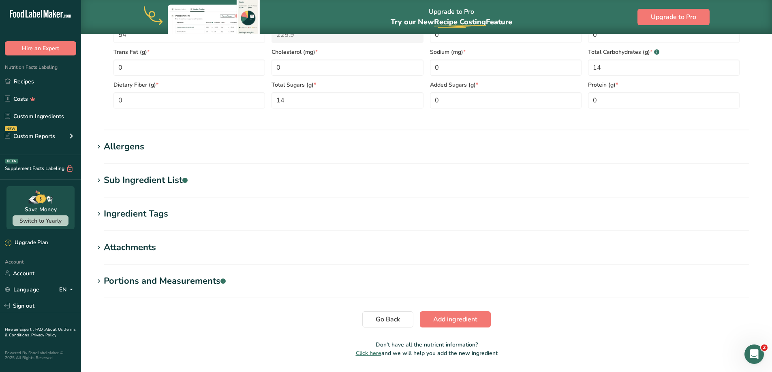
scroll to position [405, 0]
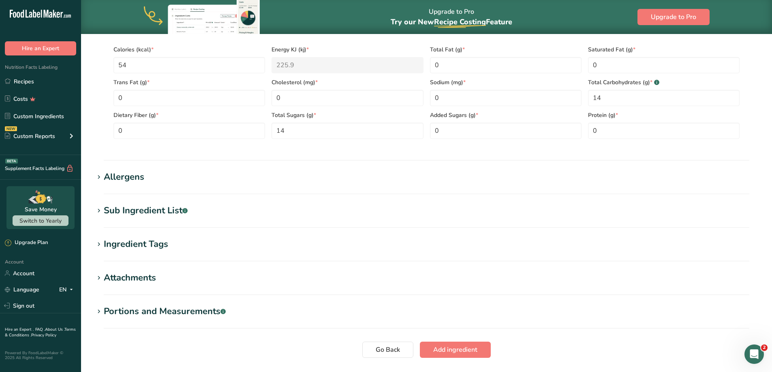
click at [135, 251] on div "Ingredient Tags" at bounding box center [136, 244] width 64 height 13
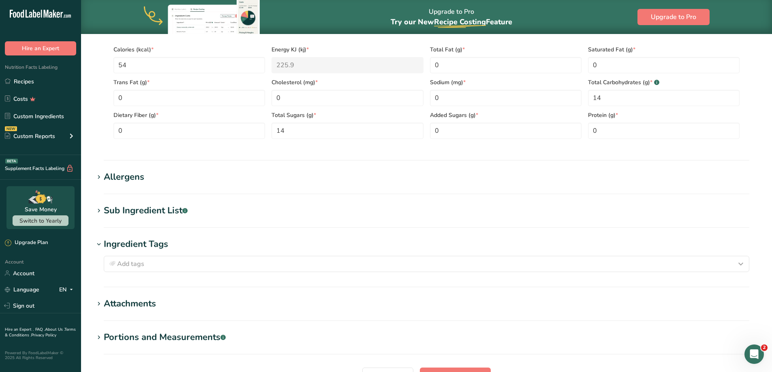
click at [141, 241] on div "Ingredient Tags" at bounding box center [136, 244] width 64 height 13
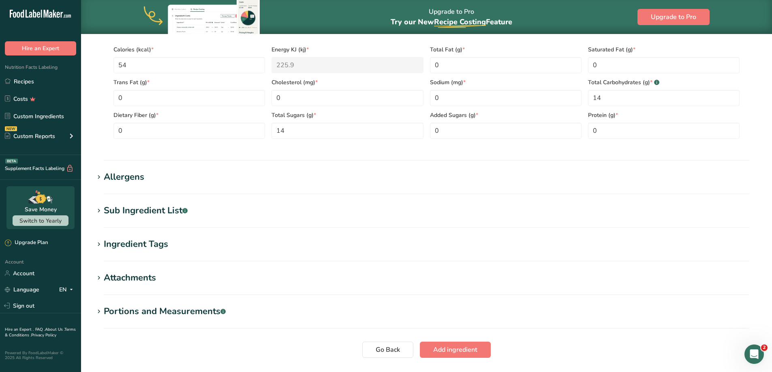
click at [132, 281] on div "Attachments" at bounding box center [130, 277] width 52 height 13
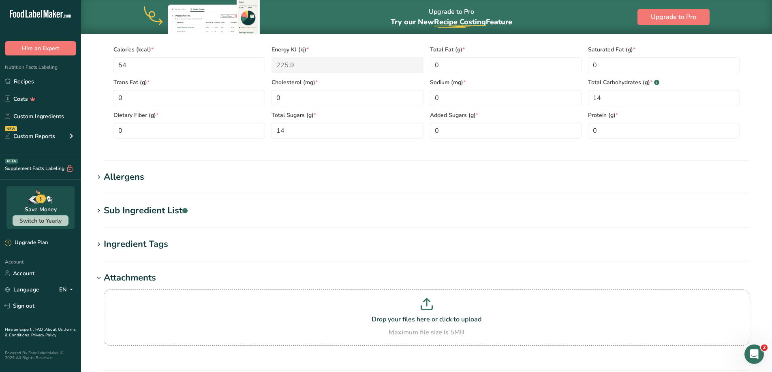
click at [154, 269] on section "Add new ingredient Back to recipe Ingredient Spec Sheet .a-a{fill:#347362;}.b-a…" at bounding box center [426, 52] width 691 height 848
click at [149, 273] on div "Attachments" at bounding box center [130, 277] width 52 height 13
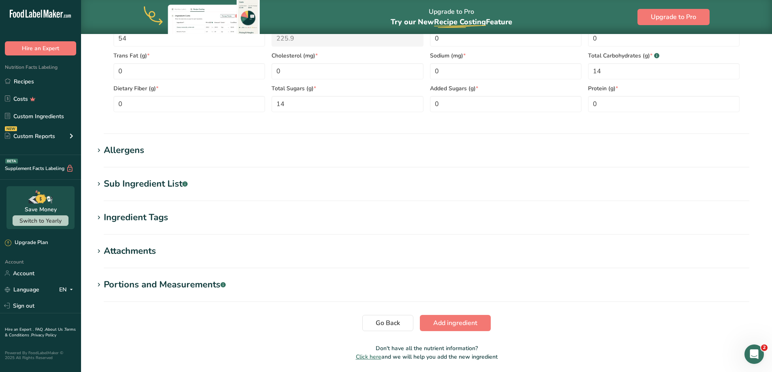
scroll to position [460, 0]
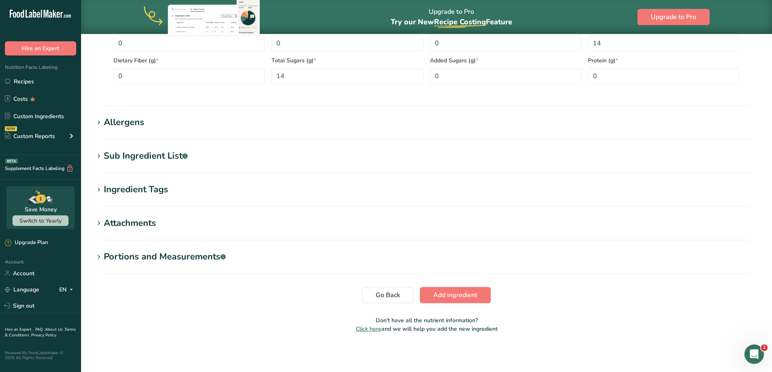
click at [151, 256] on div "Portions and Measurements .a-a{fill:#347362;}.b-a{fill:#fff;}" at bounding box center [165, 256] width 122 height 13
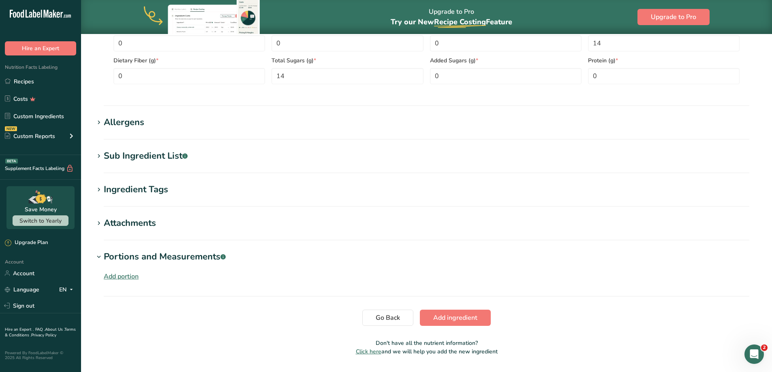
click at [151, 256] on div "Portions and Measurements .a-a{fill:#347362;}.b-a{fill:#fff;}" at bounding box center [165, 256] width 122 height 13
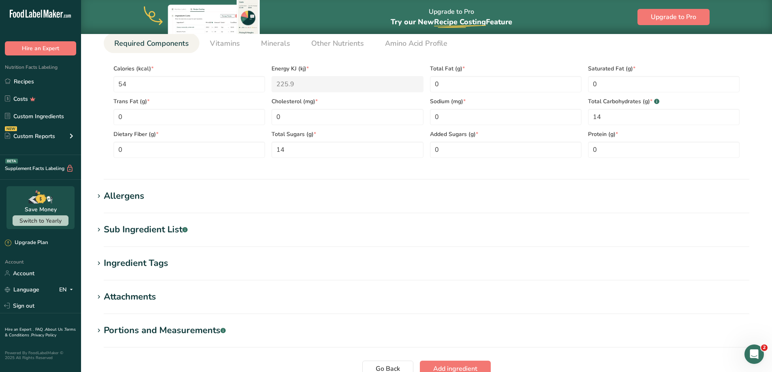
scroll to position [379, 0]
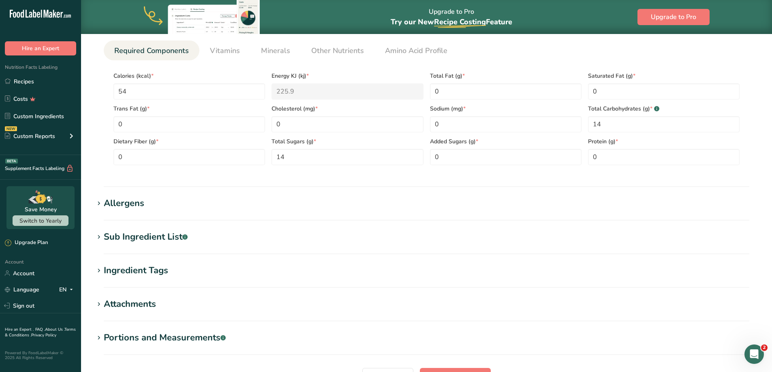
click at [181, 238] on div "Sub Ingredient List .a-a{fill:#347362;}.b-a{fill:#fff;}" at bounding box center [146, 237] width 84 height 13
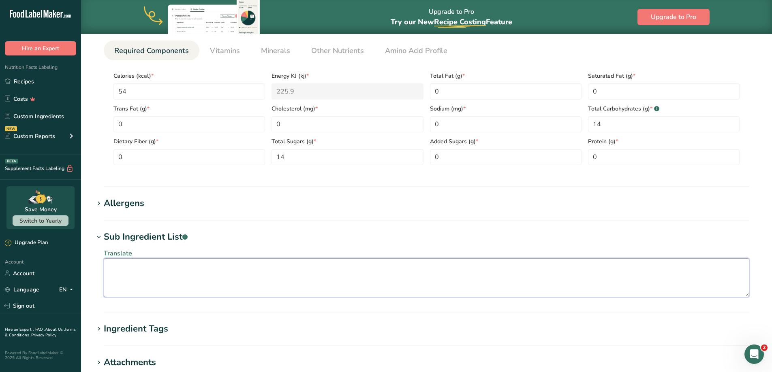
click at [162, 282] on textarea at bounding box center [426, 277] width 645 height 39
type textarea "iron 0.8mg"
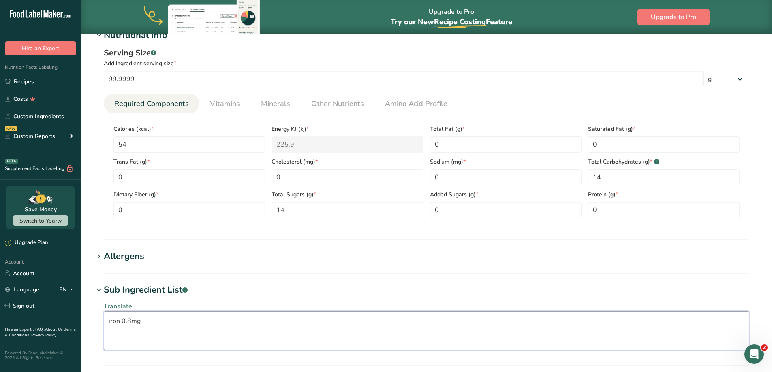
scroll to position [460, 0]
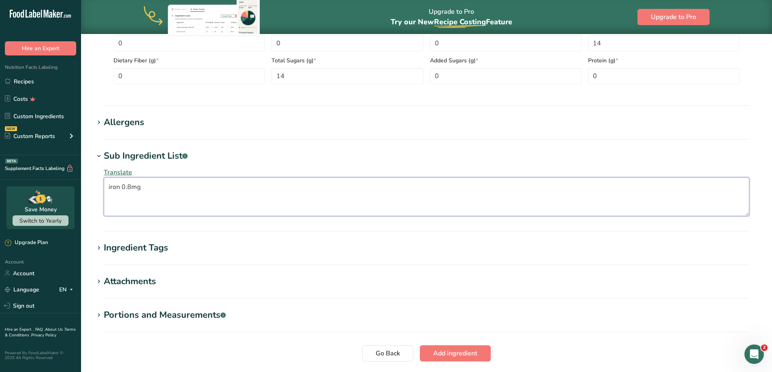
drag, startPoint x: 147, startPoint y: 189, endPoint x: 92, endPoint y: 189, distance: 55.1
click at [100, 155] on icon at bounding box center [98, 156] width 7 height 11
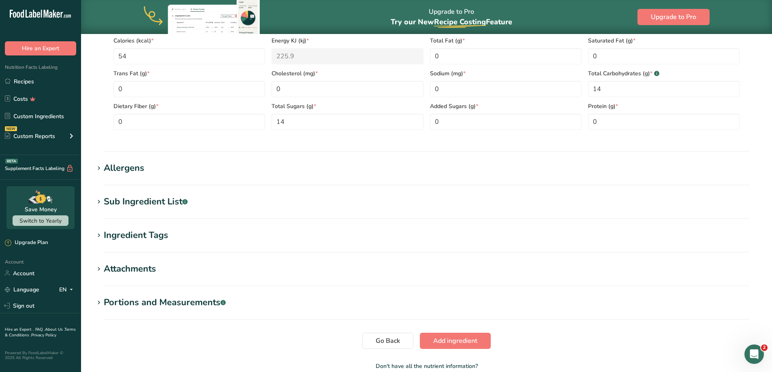
scroll to position [338, 0]
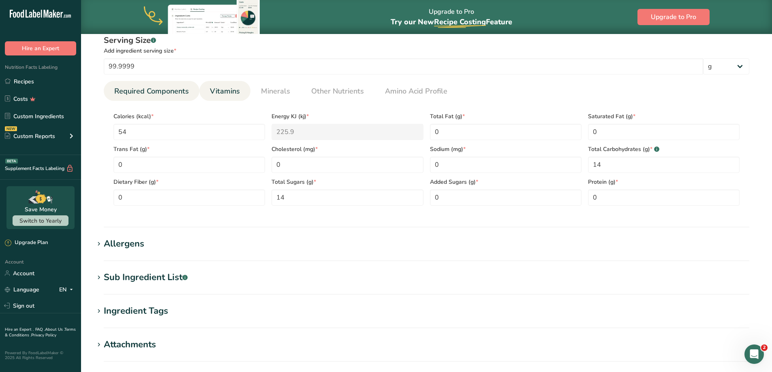
click at [230, 95] on span "Vitamins" at bounding box center [225, 91] width 30 height 11
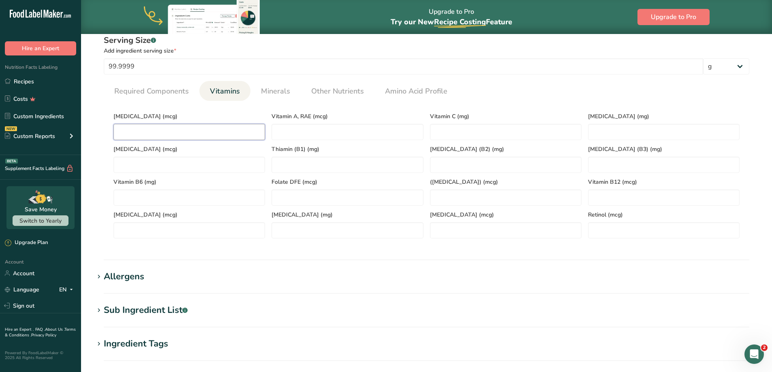
click at [154, 136] on D "number" at bounding box center [189, 132] width 152 height 16
type D "0"
type RAE "0"
type C "0"
type E "0"
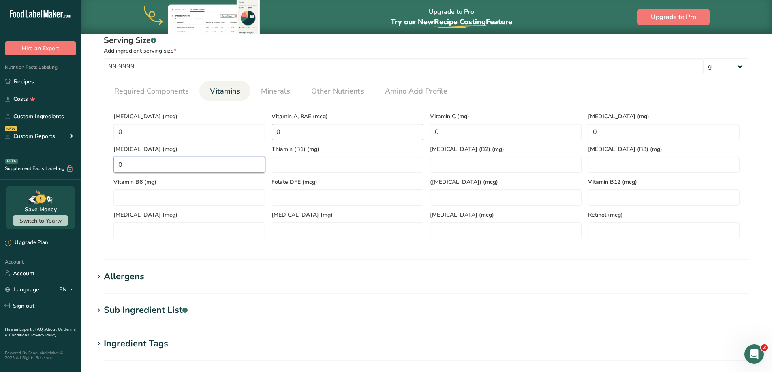
type K "0"
type \(B1\) "0"
type \(B2\) "0"
type \(B3\) "0"
type B6 "0"
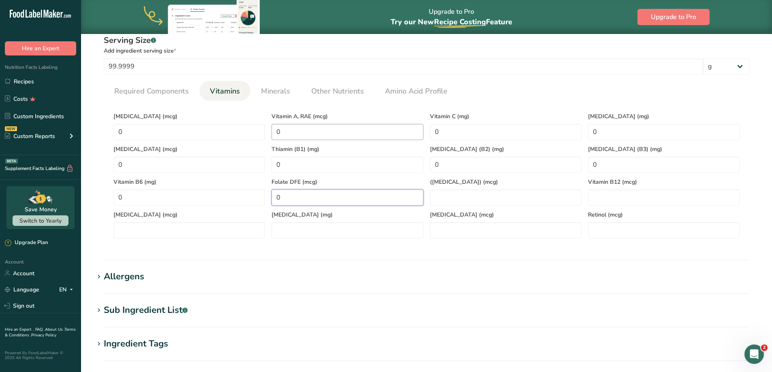
type DFE "0"
type Acid\) "0"
type B12 "0"
type input "0"
type acid "0"
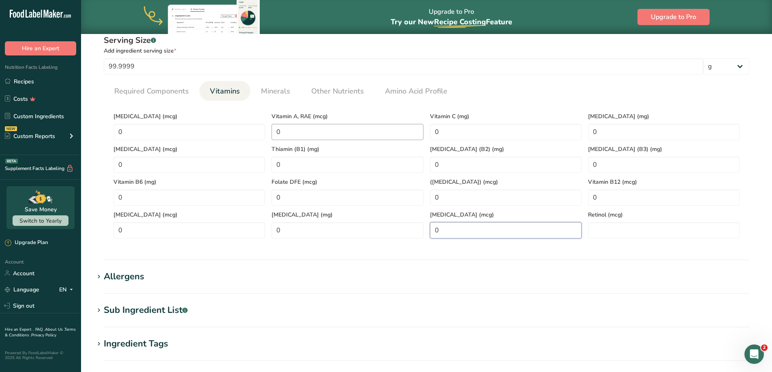
type Carotene "0"
type input "0"
click at [280, 92] on span "Minerals" at bounding box center [275, 91] width 29 height 11
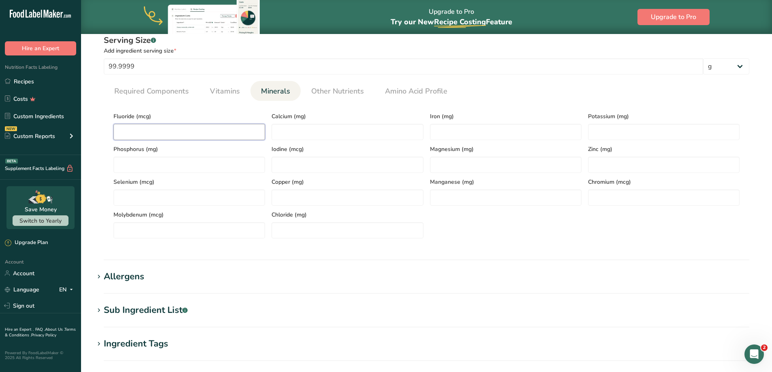
click at [174, 137] on input "number" at bounding box center [189, 132] width 152 height 16
click at [435, 131] on input "8" at bounding box center [506, 132] width 152 height 16
type input "0.8"
click at [467, 142] on div "Magnesium (mg)" at bounding box center [506, 156] width 158 height 33
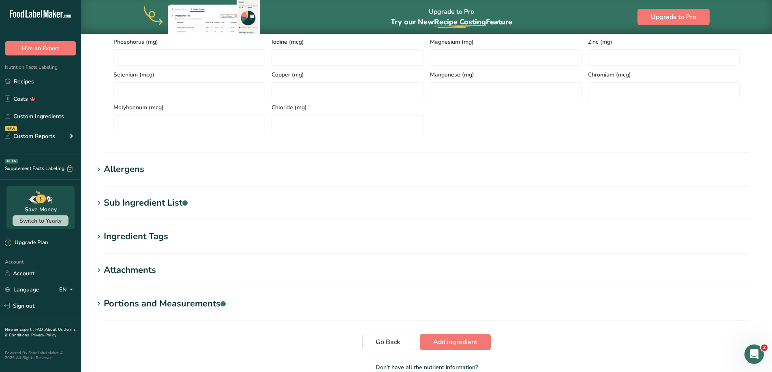
scroll to position [493, 0]
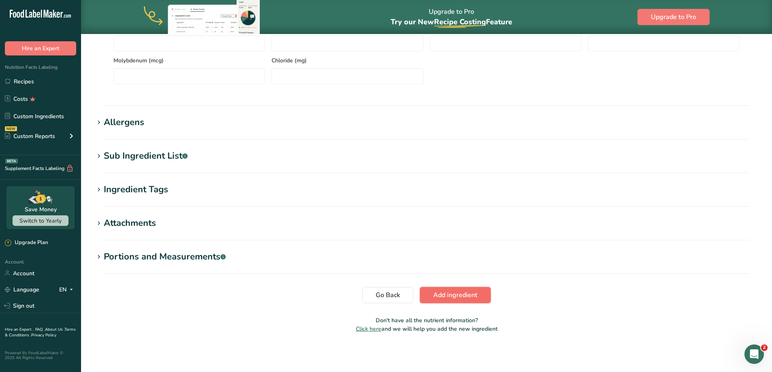
click at [442, 295] on span "Add ingredient" at bounding box center [455, 295] width 44 height 10
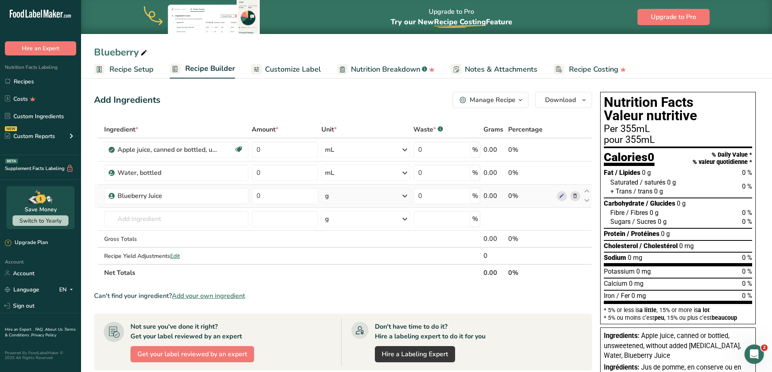
click at [404, 197] on icon at bounding box center [405, 196] width 10 height 15
click at [351, 303] on div "mL Volume units require a density conversion. If you know your ingredient's den…" at bounding box center [360, 298] width 68 height 12
click at [373, 296] on div "mL" at bounding box center [360, 298] width 62 height 9
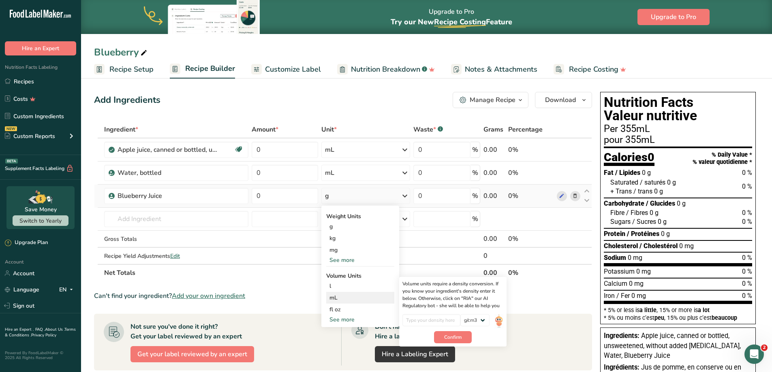
click at [504, 319] on div "Volume units require a density conversion. If you know your ingredient's densit…" at bounding box center [452, 312] width 107 height 70
click at [500, 319] on img at bounding box center [498, 321] width 9 height 14
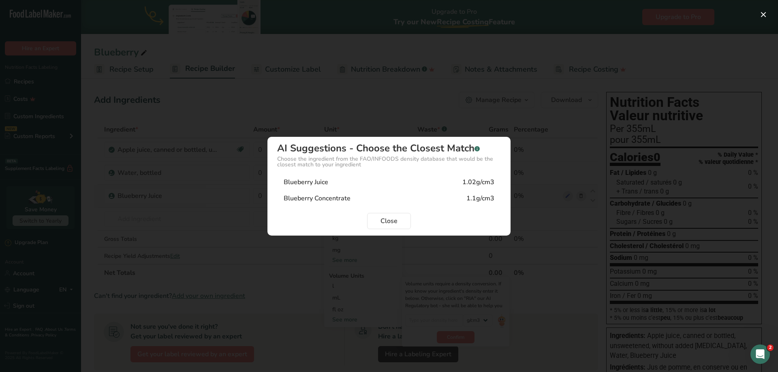
click at [368, 180] on div "Blueberry Juice 1.02g/cm3" at bounding box center [389, 182] width 224 height 16
type input "1.02"
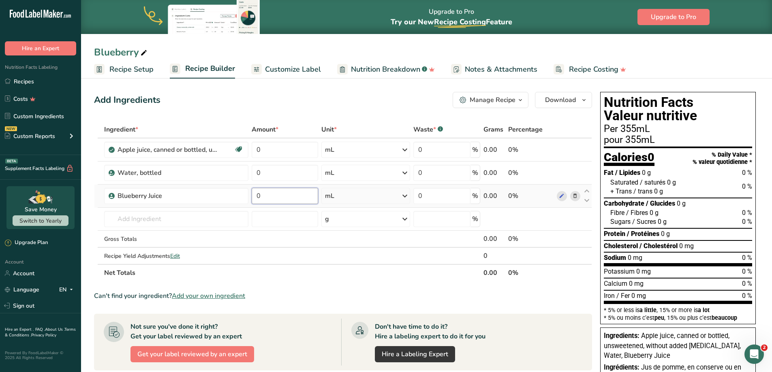
click at [279, 191] on input "0" at bounding box center [285, 196] width 67 height 16
type input "14.2"
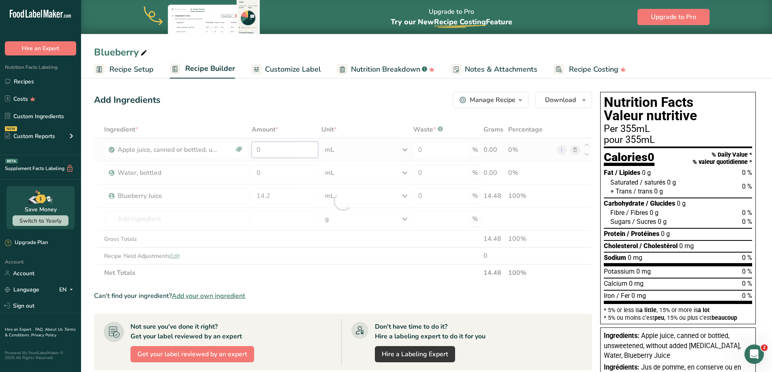
click at [270, 147] on div "Ingredient * Amount * Unit * Waste * .a-a{fill:#347362;}.b-a{fill:#fff;} Grams …" at bounding box center [343, 201] width 498 height 160
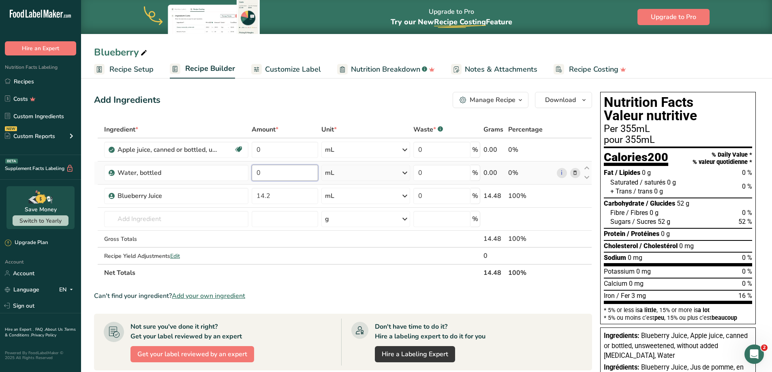
click at [271, 173] on div "Ingredient * Amount * Unit * Waste * .a-a{fill:#347362;}.b-a{fill:#fff;} Grams …" at bounding box center [343, 201] width 498 height 160
type input "71"
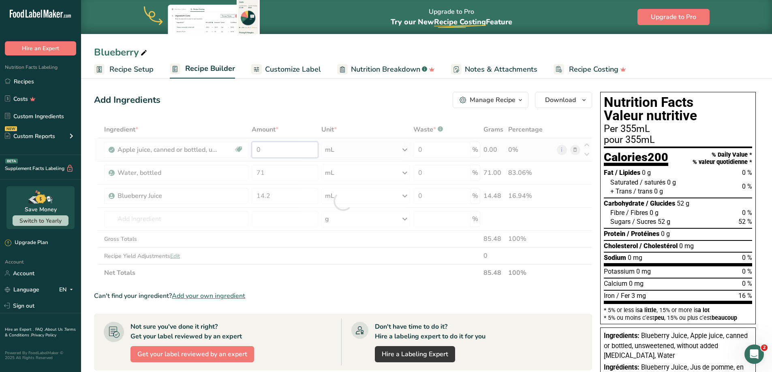
click at [269, 148] on div "Ingredient * Amount * Unit * Waste * .a-a{fill:#347362;}.b-a{fill:#fff;} Grams …" at bounding box center [343, 201] width 498 height 160
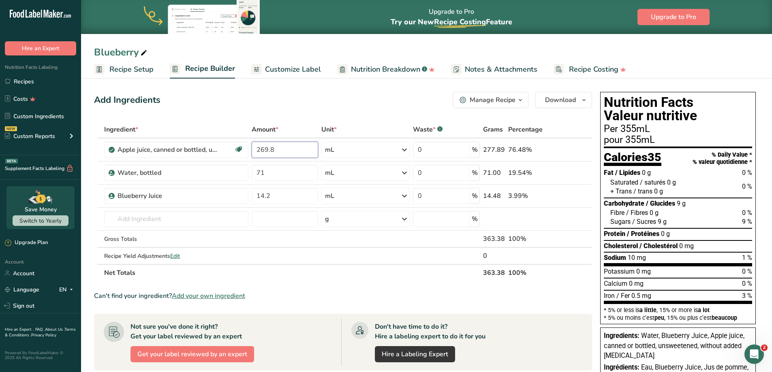
type input "269.8"
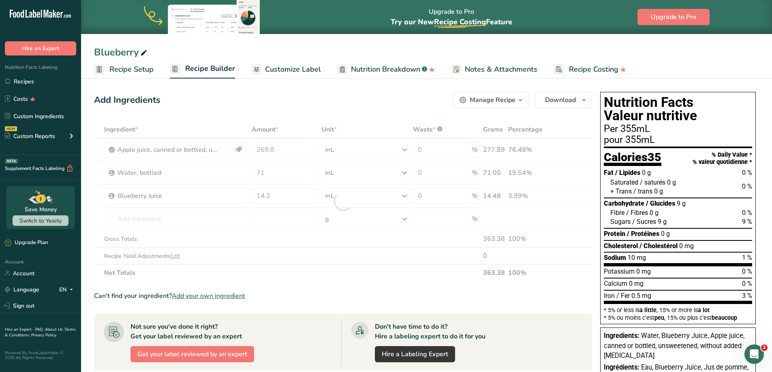
click at [336, 106] on div "Add Ingredients Manage Recipe Delete Recipe Duplicate Recipe Scale Recipe Save …" at bounding box center [343, 100] width 498 height 16
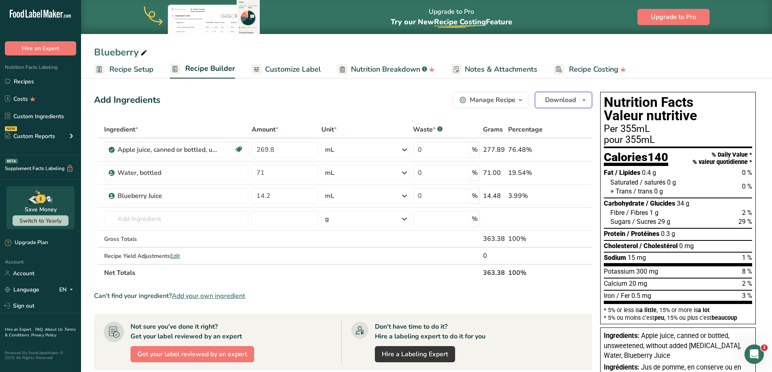
click at [562, 98] on span "Download" at bounding box center [560, 100] width 31 height 10
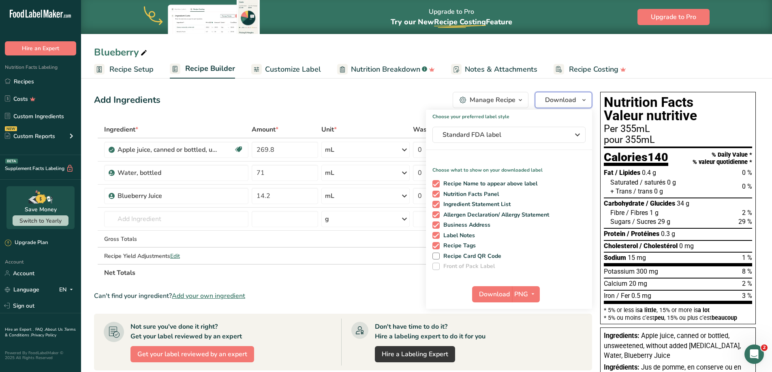
scroll to position [41, 0]
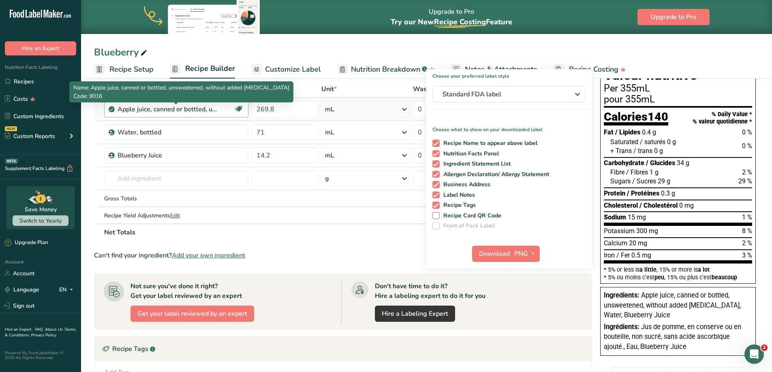
click at [209, 108] on div "Apple juice, canned or bottled, unsweetened, without added ascorbic acid" at bounding box center [167, 110] width 101 height 10
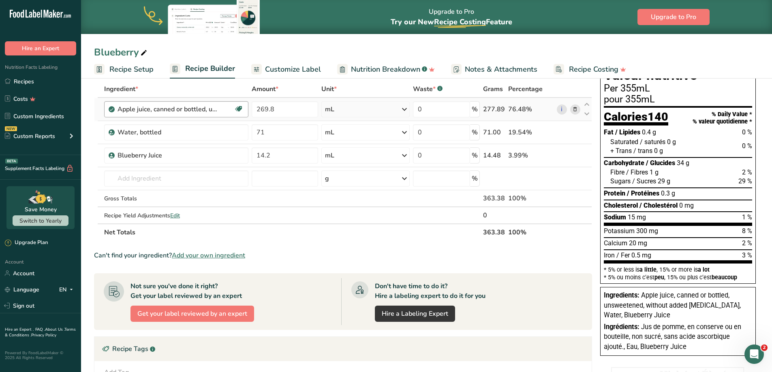
click at [217, 112] on div "Apple juice, canned or bottled, unsweetened, without added ascorbic acid" at bounding box center [167, 110] width 101 height 10
click at [333, 236] on th "Net Totals" at bounding box center [291, 232] width 379 height 17
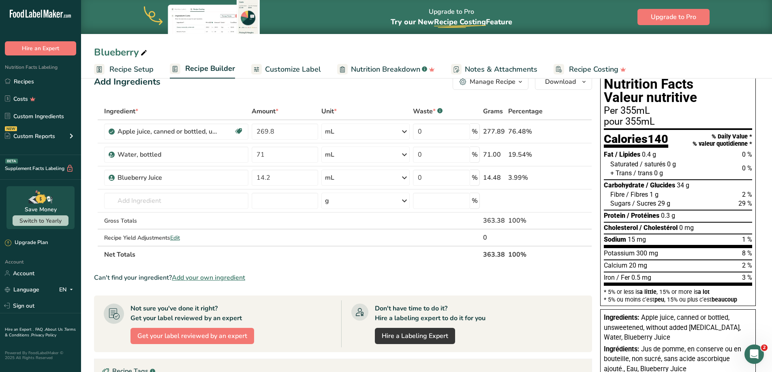
scroll to position [0, 0]
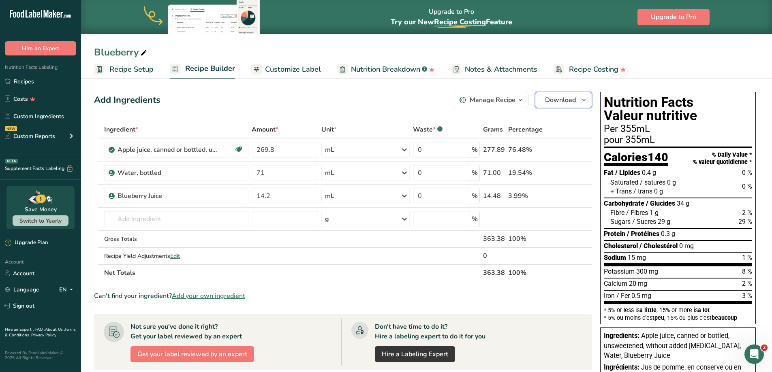
click at [566, 98] on span "Download" at bounding box center [560, 100] width 31 height 10
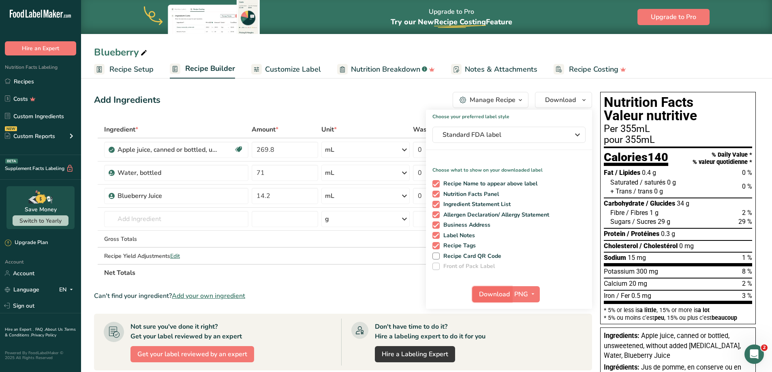
click at [493, 291] on span "Download" at bounding box center [494, 295] width 31 height 10
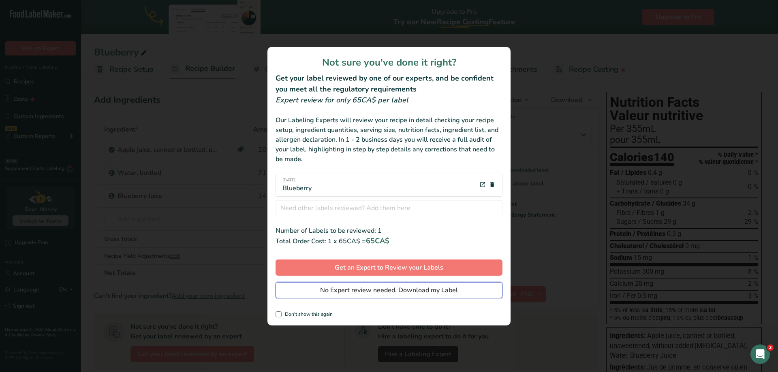
click at [357, 290] on span "No Expert review needed. Download my Label" at bounding box center [389, 291] width 138 height 10
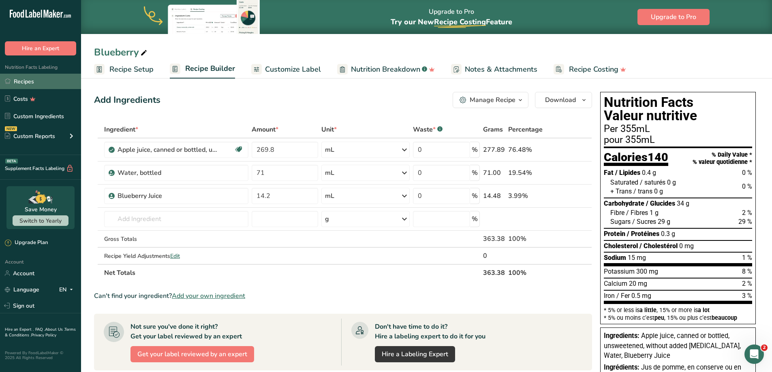
click at [27, 85] on link "Recipes" at bounding box center [40, 81] width 81 height 15
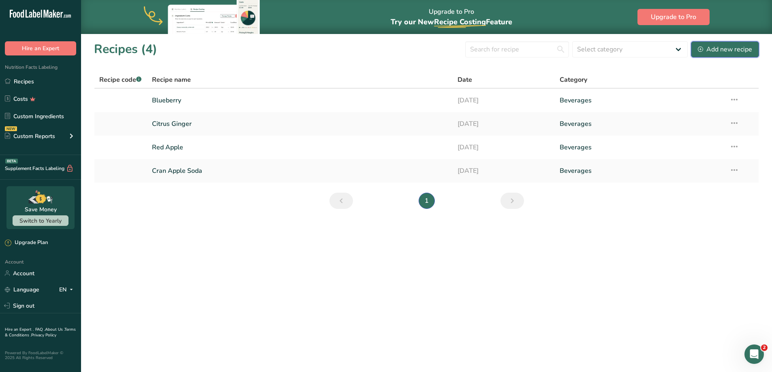
click at [707, 52] on div "Add new recipe" at bounding box center [725, 50] width 54 height 10
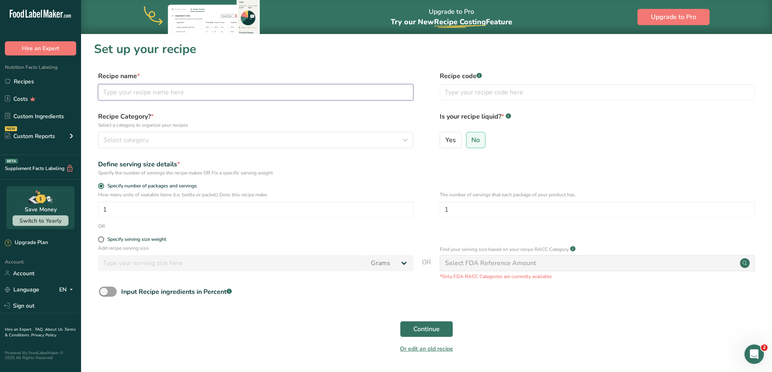
click at [171, 94] on input "text" at bounding box center [255, 92] width 315 height 16
type input "Green Tea"
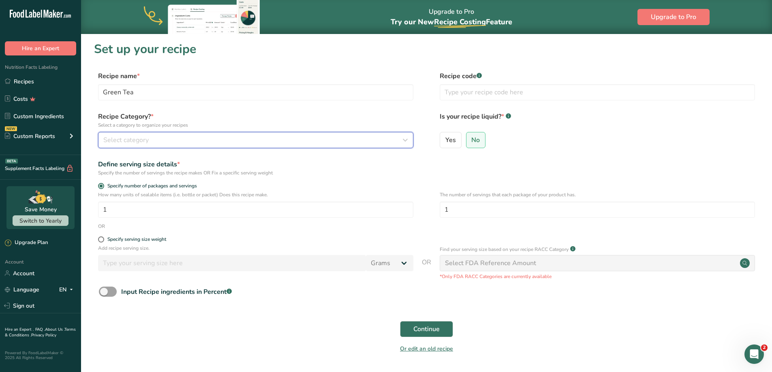
click at [234, 143] on div "Select category" at bounding box center [253, 140] width 300 height 10
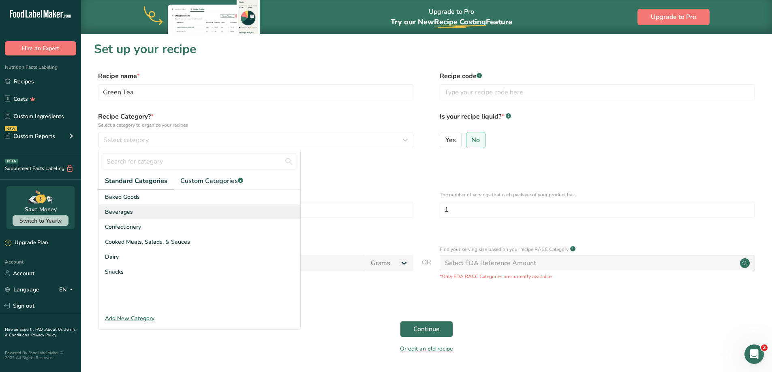
click at [139, 214] on div "Beverages" at bounding box center [199, 212] width 202 height 15
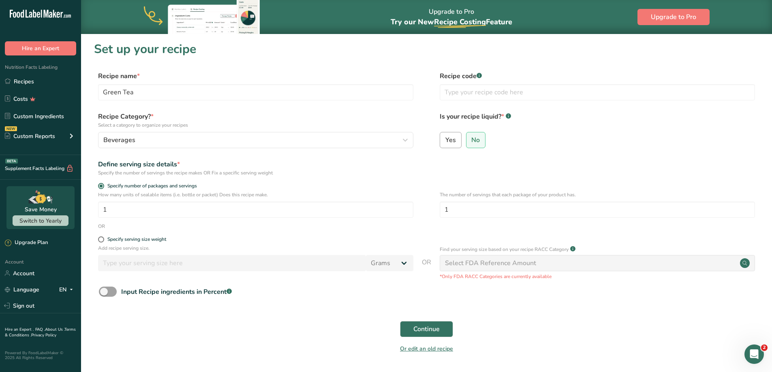
click at [449, 142] on span "Yes" at bounding box center [450, 140] width 11 height 8
click at [445, 142] on input "Yes" at bounding box center [442, 139] width 5 height 5
radio input "true"
radio input "false"
select select "22"
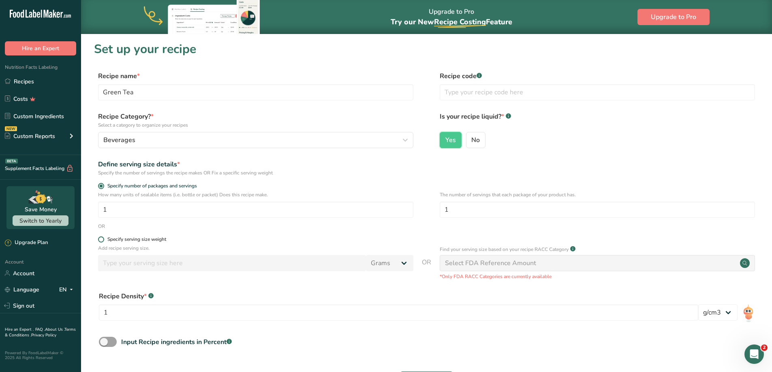
click at [120, 241] on div "Specify serving size weight" at bounding box center [136, 240] width 59 height 6
click at [103, 241] on input "Specify serving size weight" at bounding box center [100, 239] width 5 height 5
radio input "true"
radio input "false"
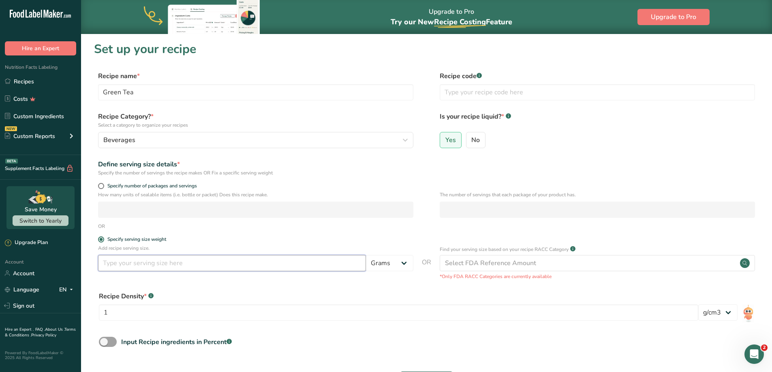
click at [123, 262] on input "number" at bounding box center [232, 263] width 268 height 16
type input "355"
click at [383, 263] on select "Grams kg mg mcg lb oz l mL fl oz tbsp tsp cup qt gallon" at bounding box center [389, 263] width 47 height 16
select select "17"
click at [366, 255] on select "Grams kg mg mcg lb oz l mL fl oz tbsp tsp cup qt gallon" at bounding box center [389, 263] width 47 height 16
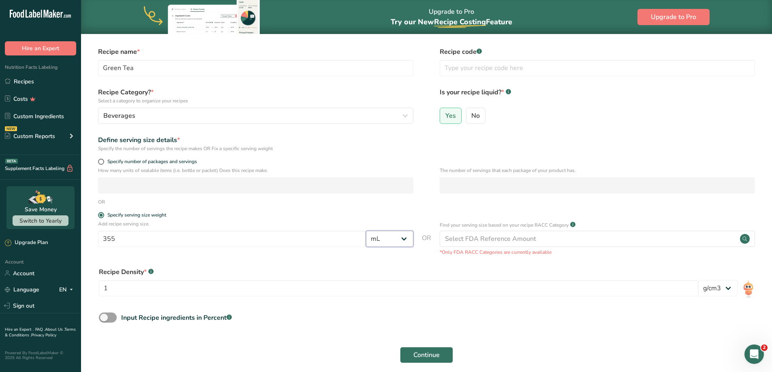
scroll to position [75, 0]
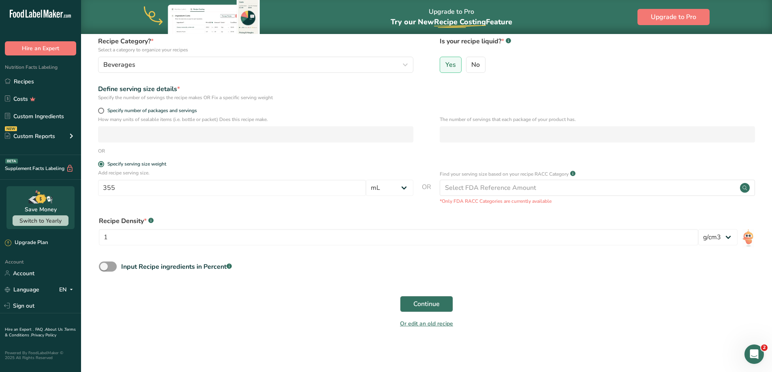
click at [745, 235] on img at bounding box center [748, 238] width 12 height 18
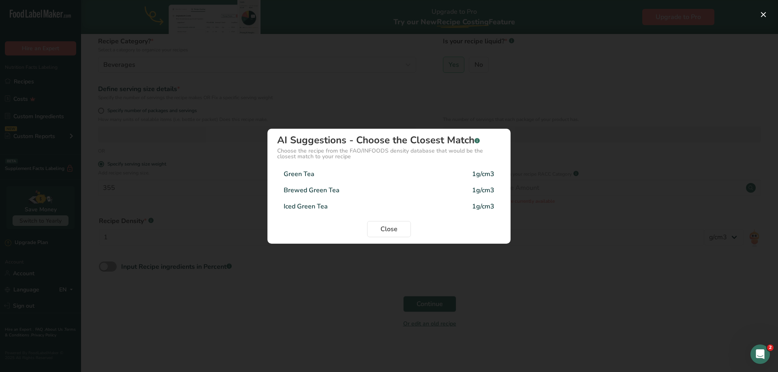
click at [313, 279] on div "Density Selection Modal" at bounding box center [389, 186] width 778 height 372
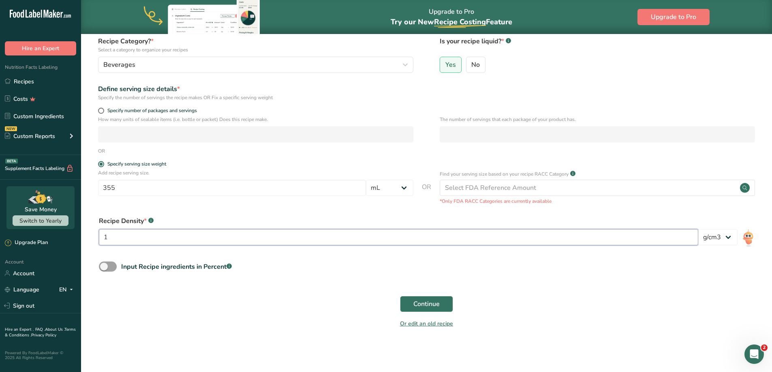
click at [169, 240] on input "1" at bounding box center [398, 237] width 599 height 16
type input "1.04"
click at [450, 304] on button "Continue" at bounding box center [426, 304] width 53 height 16
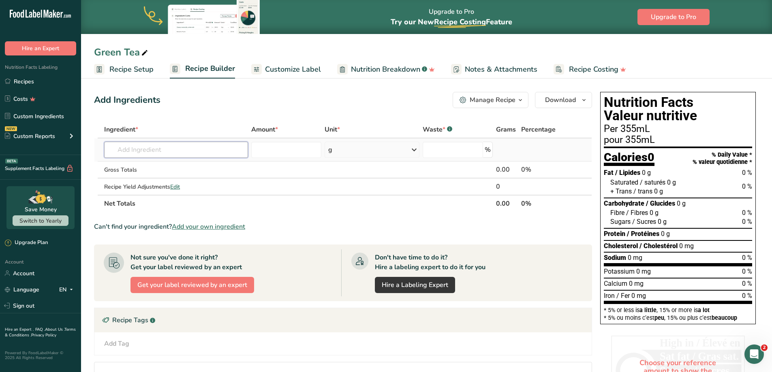
click at [137, 148] on input "text" at bounding box center [176, 150] width 144 height 16
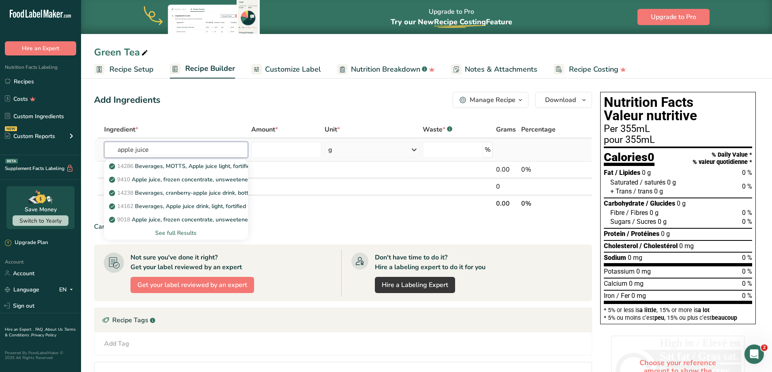
type input "apple juice"
click at [171, 231] on div "See full Results" at bounding box center [176, 233] width 131 height 9
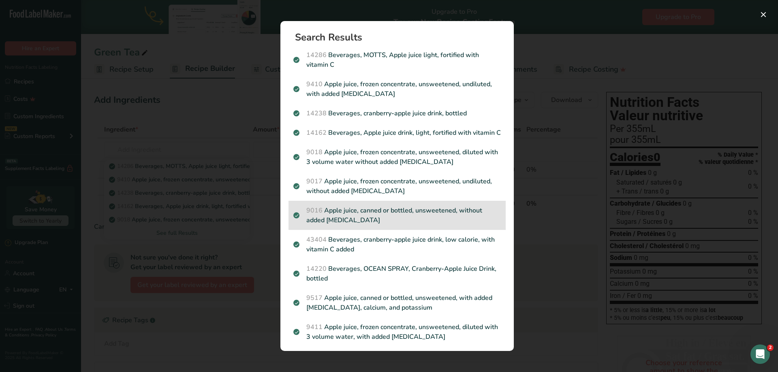
click at [412, 225] on p "9016 Apple juice, canned or bottled, unsweetened, without added ascorbic acid" at bounding box center [396, 215] width 207 height 19
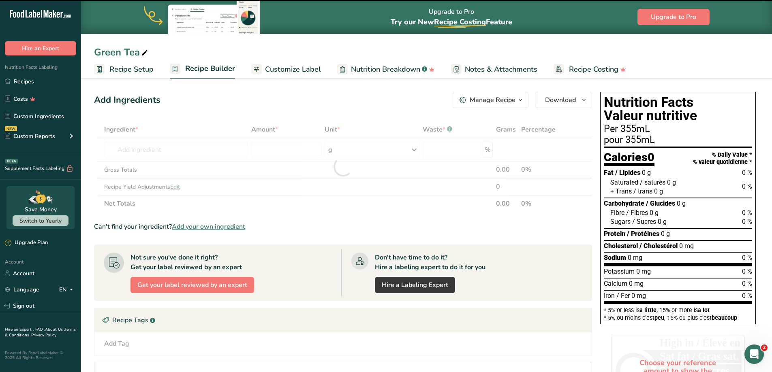
type input "0"
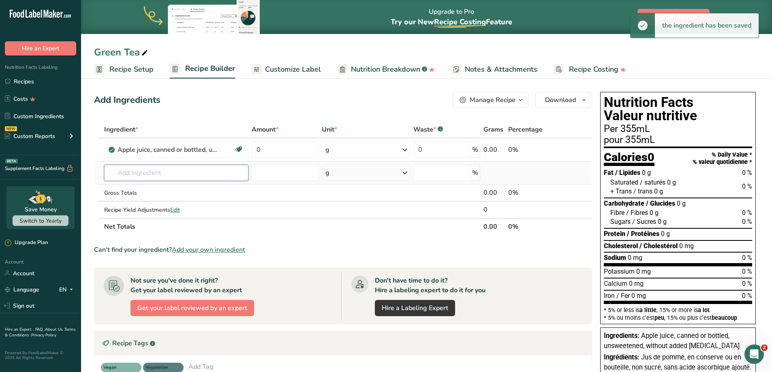
click at [152, 173] on input "text" at bounding box center [176, 173] width 144 height 16
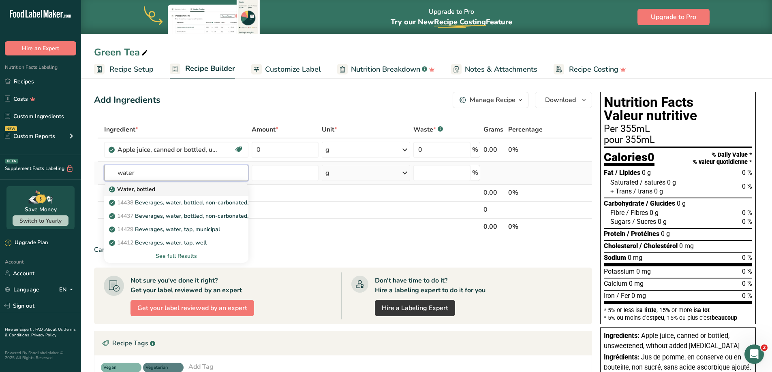
type input "water"
click at [165, 194] on link "Water, bottled" at bounding box center [176, 189] width 144 height 13
type input "Water, bottled"
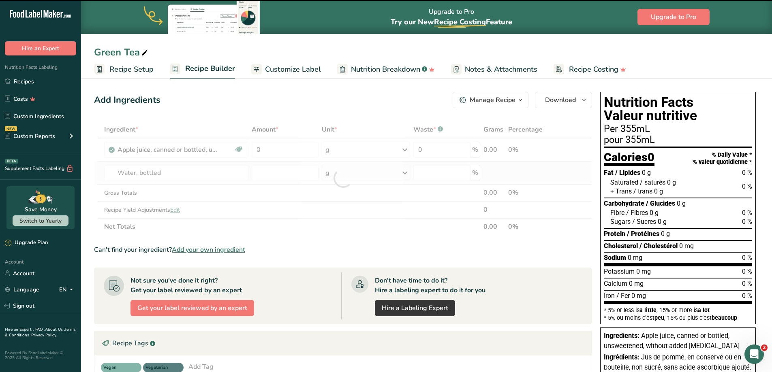
type input "0"
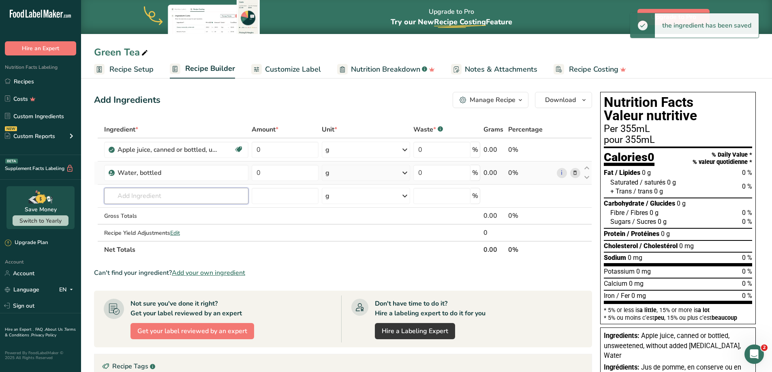
click at [141, 192] on input "text" at bounding box center [176, 196] width 144 height 16
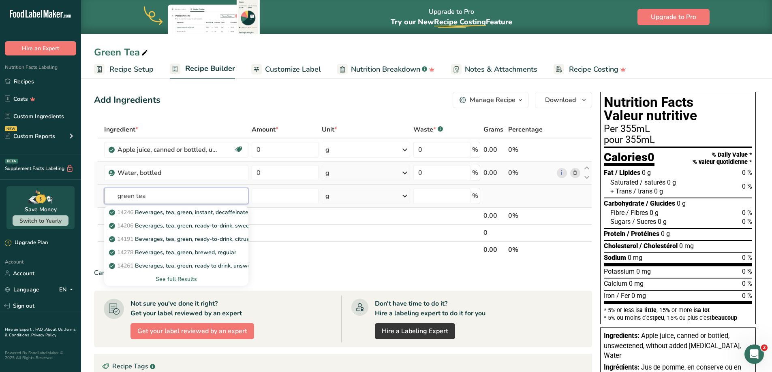
type input "green tea"
click at [171, 277] on div "See full Results" at bounding box center [176, 279] width 131 height 9
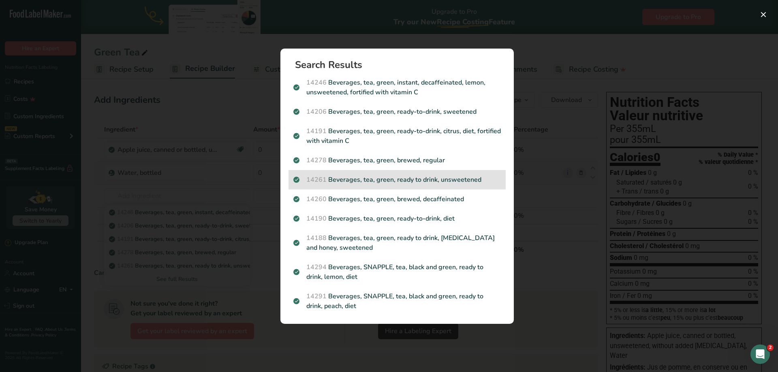
click at [420, 184] on p "14261 Beverages, tea, green, ready to drink, unsweetened" at bounding box center [396, 180] width 207 height 10
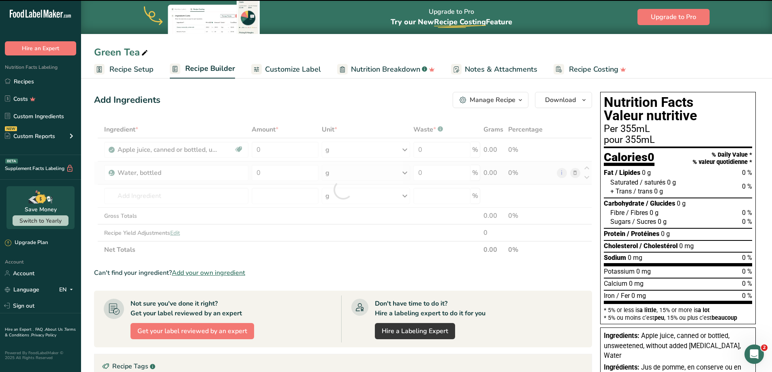
type input "0"
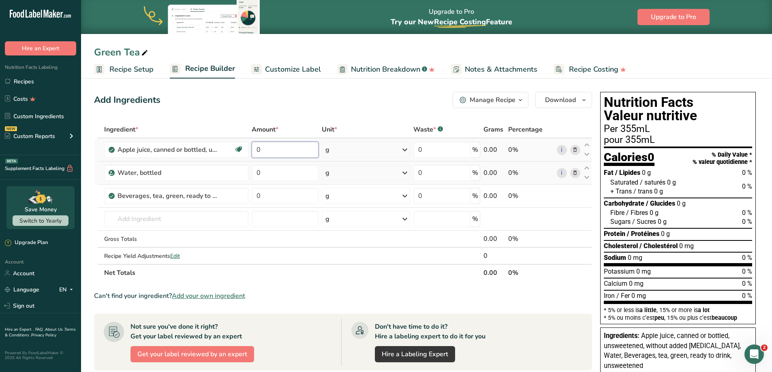
click at [282, 151] on input "0" at bounding box center [285, 150] width 67 height 16
click at [405, 150] on div "Ingredient * Amount * Unit * Waste * .a-a{fill:#347362;}.b-a{fill:#fff;} Grams …" at bounding box center [343, 201] width 498 height 160
type input "0"
click at [368, 154] on div "g" at bounding box center [366, 150] width 88 height 16
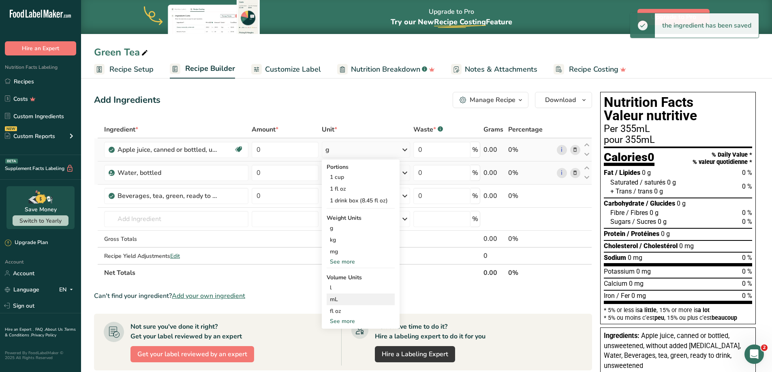
click at [348, 295] on div "mL" at bounding box center [361, 299] width 62 height 9
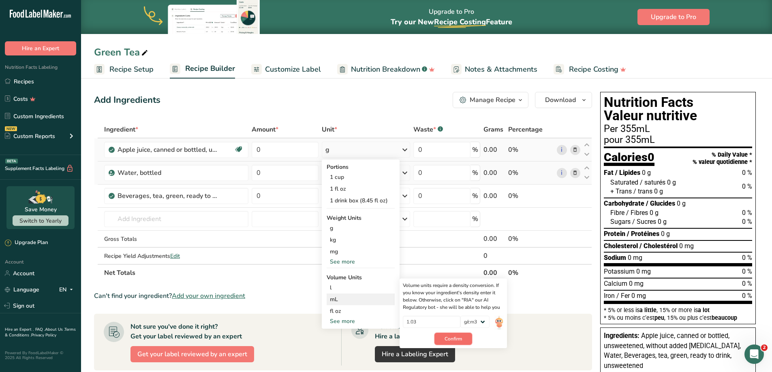
click at [458, 341] on span "Confirm" at bounding box center [452, 338] width 17 height 7
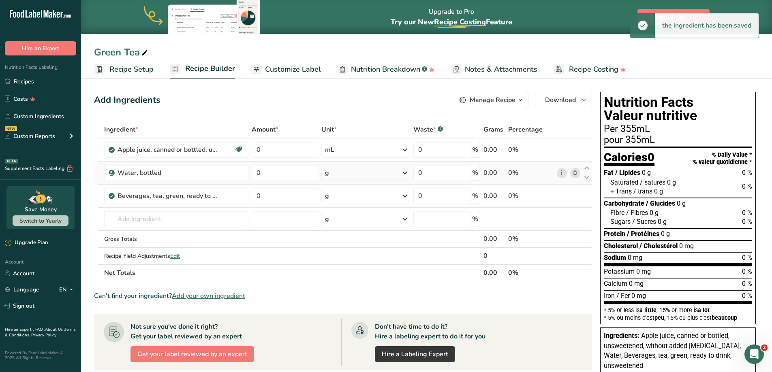
click at [394, 173] on div "g" at bounding box center [365, 173] width 89 height 16
click at [349, 273] on div "mL" at bounding box center [360, 275] width 62 height 9
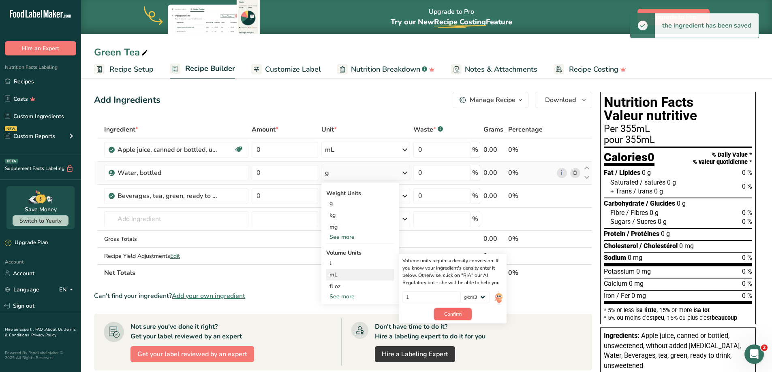
click at [464, 318] on button "Confirm" at bounding box center [453, 314] width 38 height 12
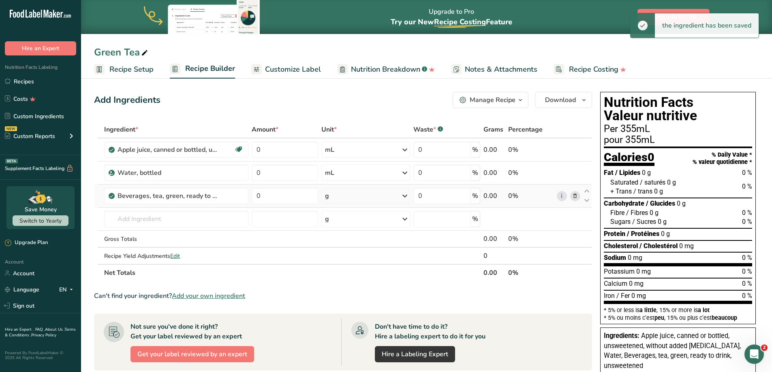
click at [398, 196] on div "g" at bounding box center [365, 196] width 89 height 16
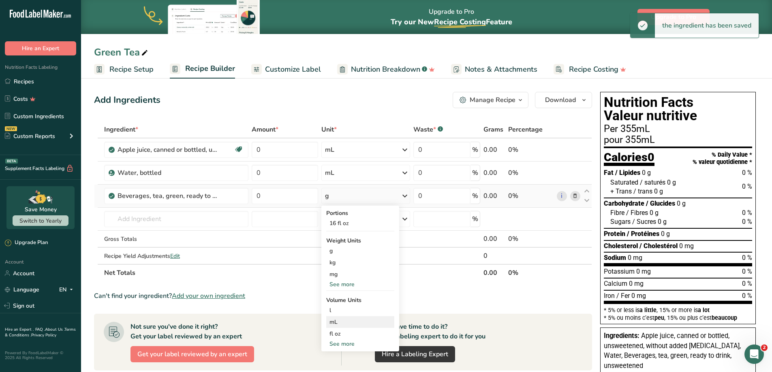
click at [359, 319] on div "mL" at bounding box center [360, 322] width 62 height 9
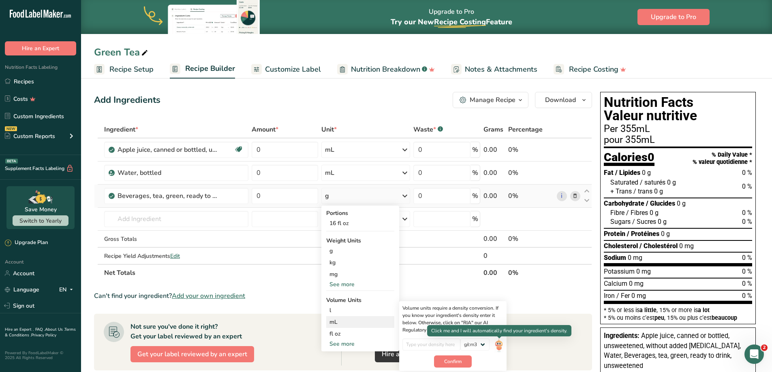
click at [497, 345] on img at bounding box center [498, 346] width 9 height 14
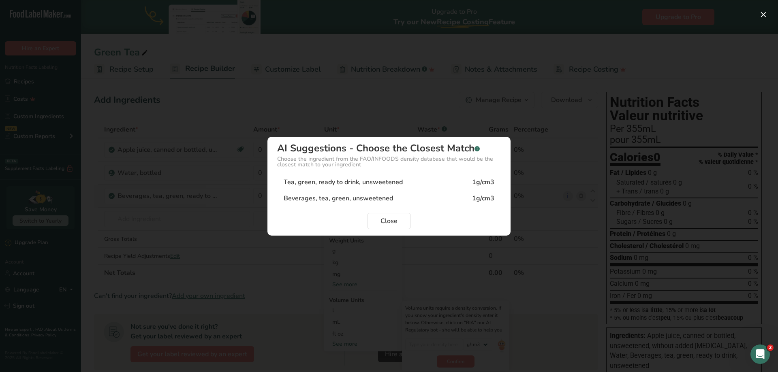
click at [346, 182] on div "Tea, green, ready to drink, unsweetened" at bounding box center [343, 182] width 119 height 10
type input "1"
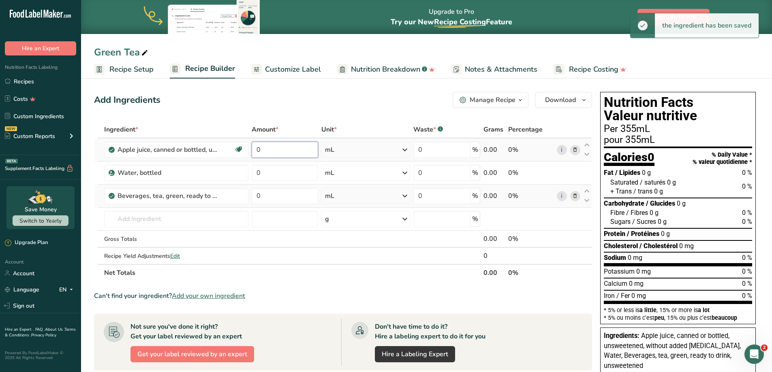
click at [274, 150] on input "0" at bounding box center [285, 150] width 67 height 16
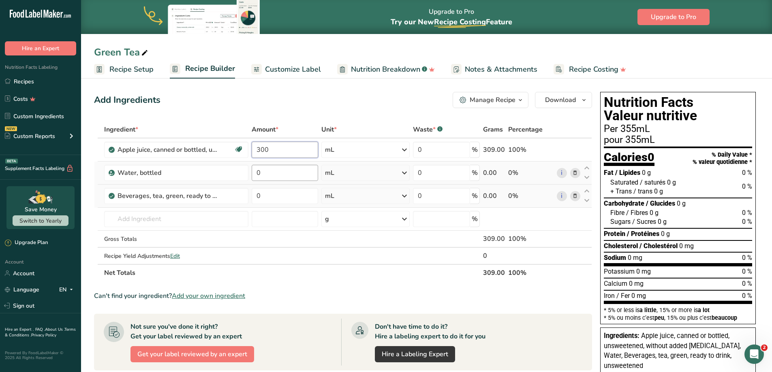
type input "300"
click at [277, 181] on div "Ingredient * Amount * Unit * Waste * .a-a{fill:#347362;}.b-a{fill:#fff;} Grams …" at bounding box center [343, 201] width 498 height 160
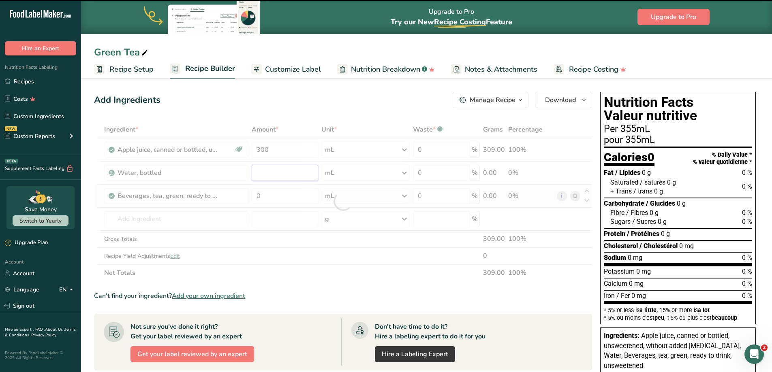
type input "0"
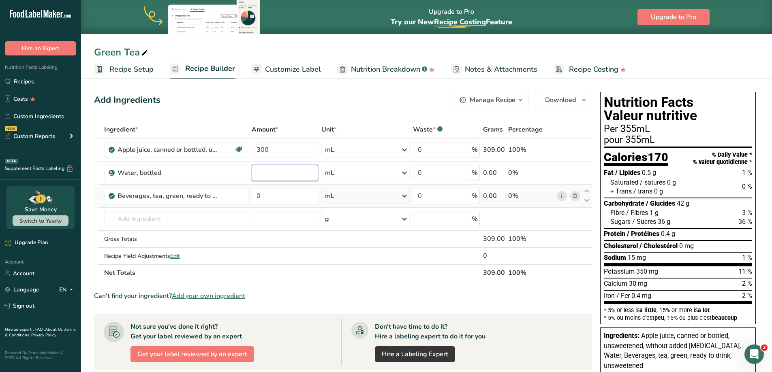
type input "4"
type input "0"
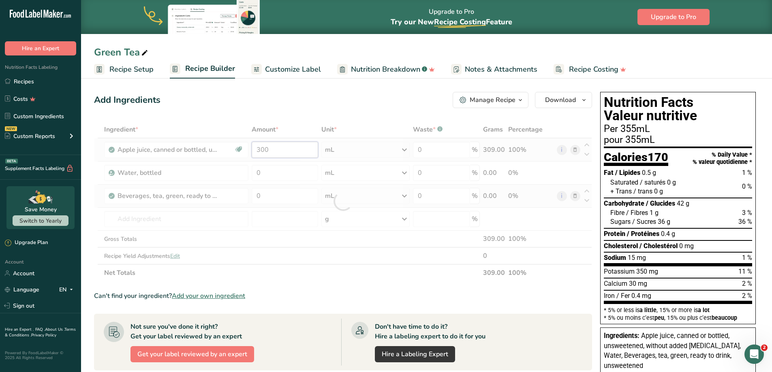
click at [271, 150] on div "Ingredient * Amount * Unit * Waste * .a-a{fill:#347362;}.b-a{fill:#fff;} Grams …" at bounding box center [343, 201] width 498 height 160
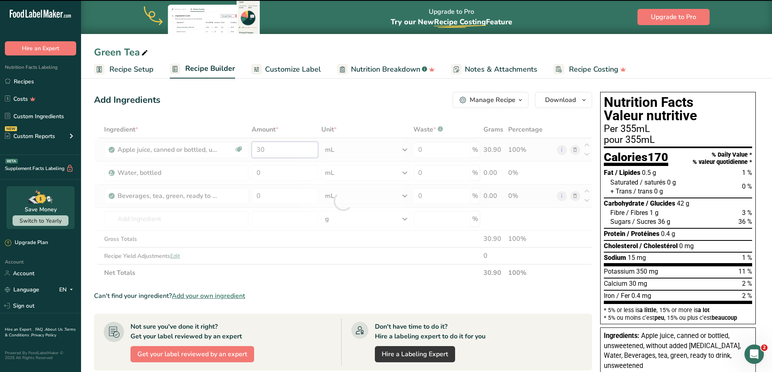
type input "3"
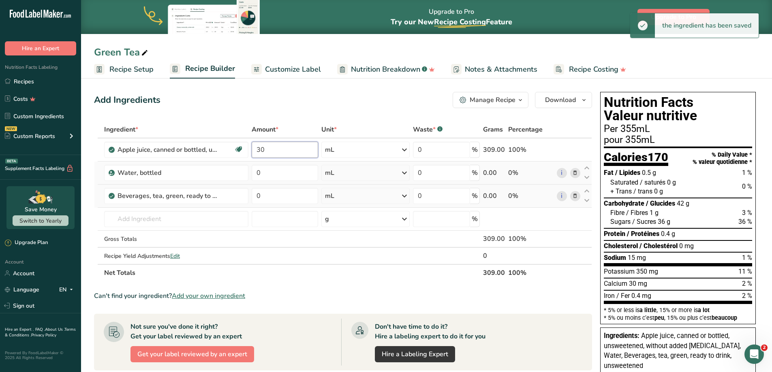
type input "3"
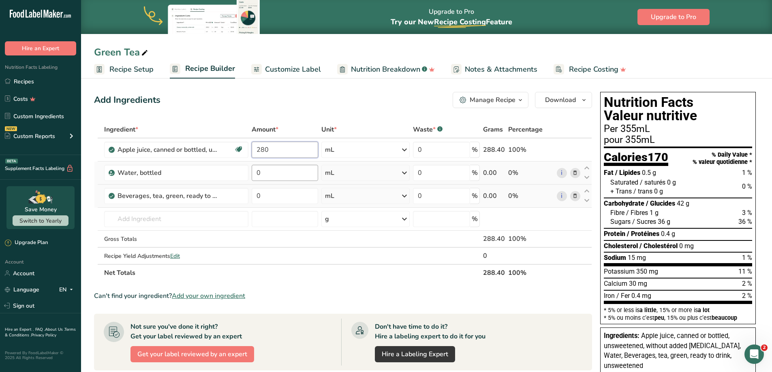
type input "280"
click at [273, 172] on div "Ingredient * Amount * Unit * Waste * .a-a{fill:#347362;}.b-a{fill:#fff;} Grams …" at bounding box center [343, 201] width 498 height 160
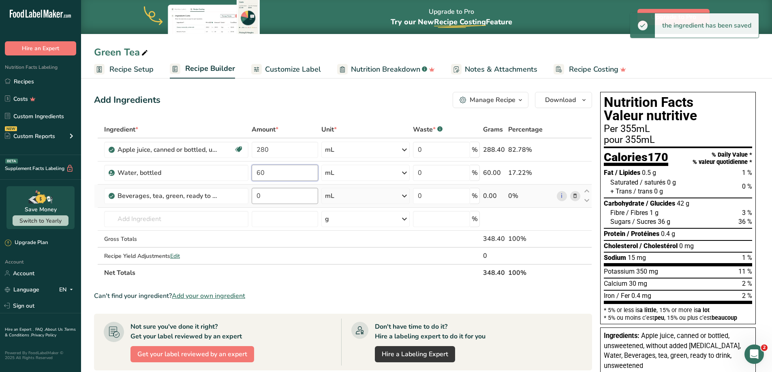
type input "60"
click at [271, 198] on div "Ingredient * Amount * Unit * Waste * .a-a{fill:#347362;}.b-a{fill:#fff;} Grams …" at bounding box center [343, 201] width 498 height 160
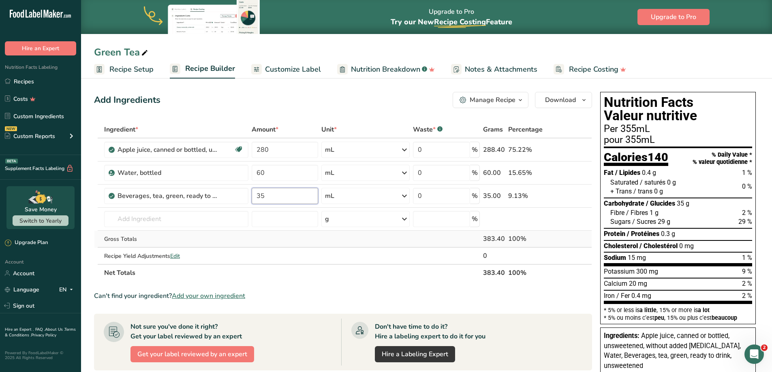
type input "35"
click at [305, 235] on div "Ingredient * Amount * Unit * Waste * .a-a{fill:#347362;}.b-a{fill:#fff;} Grams …" at bounding box center [343, 201] width 498 height 160
click at [294, 171] on input "60" at bounding box center [285, 173] width 66 height 16
type input "6"
type input "71"
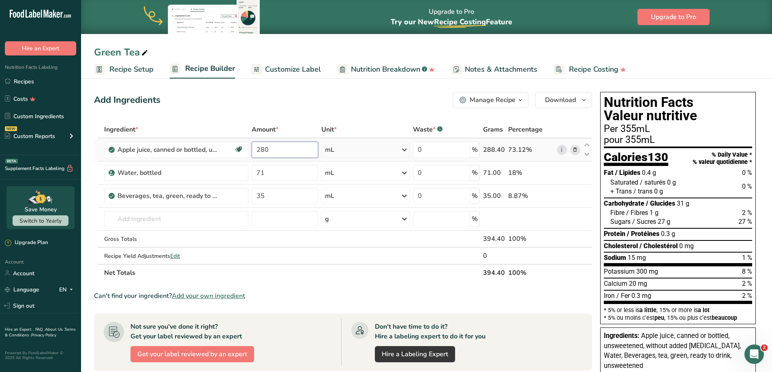
click at [271, 147] on div "Ingredient * Amount * Unit * Waste * .a-a{fill:#347362;}.b-a{fill:#fff;} Grams …" at bounding box center [343, 201] width 498 height 160
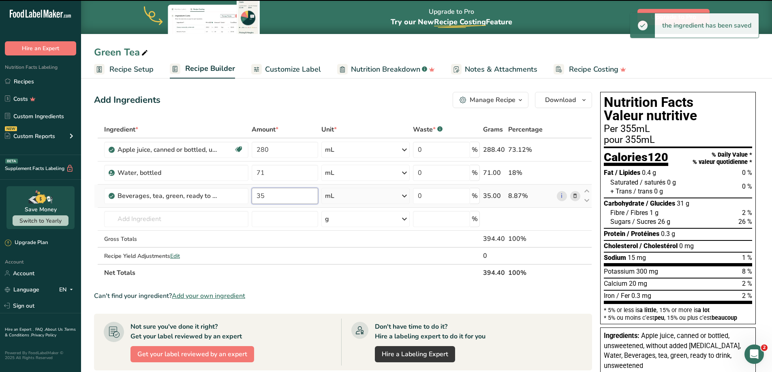
click at [271, 196] on input "35" at bounding box center [285, 196] width 66 height 16
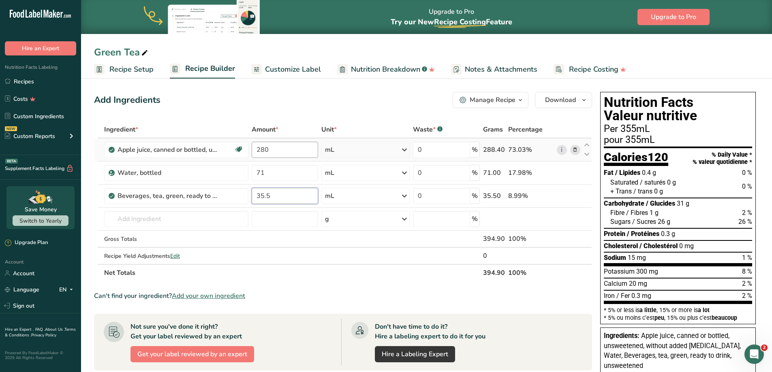
type input "35.5"
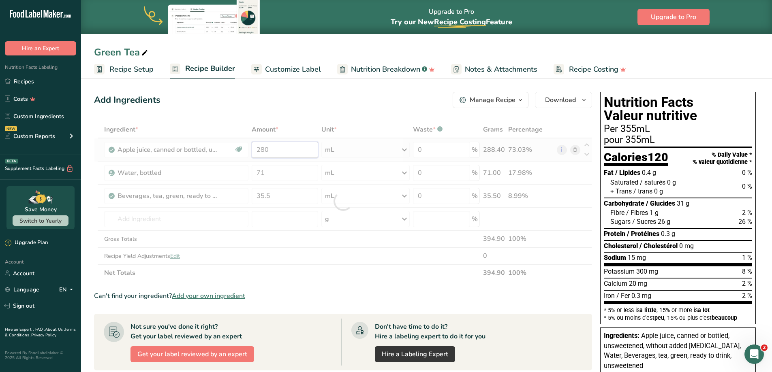
click at [269, 147] on div "Ingredient * Amount * Unit * Waste * .a-a{fill:#347362;}.b-a{fill:#fff;} Grams …" at bounding box center [343, 201] width 498 height 160
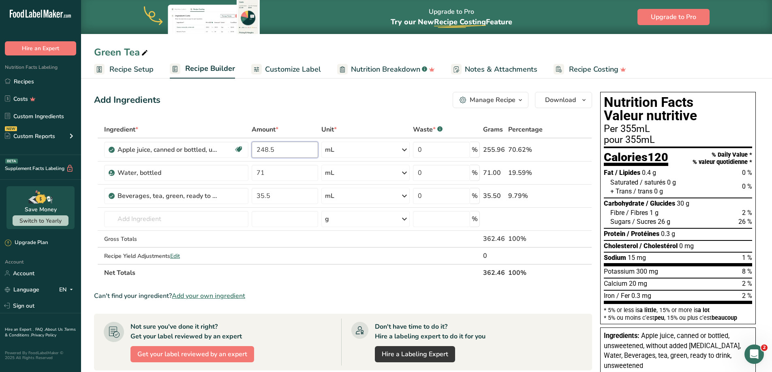
type input "248.5"
click at [321, 293] on div "Can't find your ingredient? Add your own ingredient" at bounding box center [343, 296] width 498 height 10
click at [581, 102] on icon "button" at bounding box center [584, 100] width 6 height 10
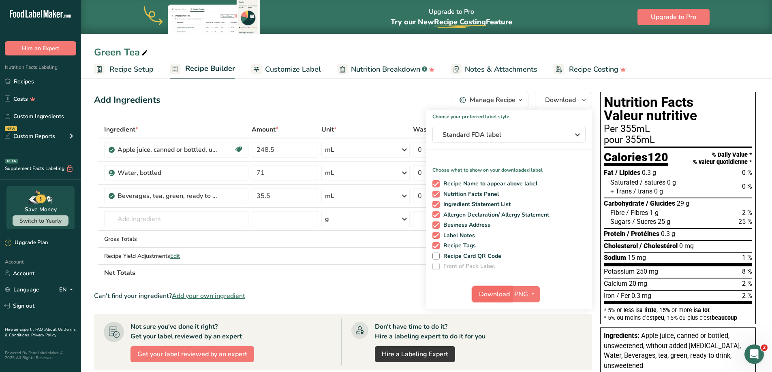
click at [488, 295] on span "Download" at bounding box center [494, 295] width 31 height 10
